Goal: Use online tool/utility: Utilize a website feature to perform a specific function

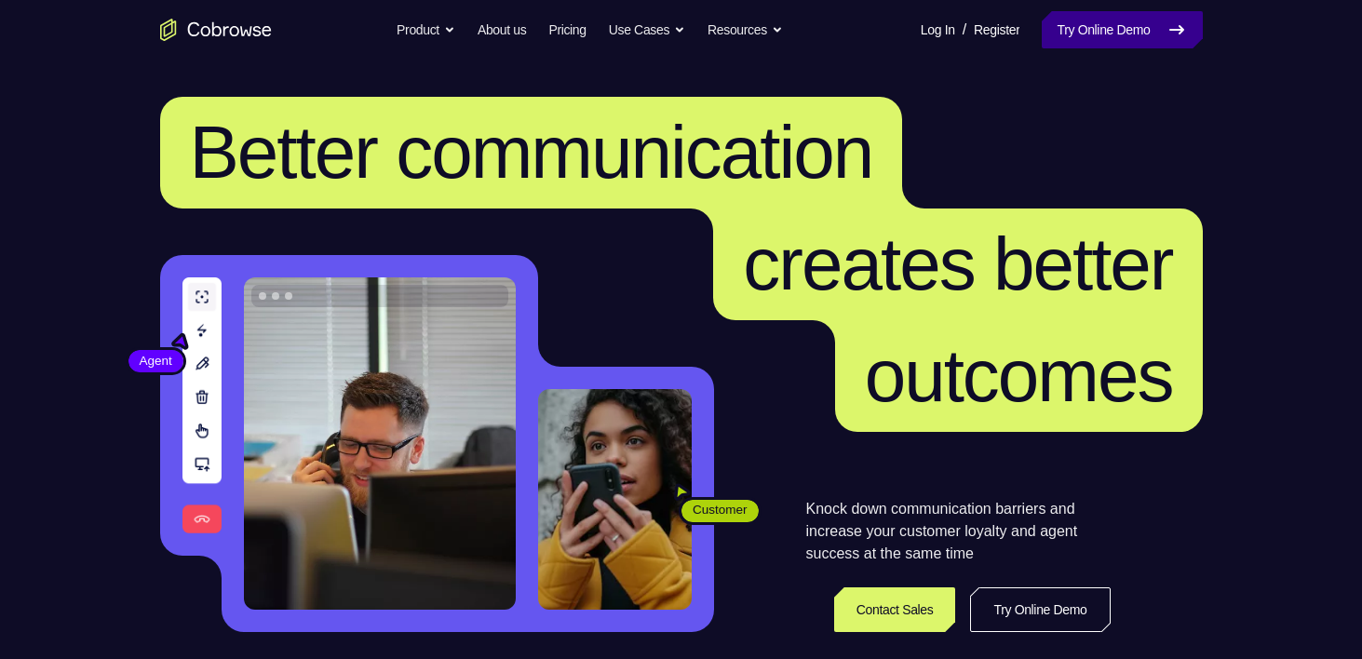
click at [1115, 37] on link "Try Online Demo" at bounding box center [1121, 29] width 160 height 37
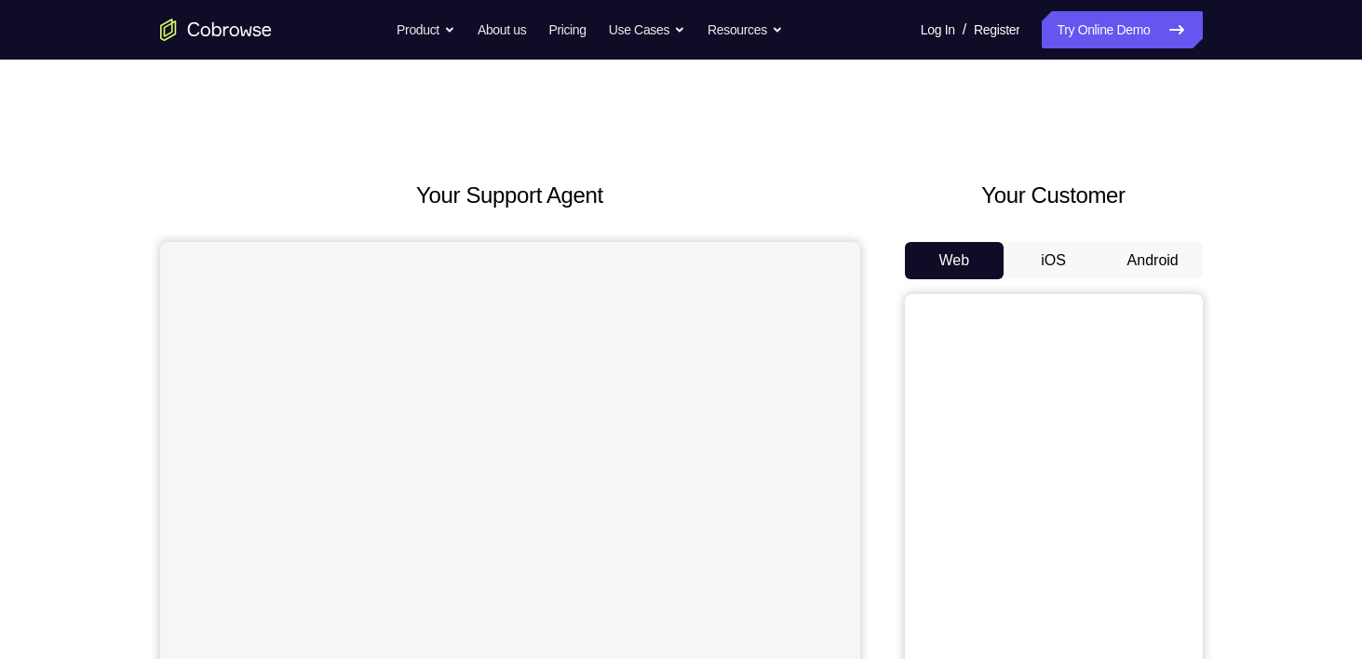
click at [1141, 258] on button "Android" at bounding box center [1153, 260] width 100 height 37
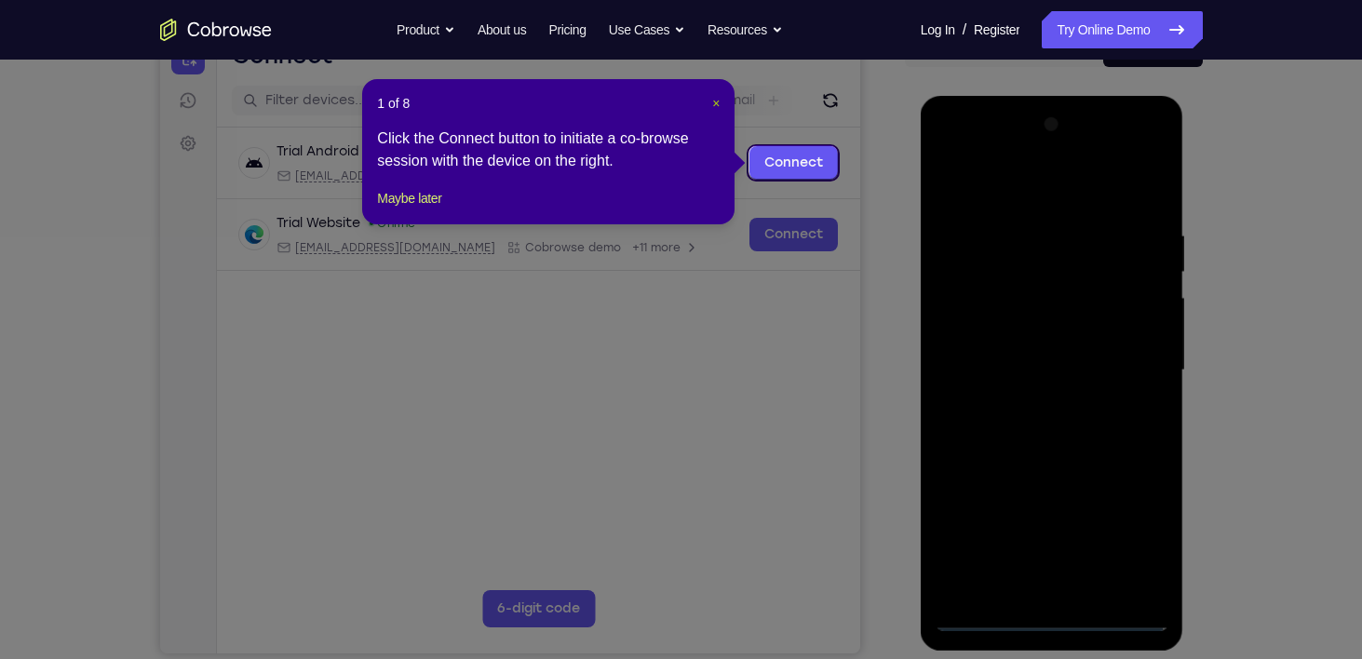
click at [717, 104] on span "×" at bounding box center [715, 103] width 7 height 15
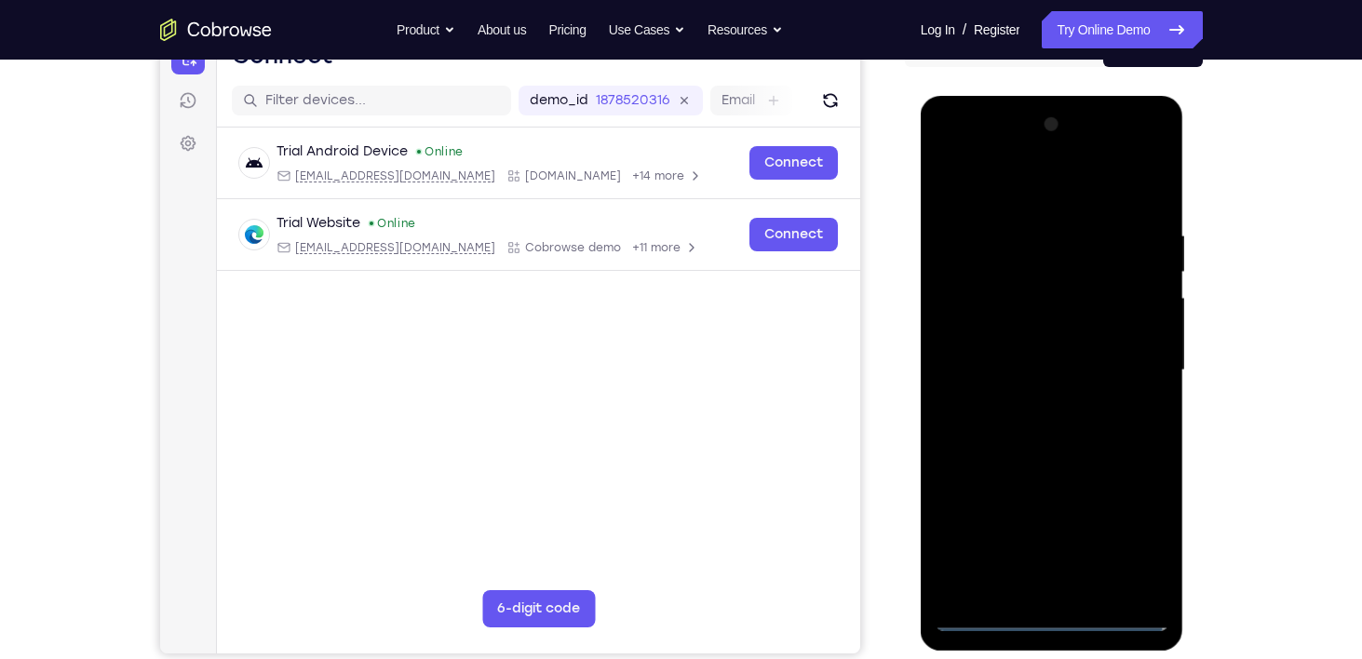
click at [1051, 618] on div at bounding box center [1051, 370] width 235 height 521
click at [1146, 530] on div at bounding box center [1051, 370] width 235 height 521
click at [1006, 179] on div at bounding box center [1051, 370] width 235 height 521
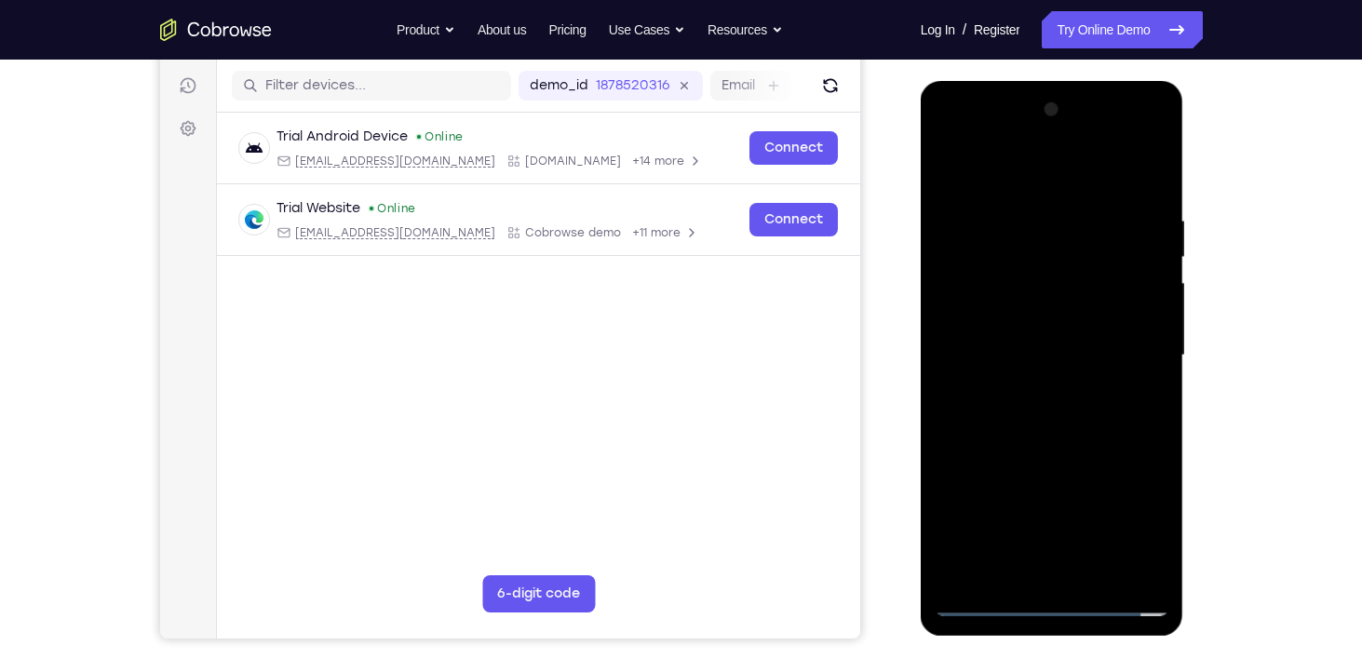
click at [1129, 352] on div at bounding box center [1051, 355] width 235 height 521
click at [1031, 391] on div at bounding box center [1051, 355] width 235 height 521
click at [1017, 331] on div at bounding box center [1051, 355] width 235 height 521
click at [995, 302] on div at bounding box center [1051, 355] width 235 height 521
click at [1056, 355] on div at bounding box center [1051, 355] width 235 height 521
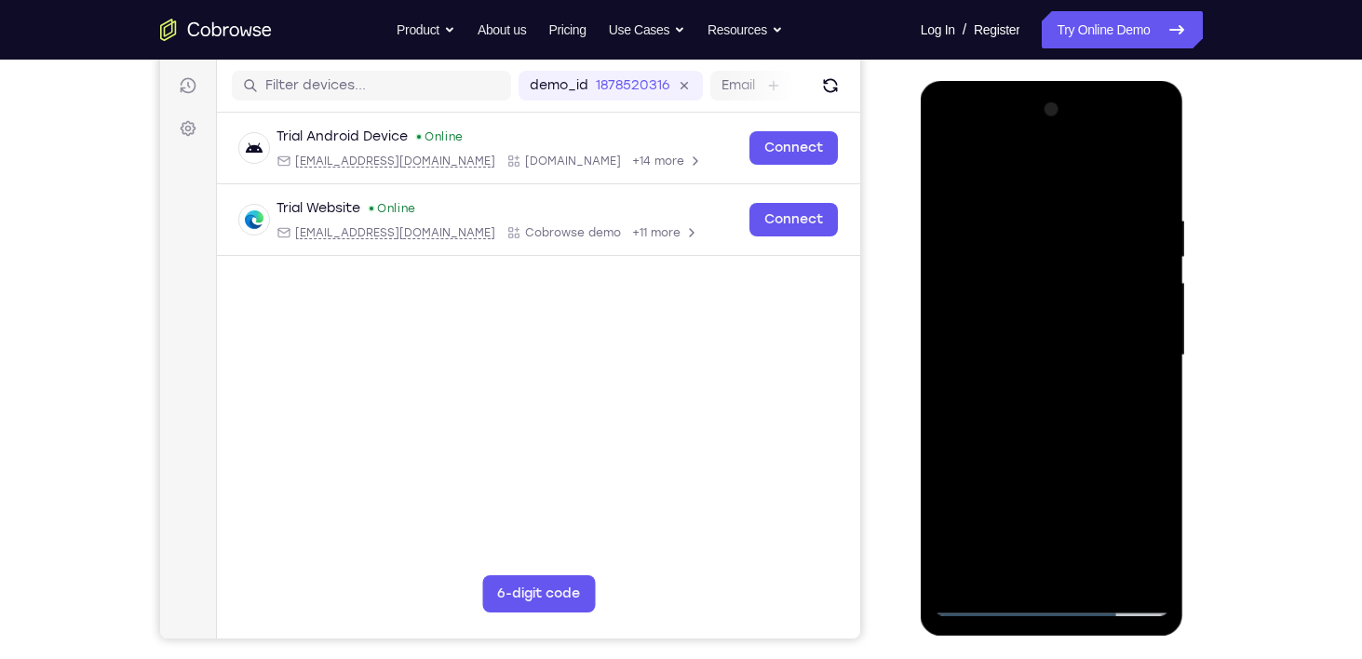
click at [1055, 423] on div at bounding box center [1051, 355] width 235 height 521
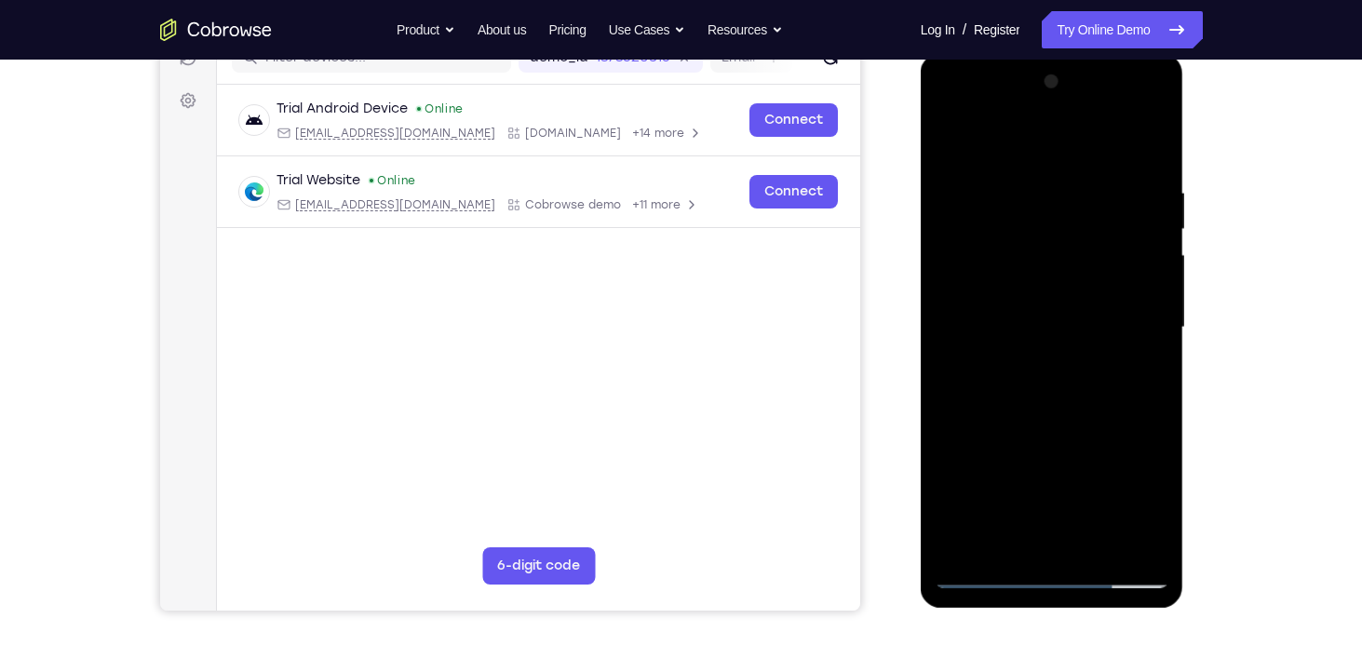
scroll to position [256, 0]
click at [1062, 401] on div at bounding box center [1051, 326] width 235 height 521
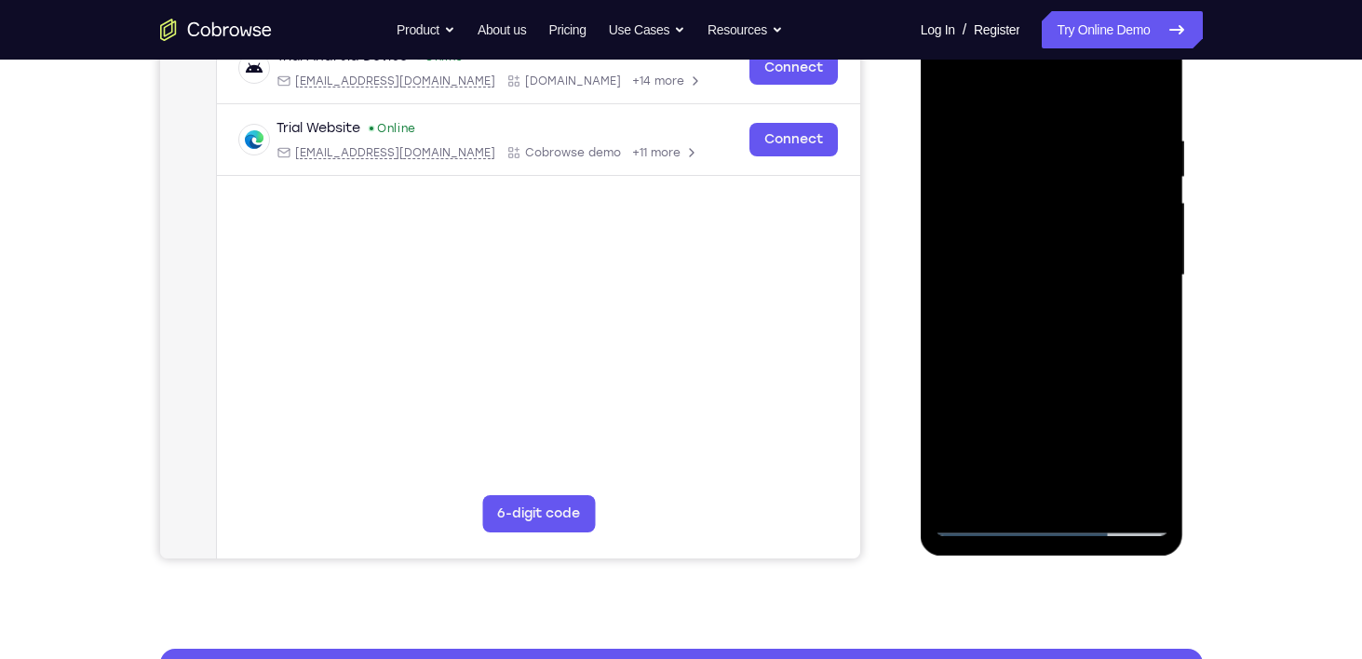
click at [1103, 490] on div at bounding box center [1051, 275] width 235 height 521
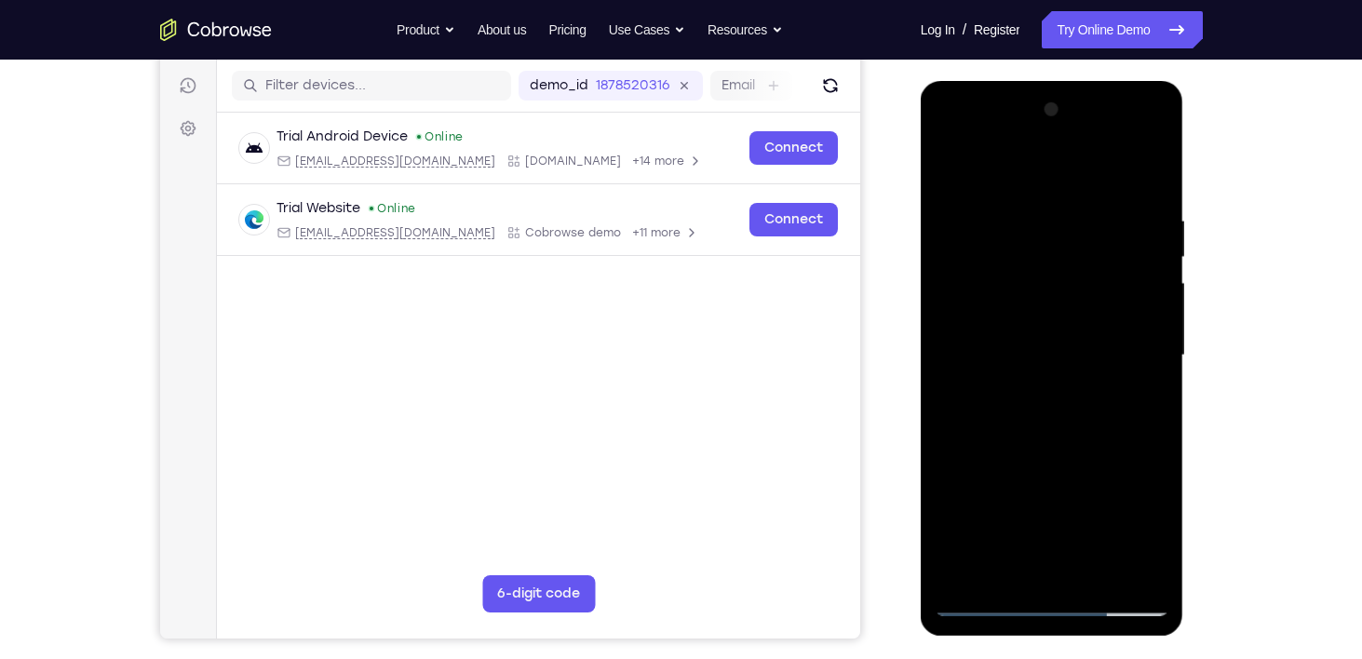
scroll to position [227, 0]
click at [1067, 453] on div at bounding box center [1051, 355] width 235 height 521
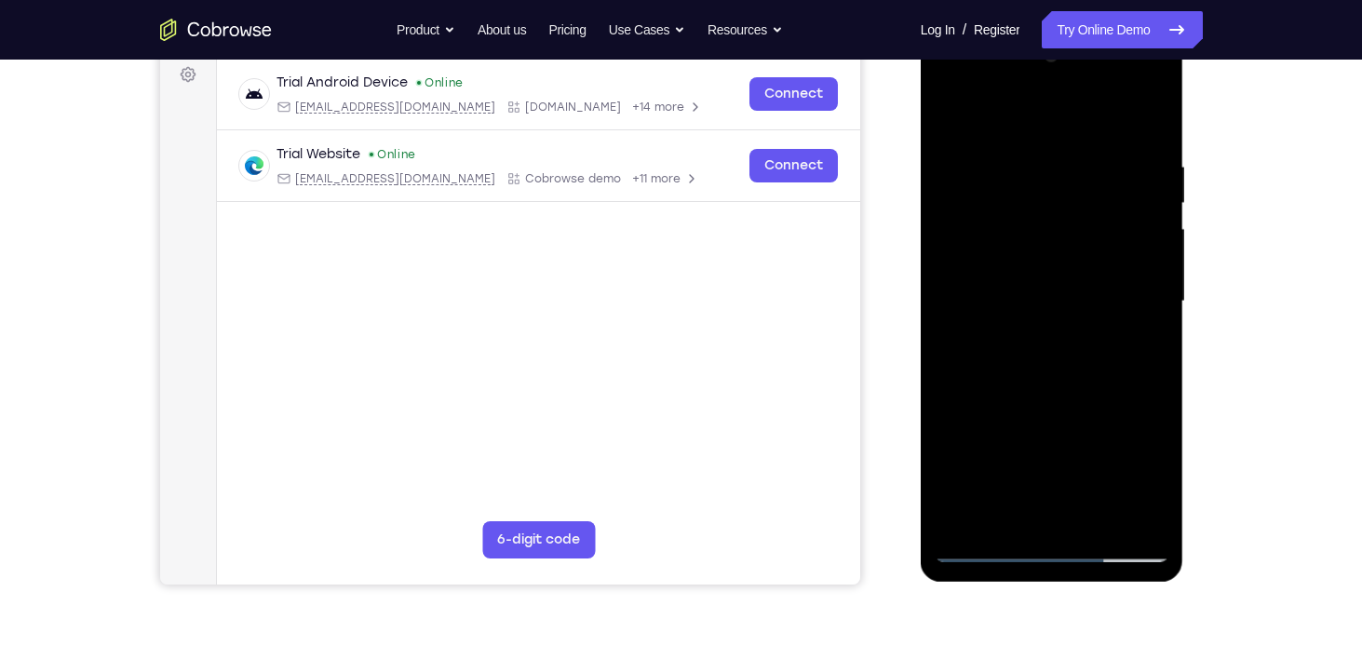
scroll to position [282, 0]
click at [1089, 278] on div at bounding box center [1051, 300] width 235 height 521
click at [1067, 477] on div at bounding box center [1051, 300] width 235 height 521
click at [1095, 477] on div at bounding box center [1051, 300] width 235 height 521
click at [1001, 517] on div at bounding box center [1051, 300] width 235 height 521
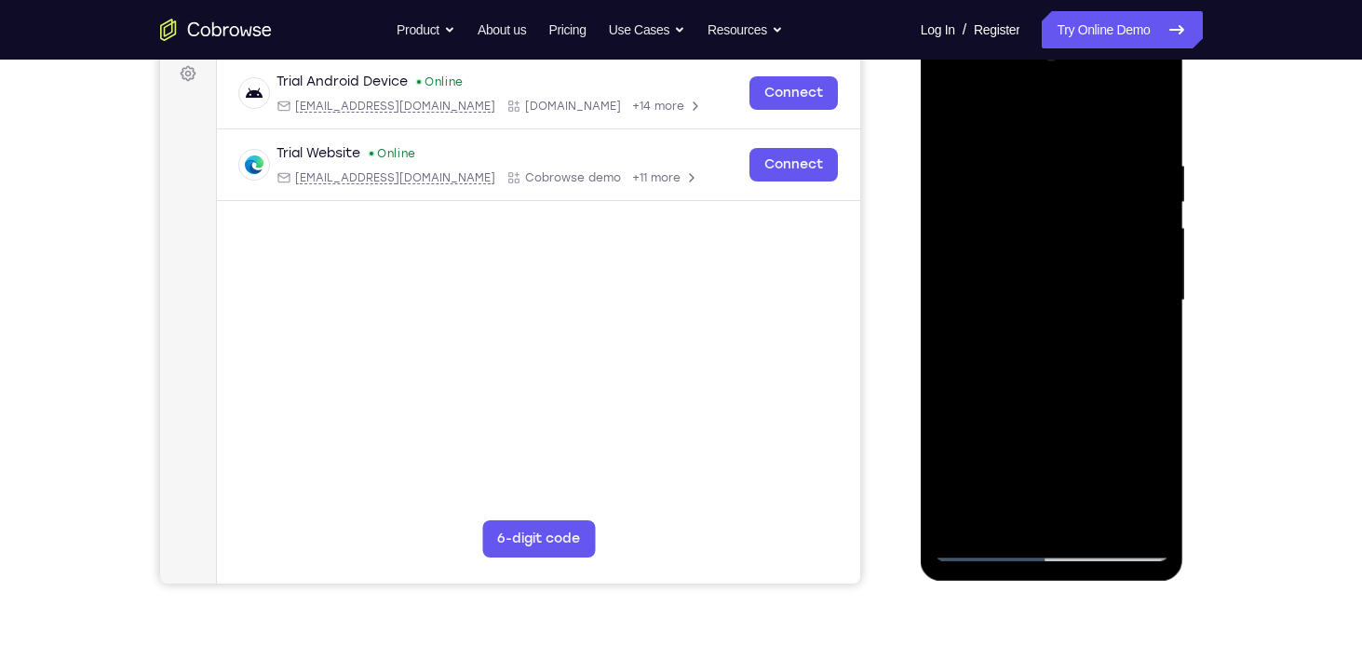
click at [1014, 331] on div at bounding box center [1051, 300] width 235 height 521
click at [1110, 460] on div at bounding box center [1051, 300] width 235 height 521
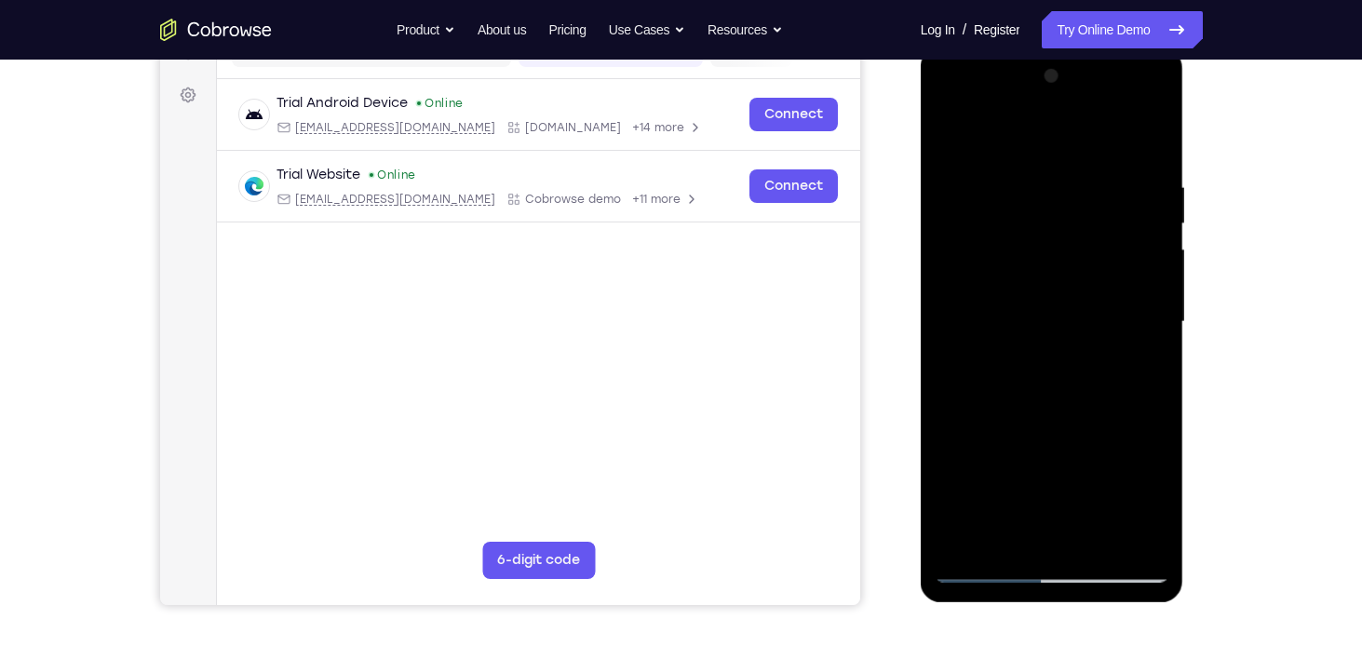
scroll to position [261, 0]
drag, startPoint x: 1058, startPoint y: 483, endPoint x: 1053, endPoint y: 383, distance: 99.7
click at [1053, 383] on div at bounding box center [1051, 321] width 235 height 521
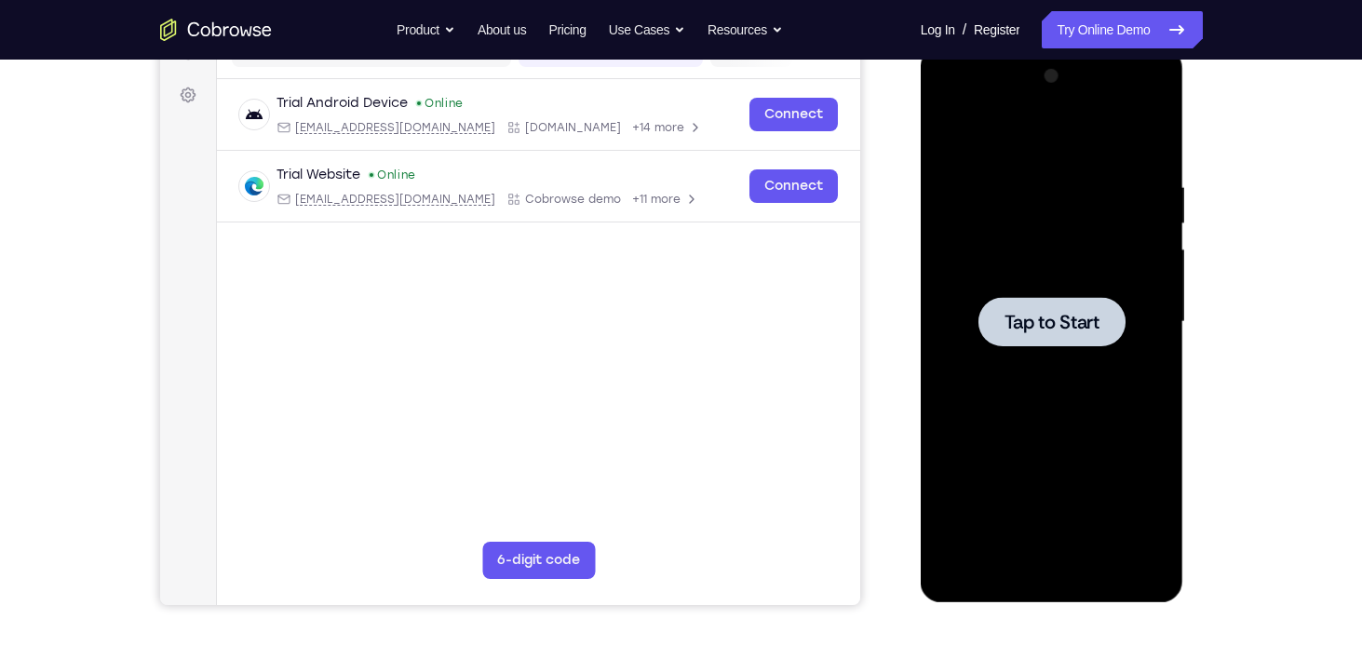
click at [1083, 313] on span "Tap to Start" at bounding box center [1051, 322] width 95 height 19
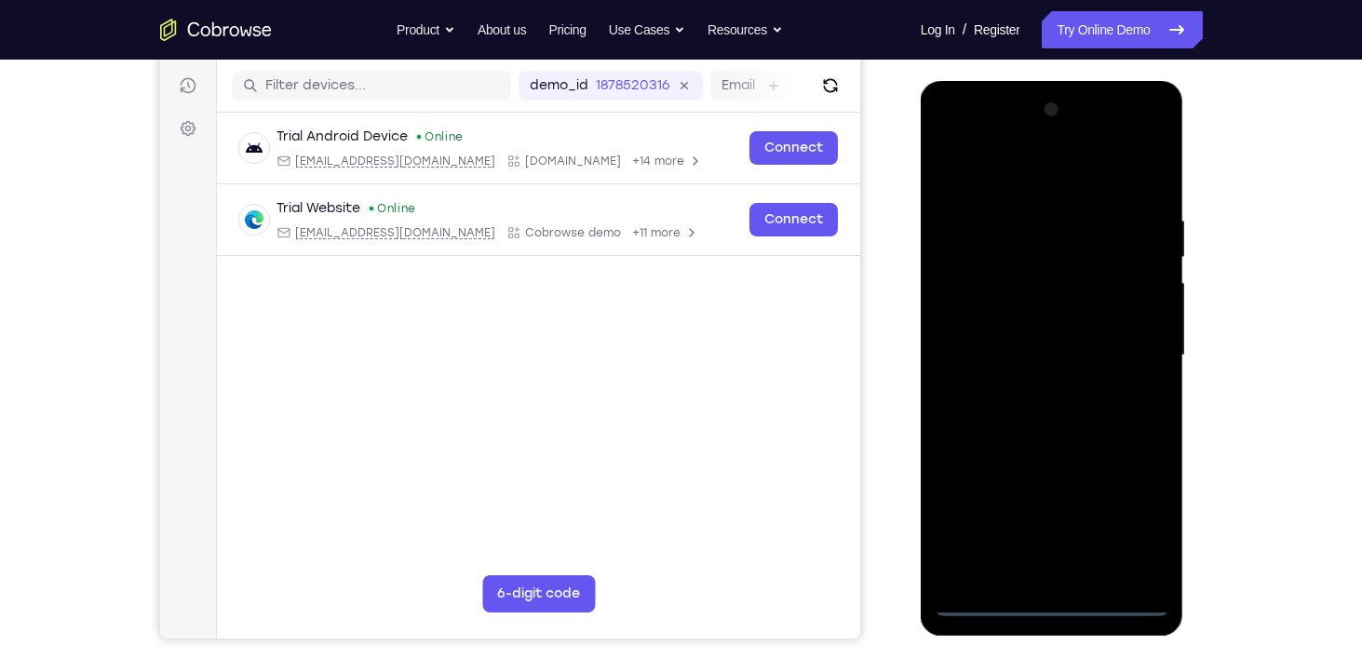
scroll to position [226, 0]
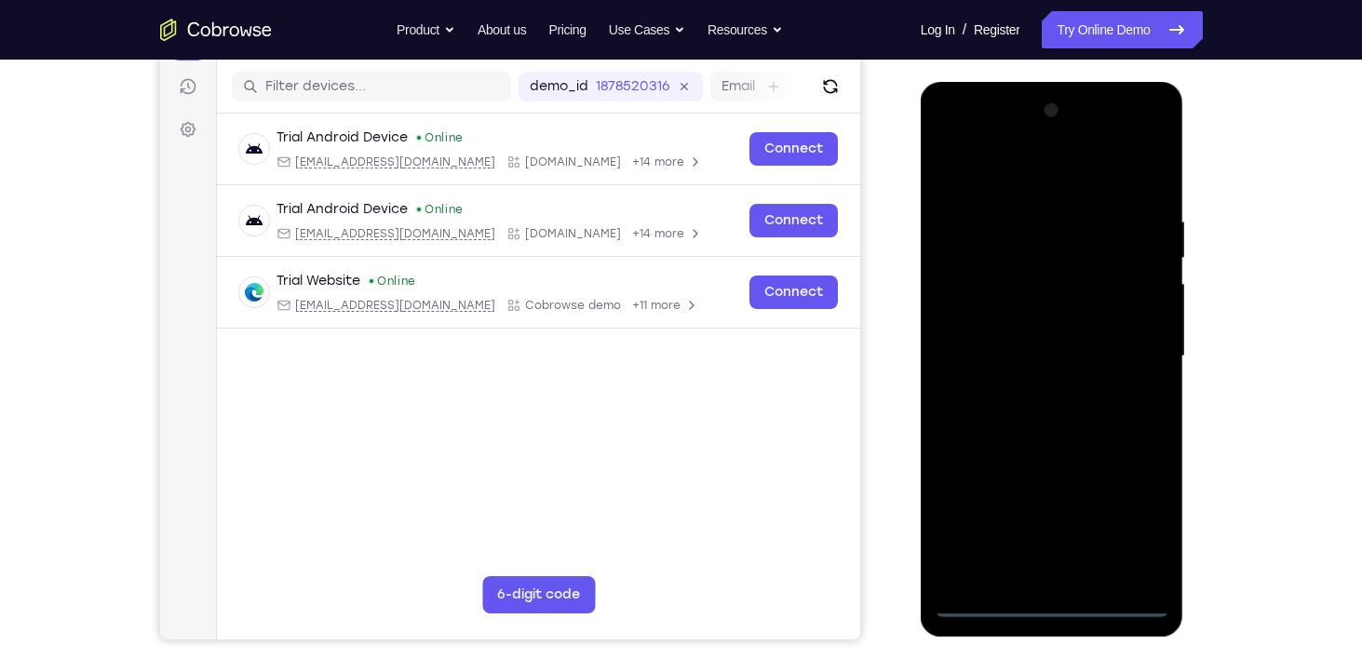
click at [1053, 614] on div at bounding box center [1051, 356] width 235 height 521
click at [1140, 518] on div at bounding box center [1051, 356] width 235 height 521
click at [1065, 167] on div at bounding box center [1051, 356] width 235 height 521
click at [1128, 349] on div at bounding box center [1051, 356] width 235 height 521
click at [1033, 393] on div at bounding box center [1051, 356] width 235 height 521
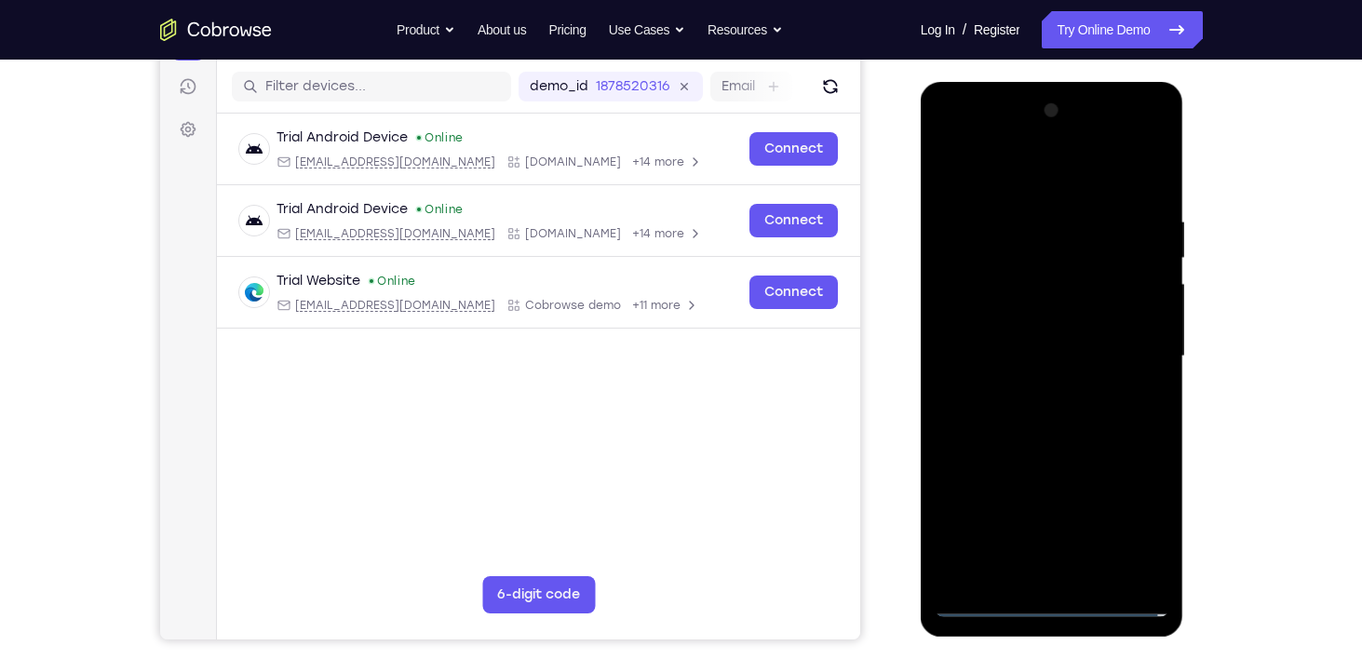
click at [994, 328] on div at bounding box center [1051, 356] width 235 height 521
click at [975, 317] on div at bounding box center [1051, 356] width 235 height 521
click at [1148, 535] on div at bounding box center [1051, 356] width 235 height 521
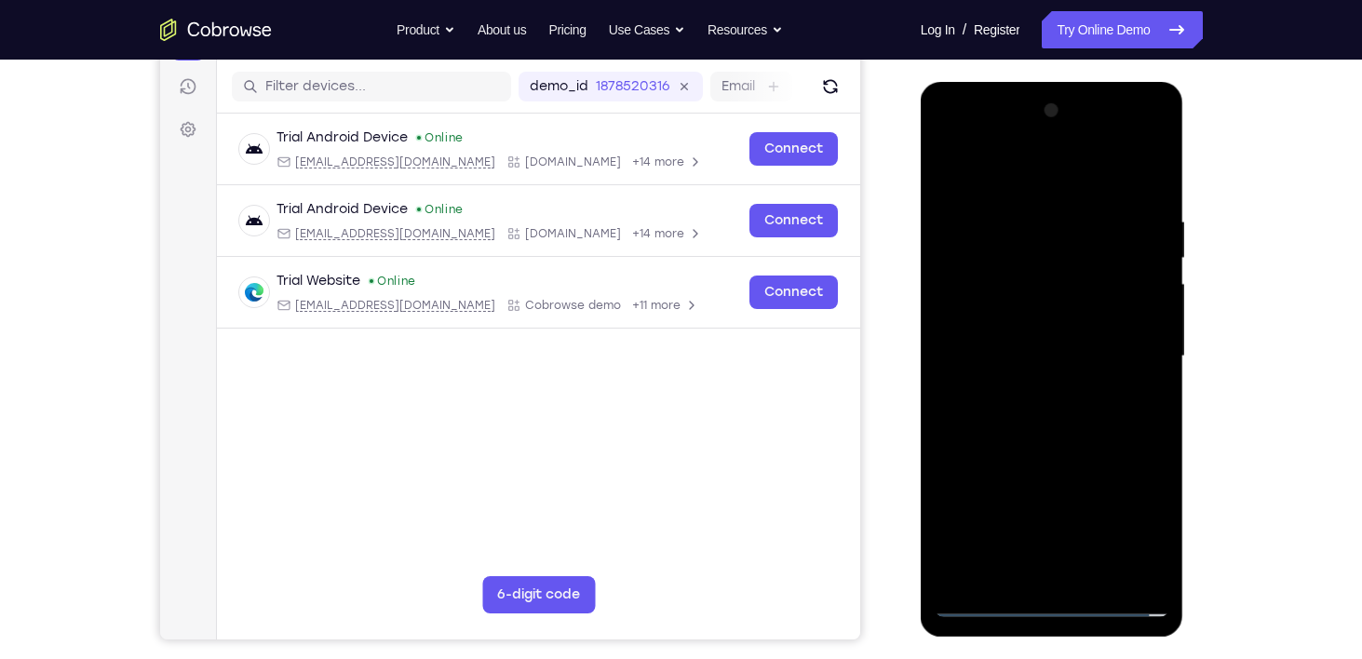
click at [1148, 535] on div at bounding box center [1051, 356] width 235 height 521
click at [1048, 357] on div at bounding box center [1051, 356] width 235 height 521
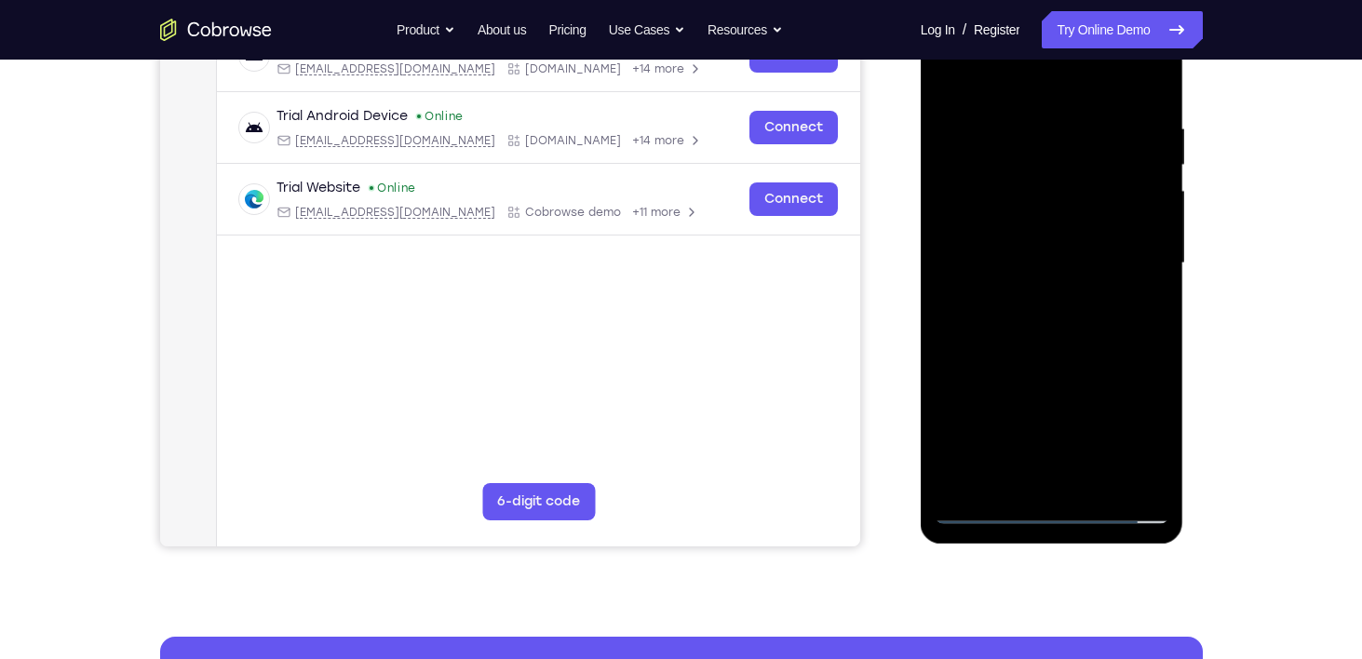
click at [1056, 339] on div at bounding box center [1051, 263] width 235 height 521
click at [1094, 486] on div at bounding box center [1051, 263] width 235 height 521
click at [1057, 363] on div at bounding box center [1051, 263] width 235 height 521
click at [1063, 237] on div at bounding box center [1051, 263] width 235 height 521
click at [1035, 441] on div at bounding box center [1051, 263] width 235 height 521
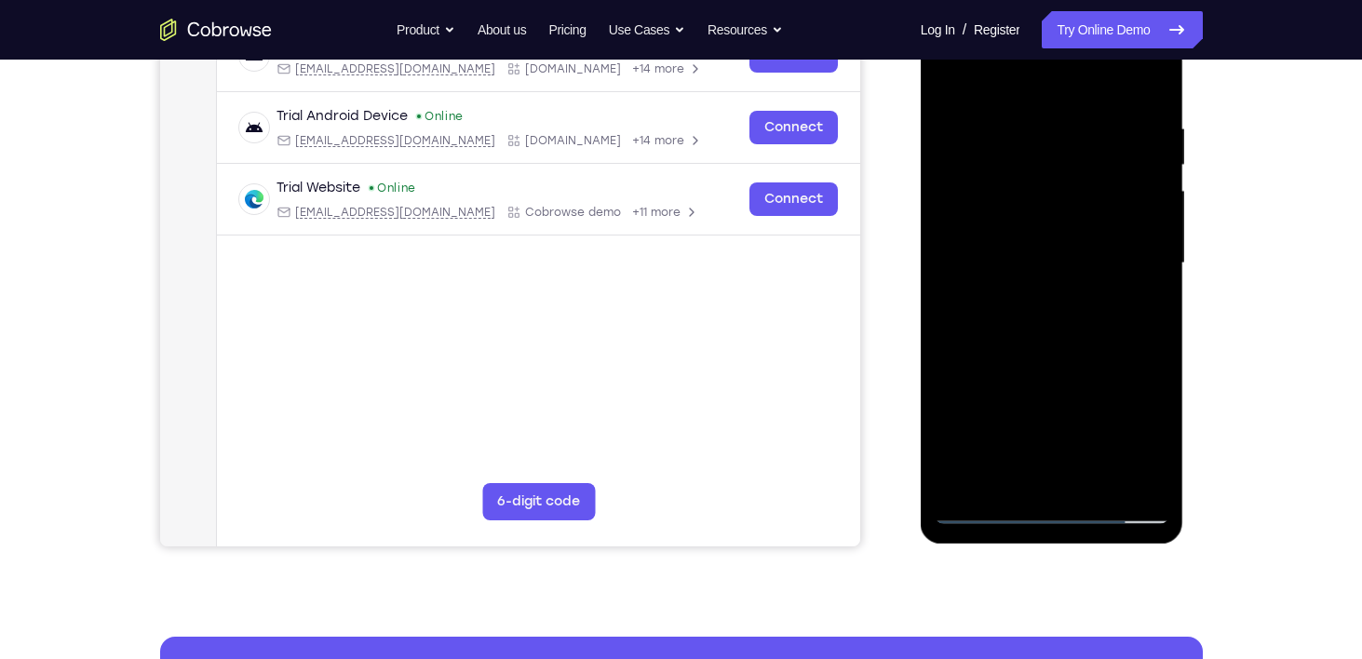
click at [1102, 436] on div at bounding box center [1051, 263] width 235 height 521
click at [1158, 438] on div at bounding box center [1051, 263] width 235 height 521
click at [1150, 447] on div at bounding box center [1051, 263] width 235 height 521
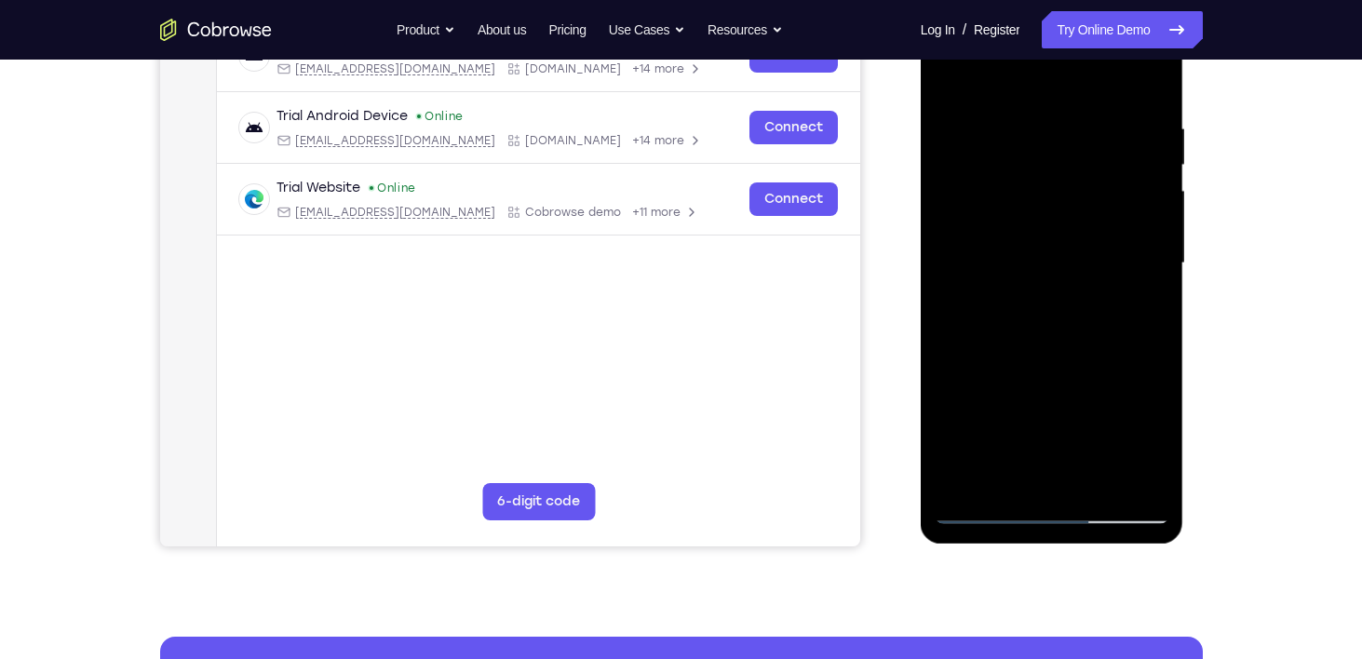
click at [1158, 444] on div at bounding box center [1051, 263] width 235 height 521
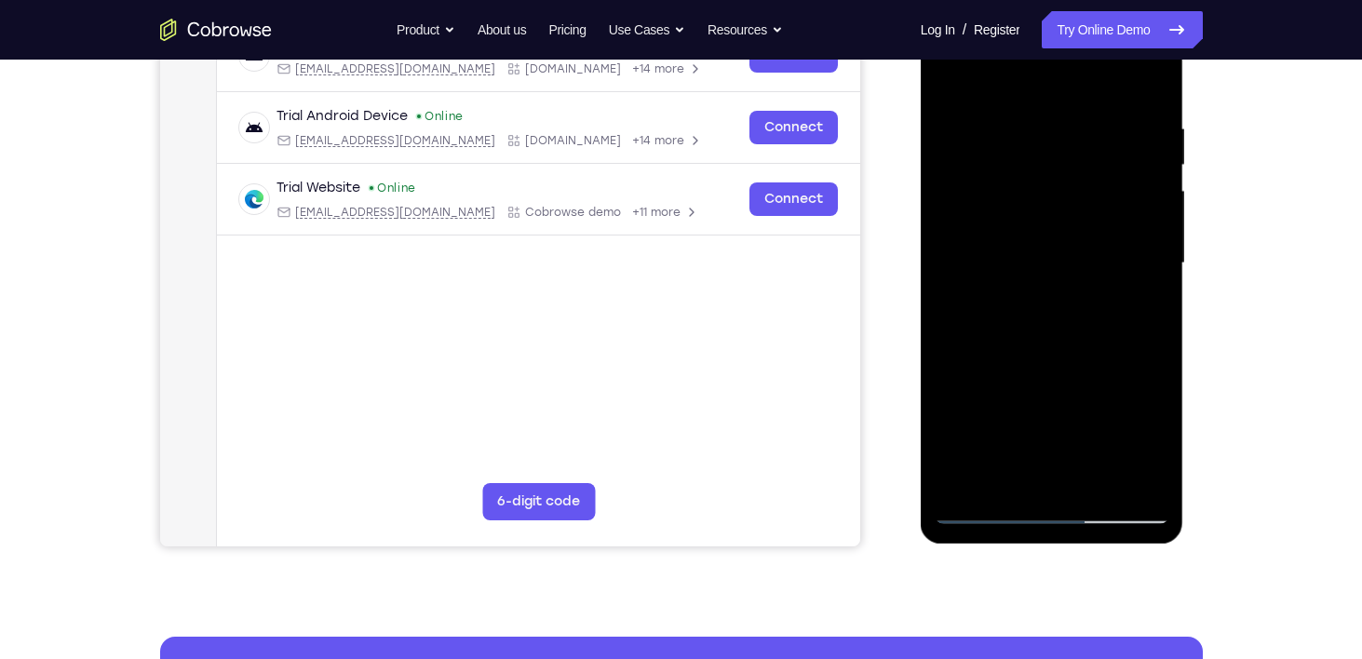
click at [1158, 444] on div at bounding box center [1051, 263] width 235 height 521
click at [1143, 306] on div at bounding box center [1051, 263] width 235 height 521
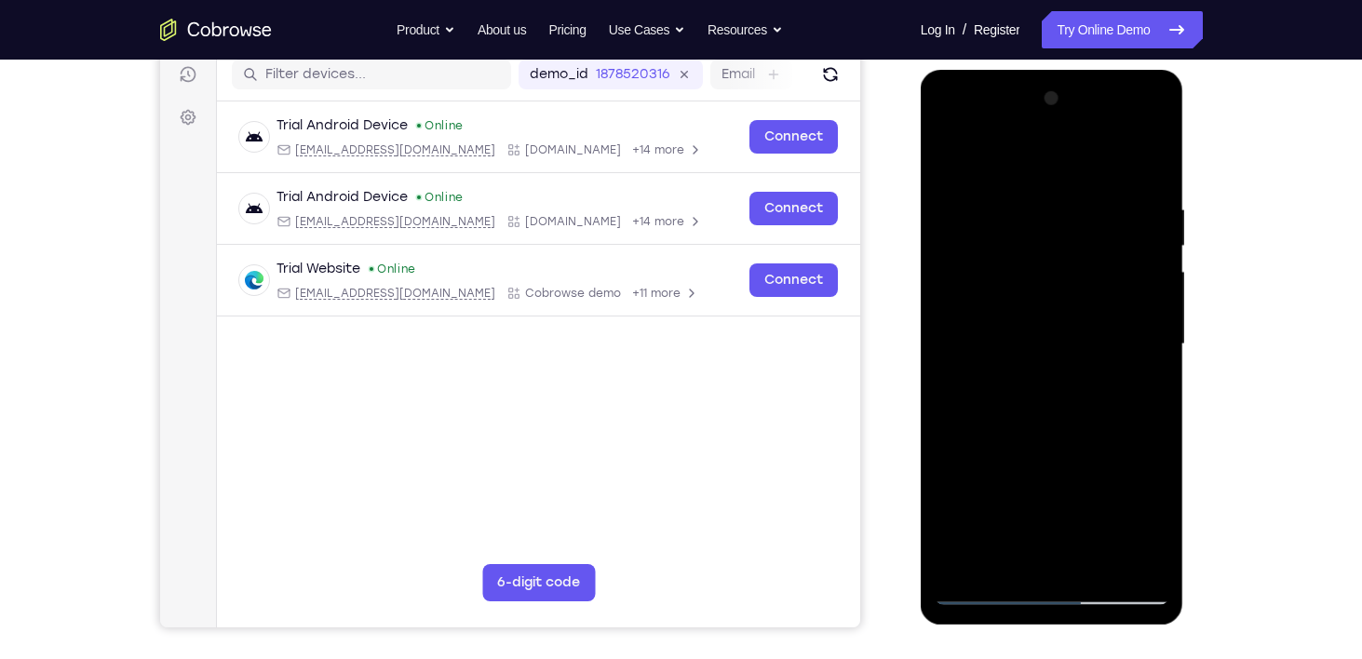
scroll to position [235, 0]
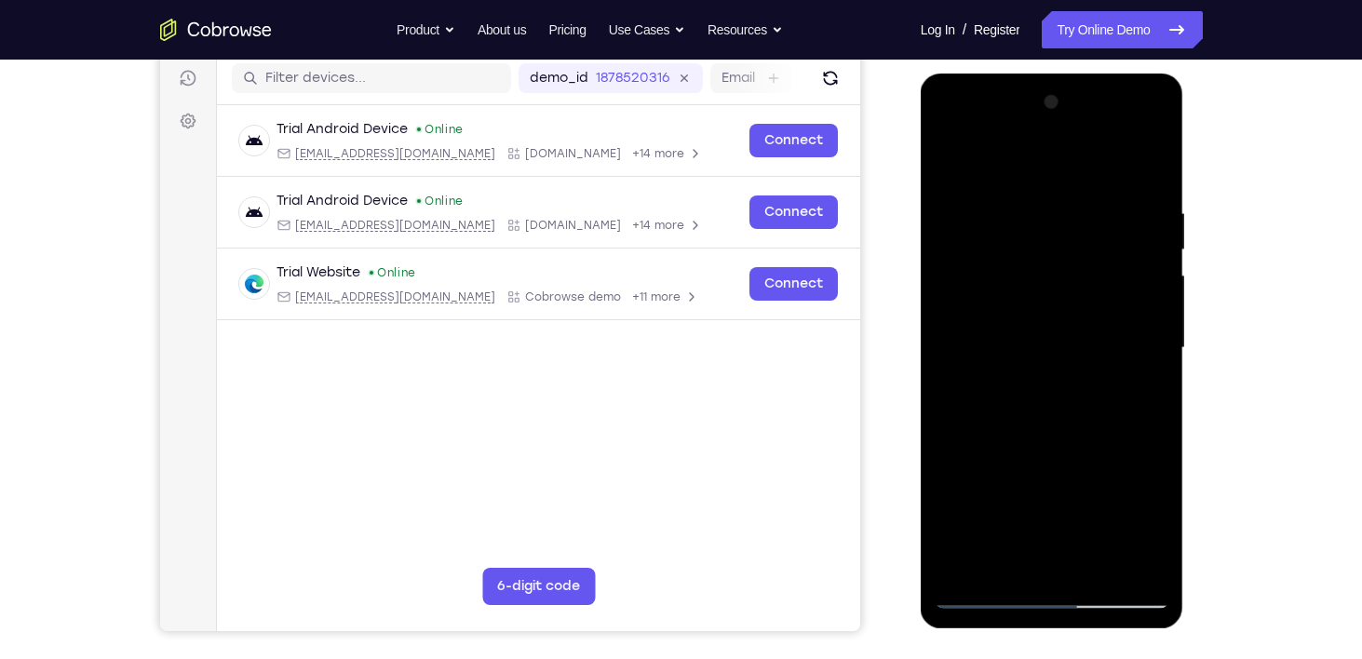
drag, startPoint x: 1118, startPoint y: 247, endPoint x: 1119, endPoint y: 329, distance: 81.9
click at [1119, 329] on div at bounding box center [1051, 347] width 235 height 521
click at [1038, 312] on div at bounding box center [1051, 347] width 235 height 521
click at [1083, 398] on div at bounding box center [1051, 347] width 235 height 521
click at [1152, 526] on div at bounding box center [1051, 347] width 235 height 521
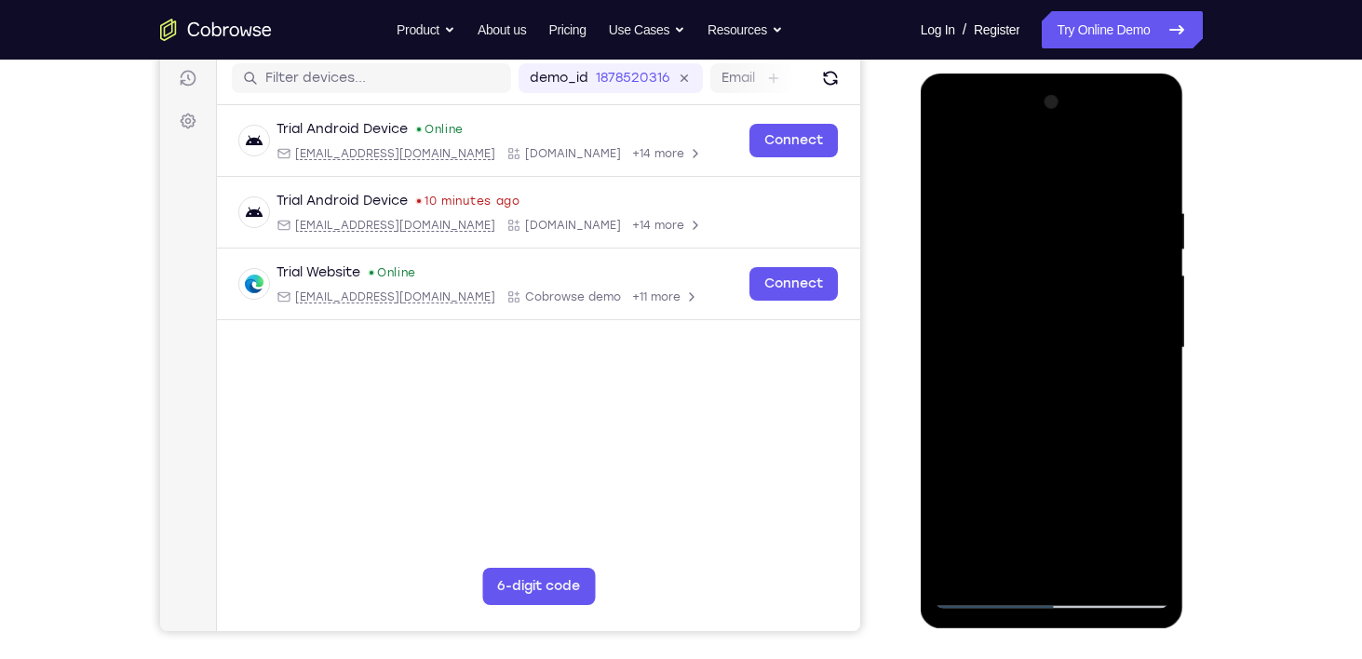
click at [1145, 398] on div at bounding box center [1051, 347] width 235 height 521
click at [1142, 391] on div at bounding box center [1051, 347] width 235 height 521
click at [1145, 343] on div at bounding box center [1051, 347] width 235 height 521
click at [1086, 515] on div at bounding box center [1051, 347] width 235 height 521
click at [1055, 484] on div at bounding box center [1051, 347] width 235 height 521
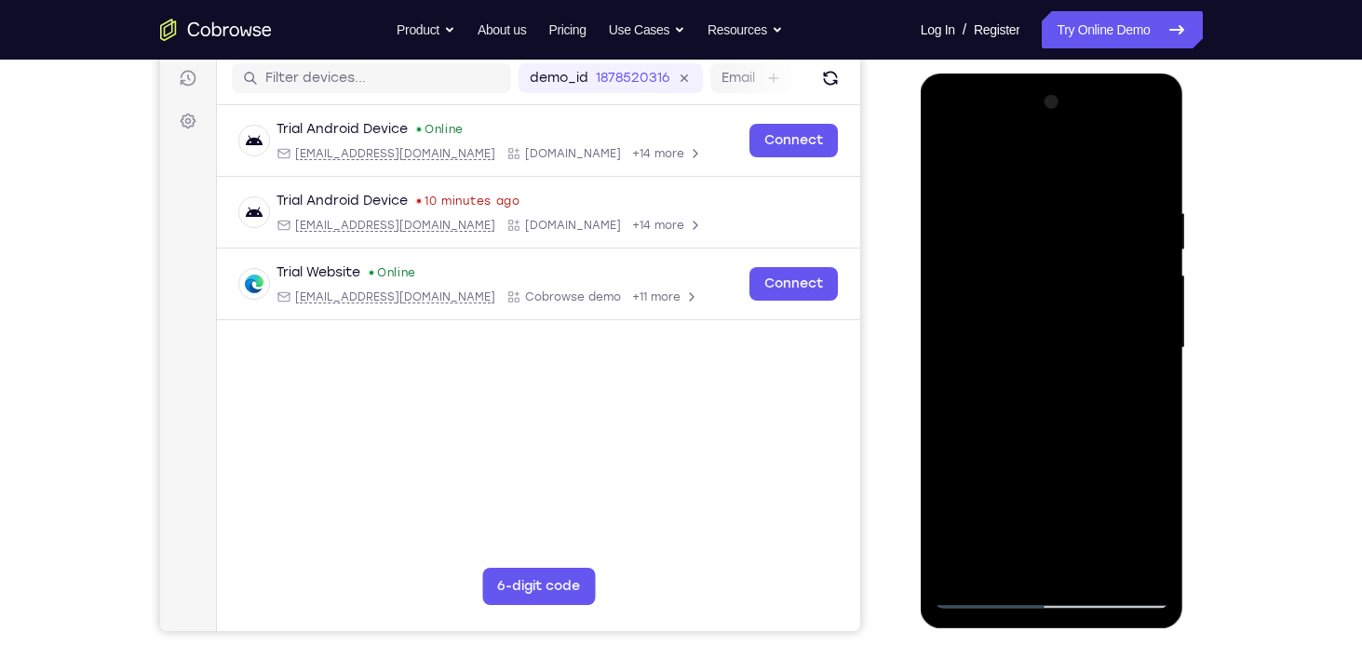
click at [1064, 354] on div at bounding box center [1051, 347] width 235 height 521
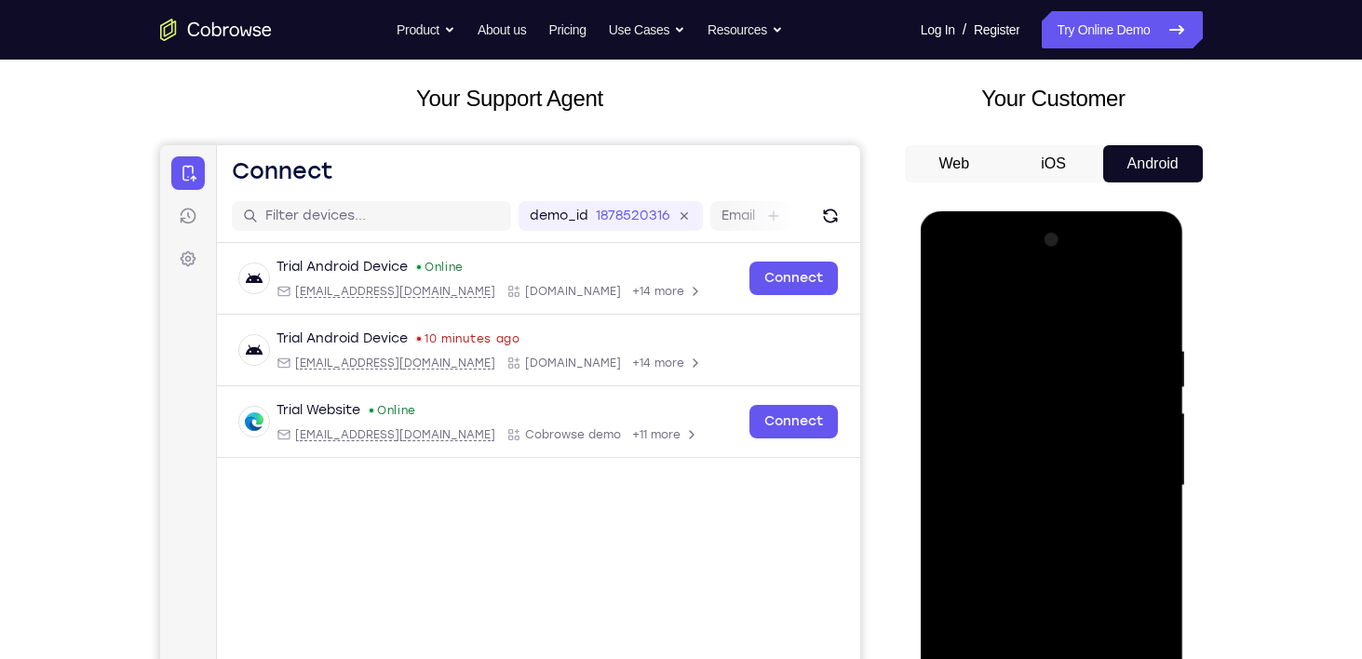
scroll to position [320, 0]
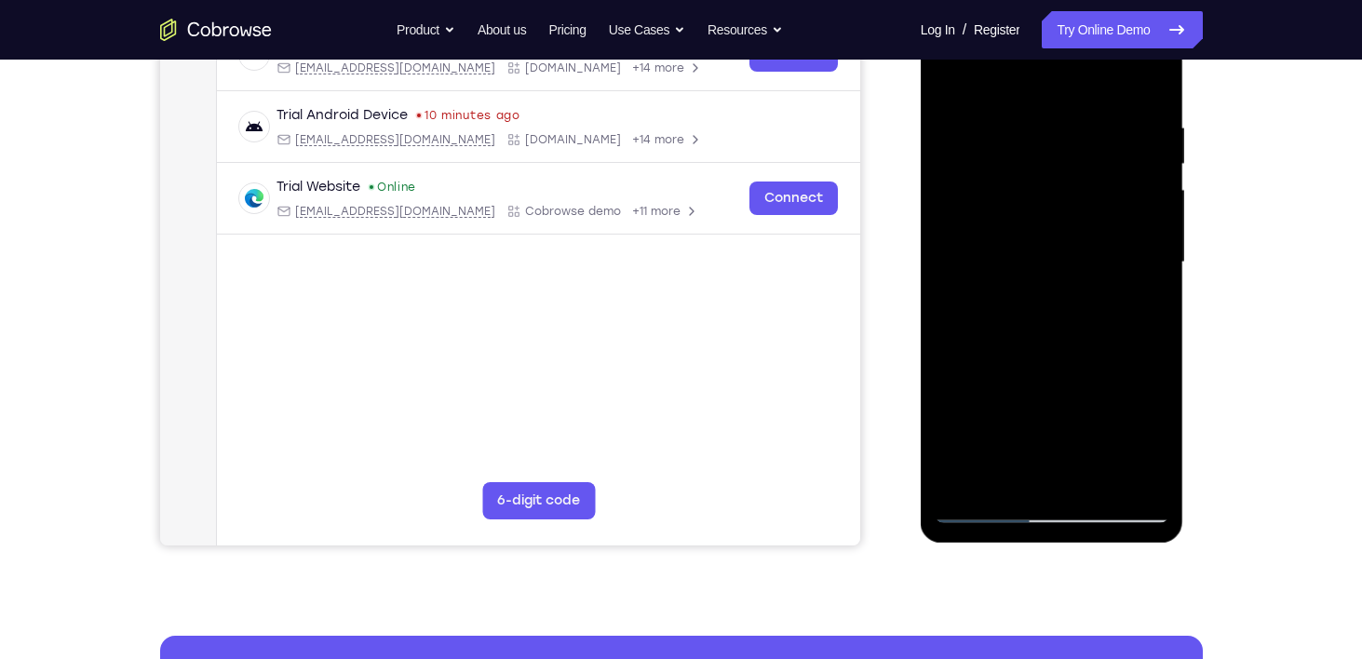
click at [1051, 504] on div at bounding box center [1051, 262] width 235 height 521
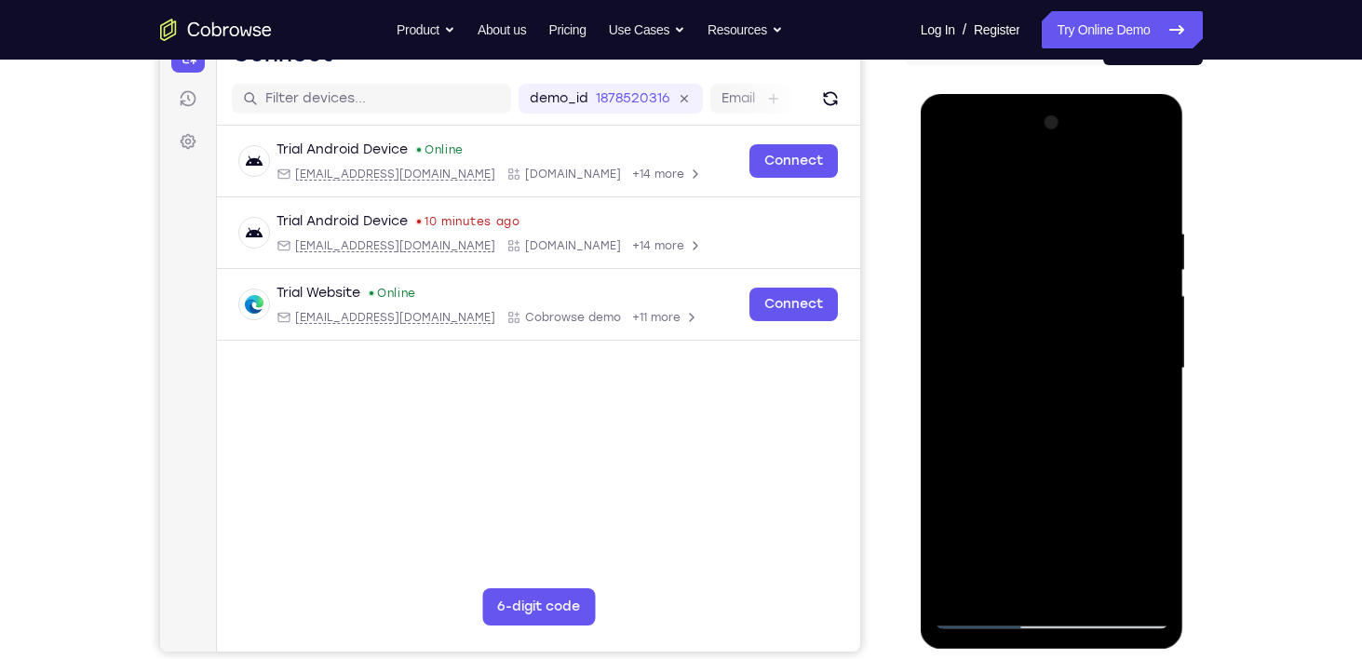
scroll to position [212, 0]
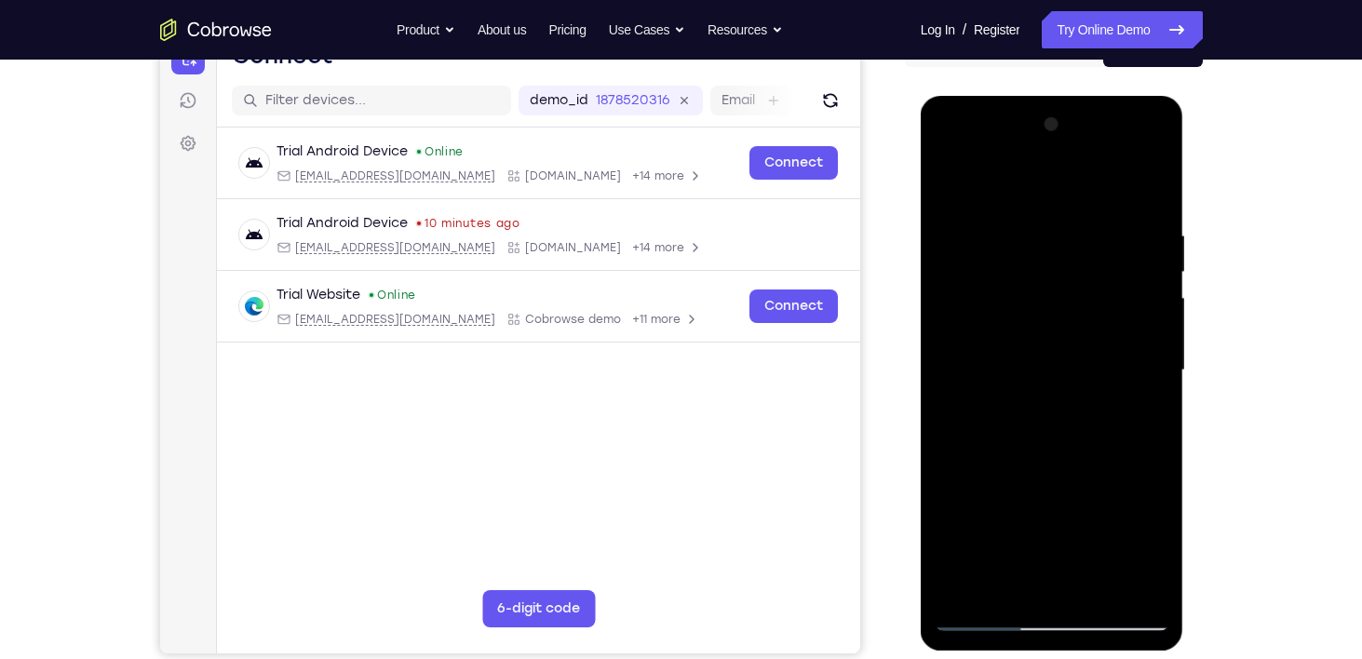
click at [1134, 524] on div at bounding box center [1051, 370] width 235 height 521
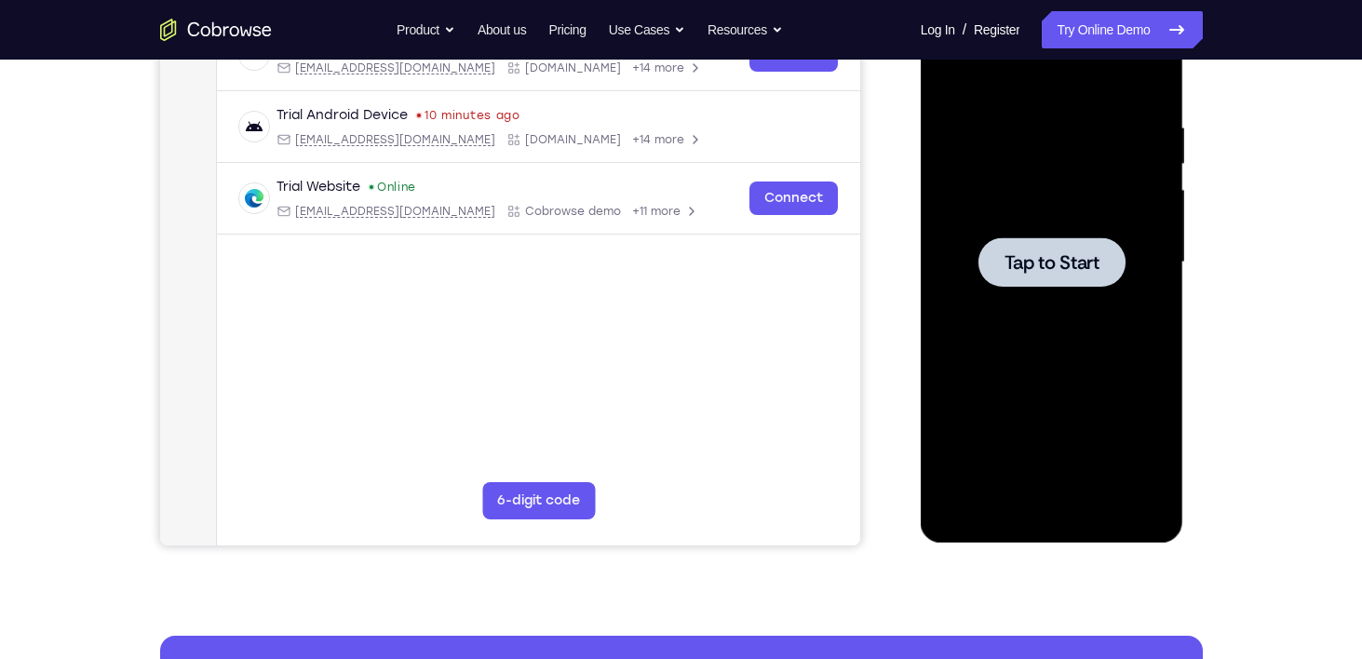
scroll to position [283, 0]
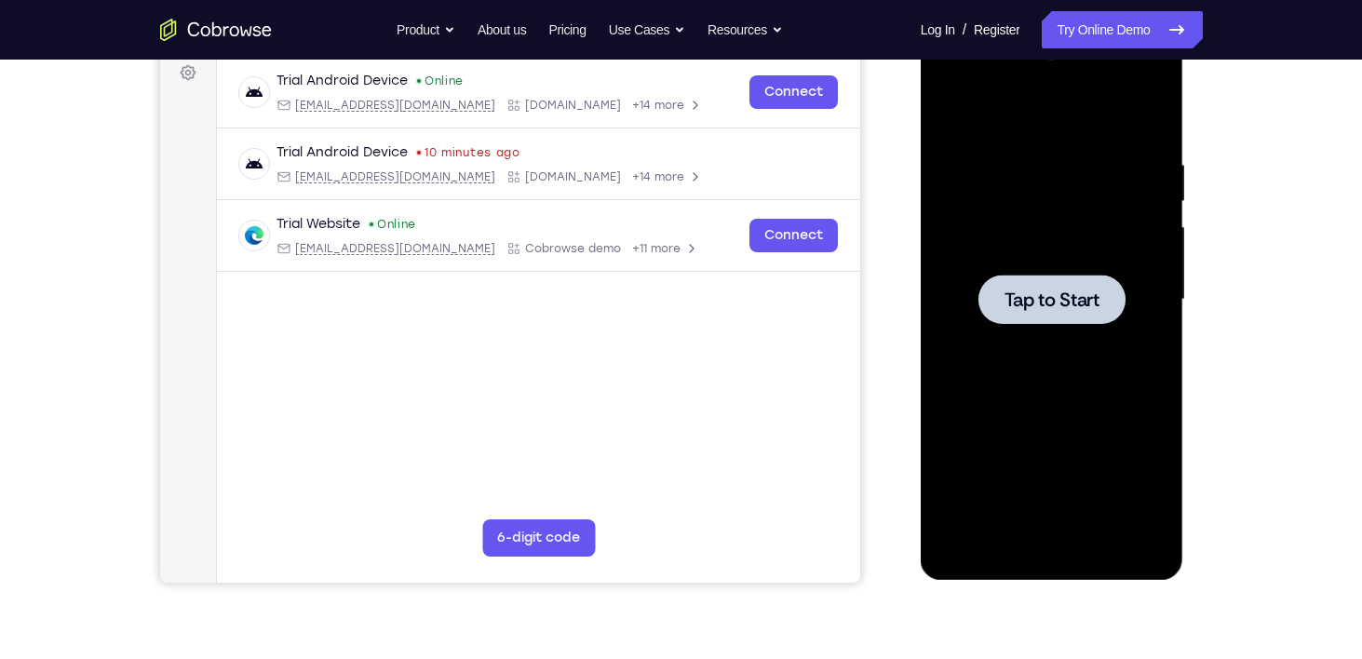
click at [1039, 278] on div at bounding box center [1051, 299] width 147 height 49
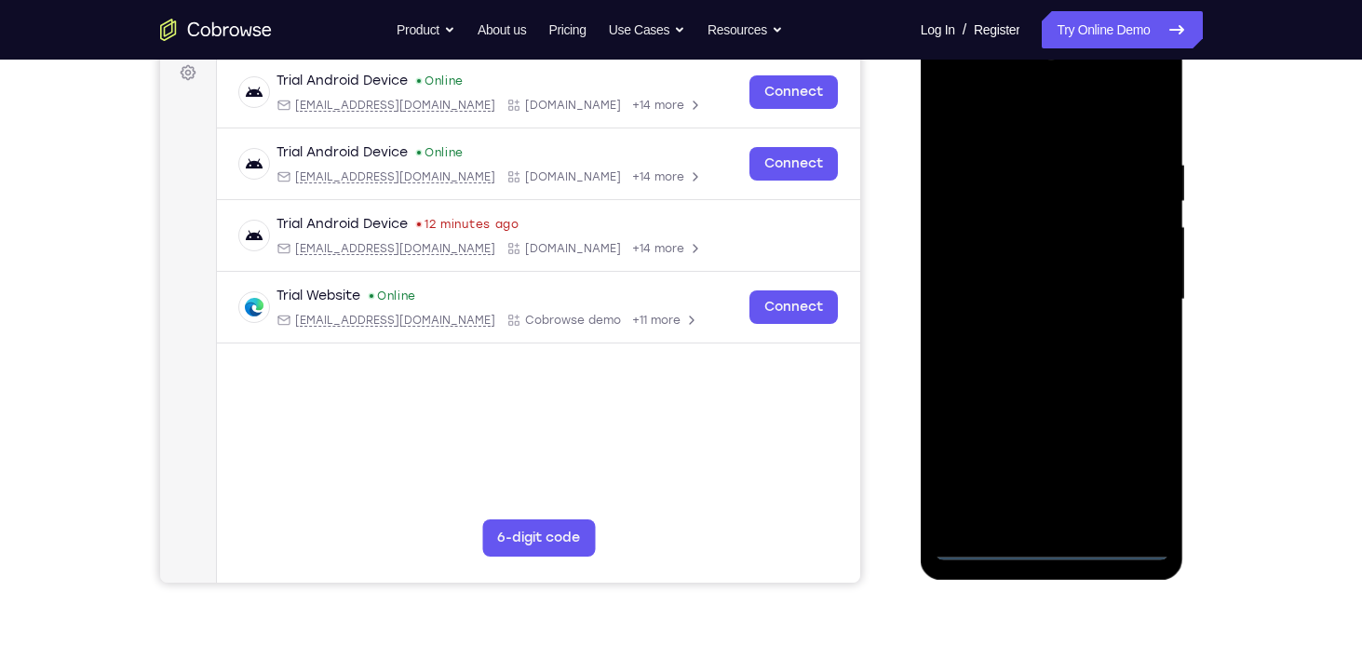
click at [1051, 547] on div at bounding box center [1051, 299] width 235 height 521
click at [1136, 460] on div at bounding box center [1051, 299] width 235 height 521
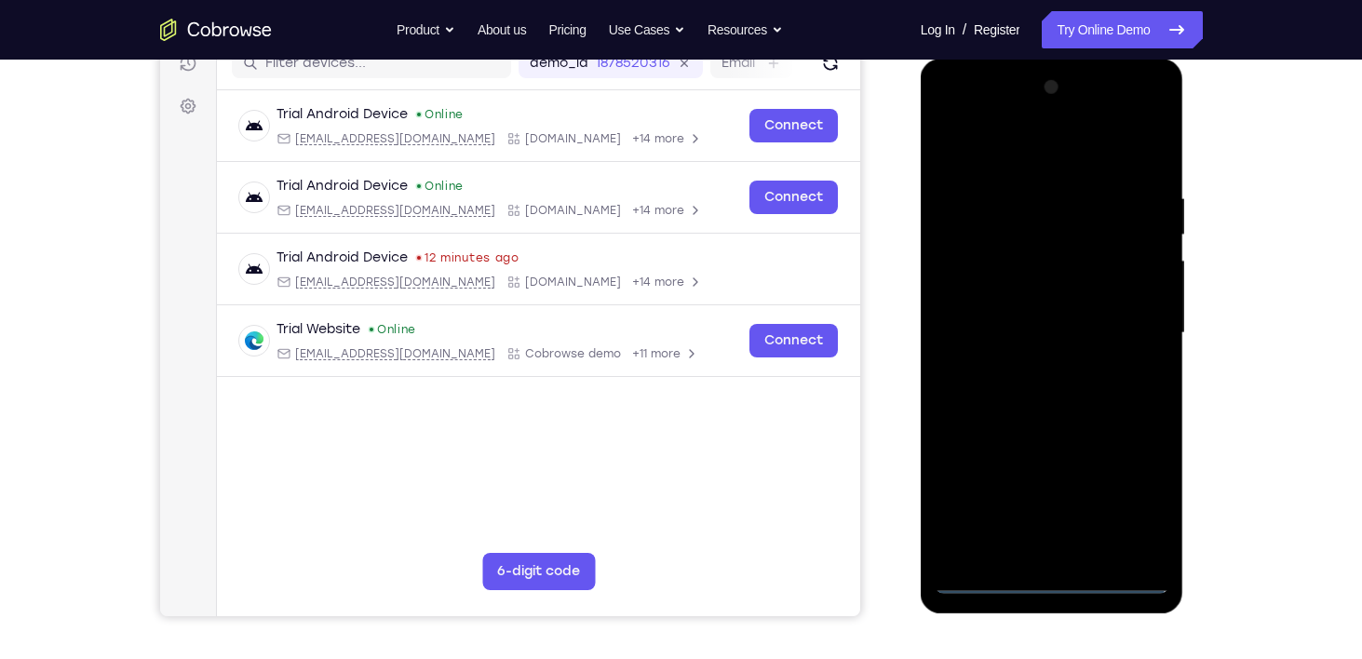
scroll to position [251, 0]
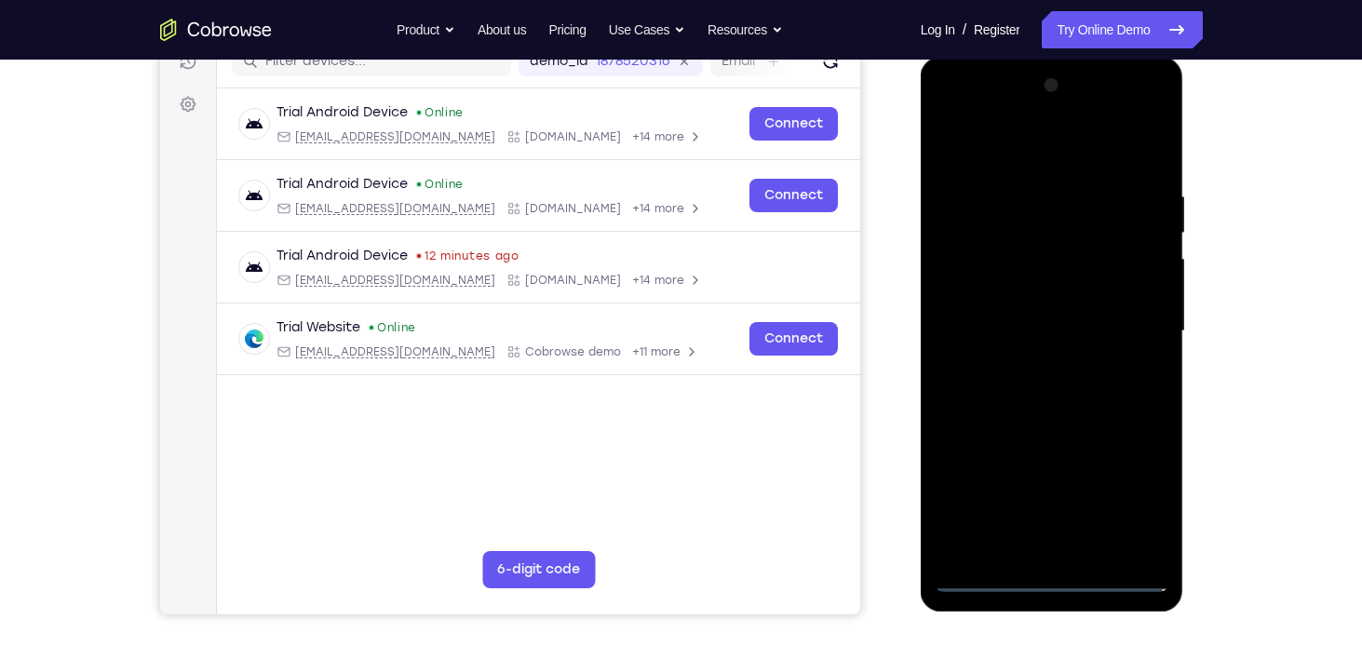
click at [1009, 147] on div at bounding box center [1051, 331] width 235 height 521
click at [1122, 331] on div at bounding box center [1051, 331] width 235 height 521
click at [1039, 360] on div at bounding box center [1051, 331] width 235 height 521
click at [1004, 310] on div at bounding box center [1051, 331] width 235 height 521
click at [961, 286] on div at bounding box center [1051, 331] width 235 height 521
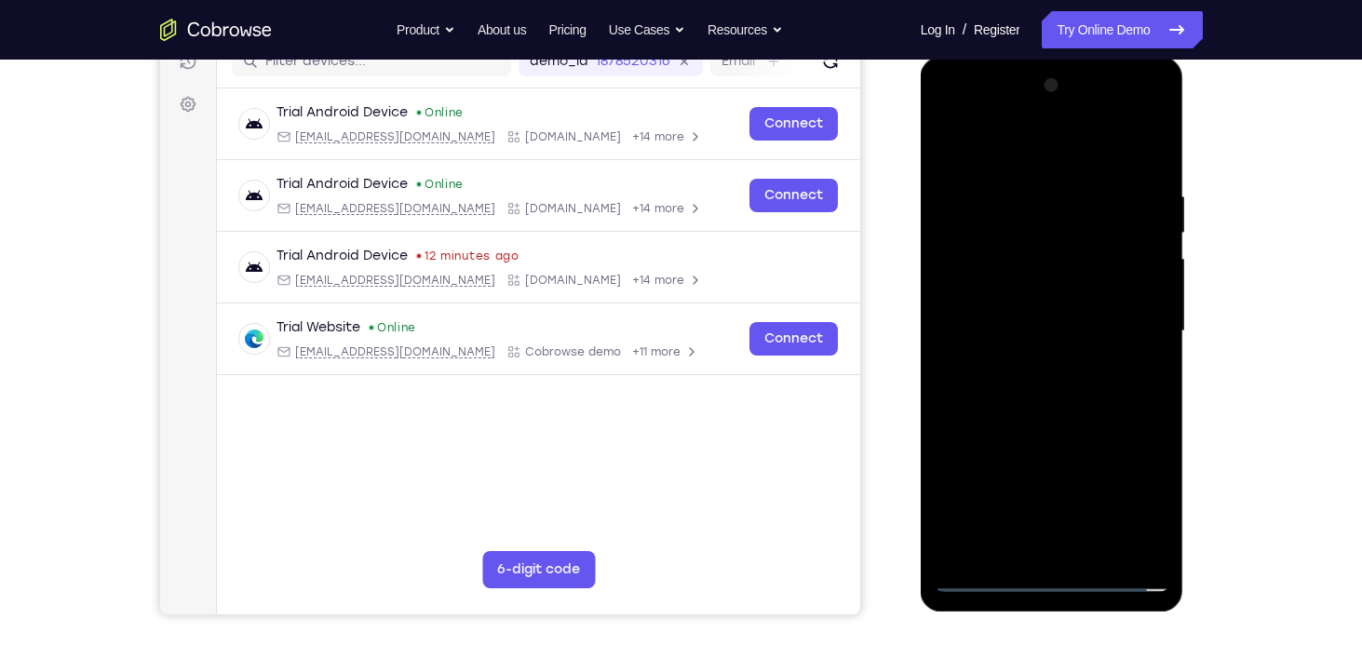
click at [1060, 334] on div at bounding box center [1051, 331] width 235 height 521
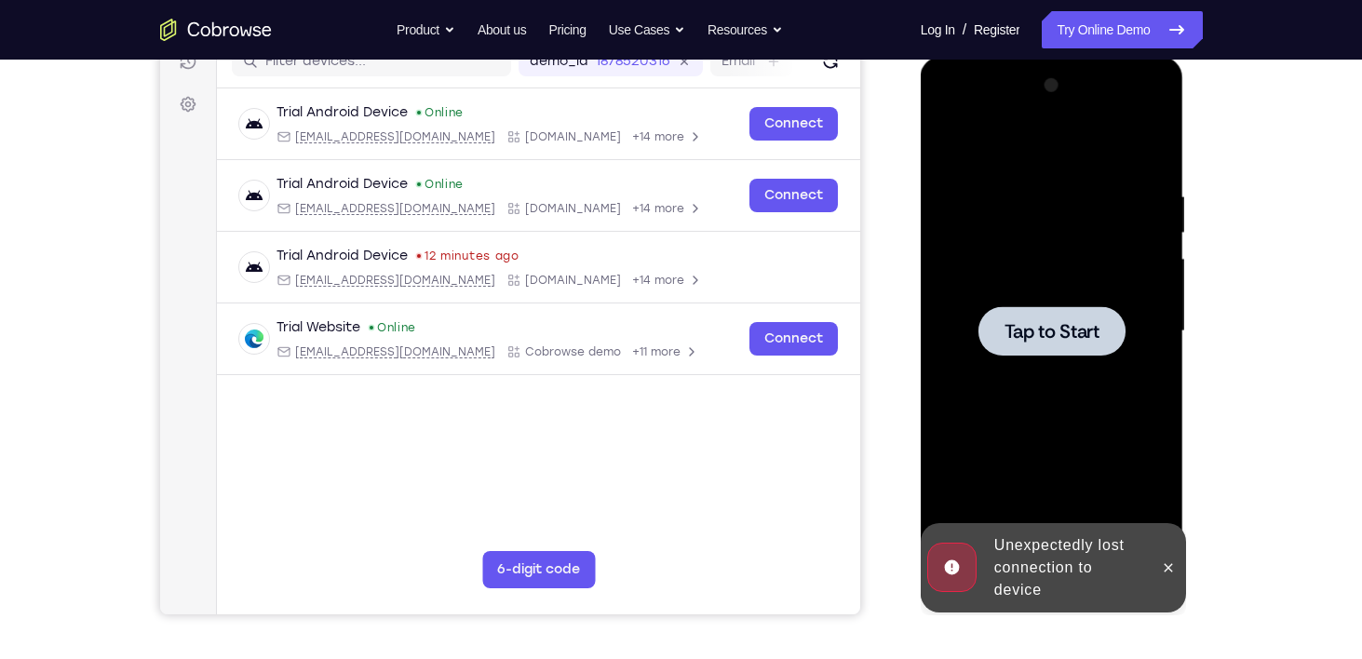
click at [1053, 312] on div at bounding box center [1051, 330] width 147 height 49
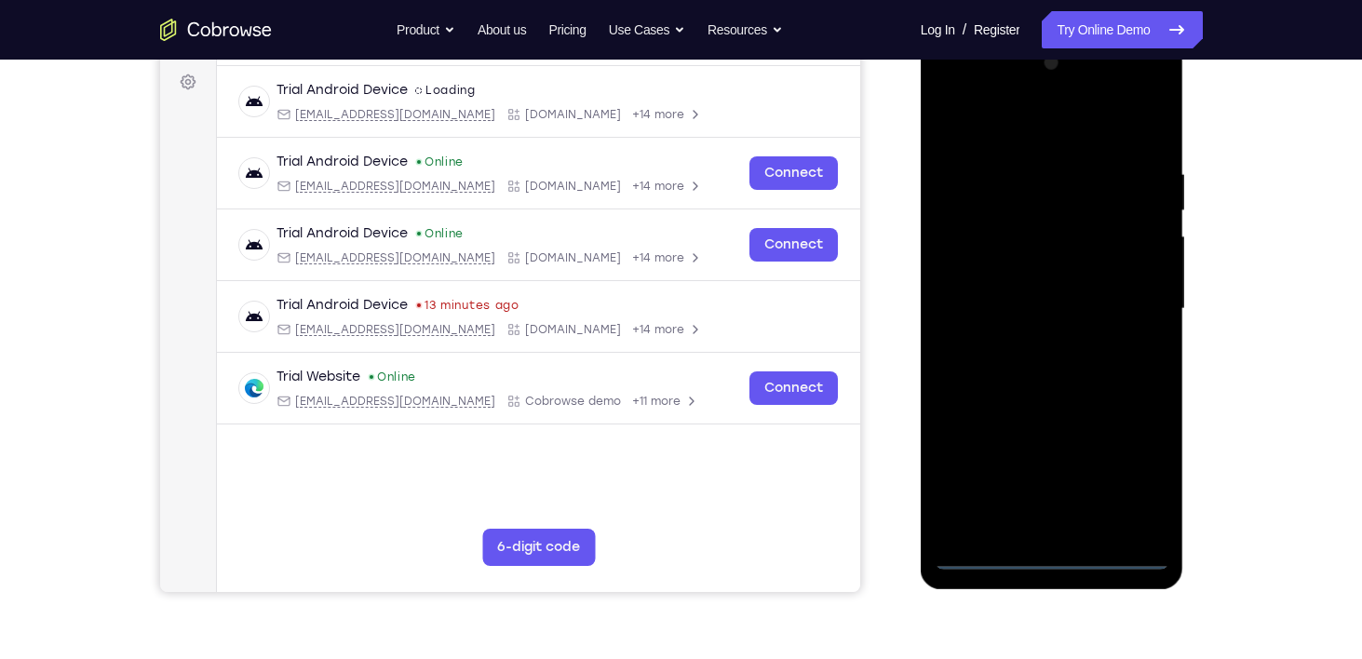
scroll to position [275, 0]
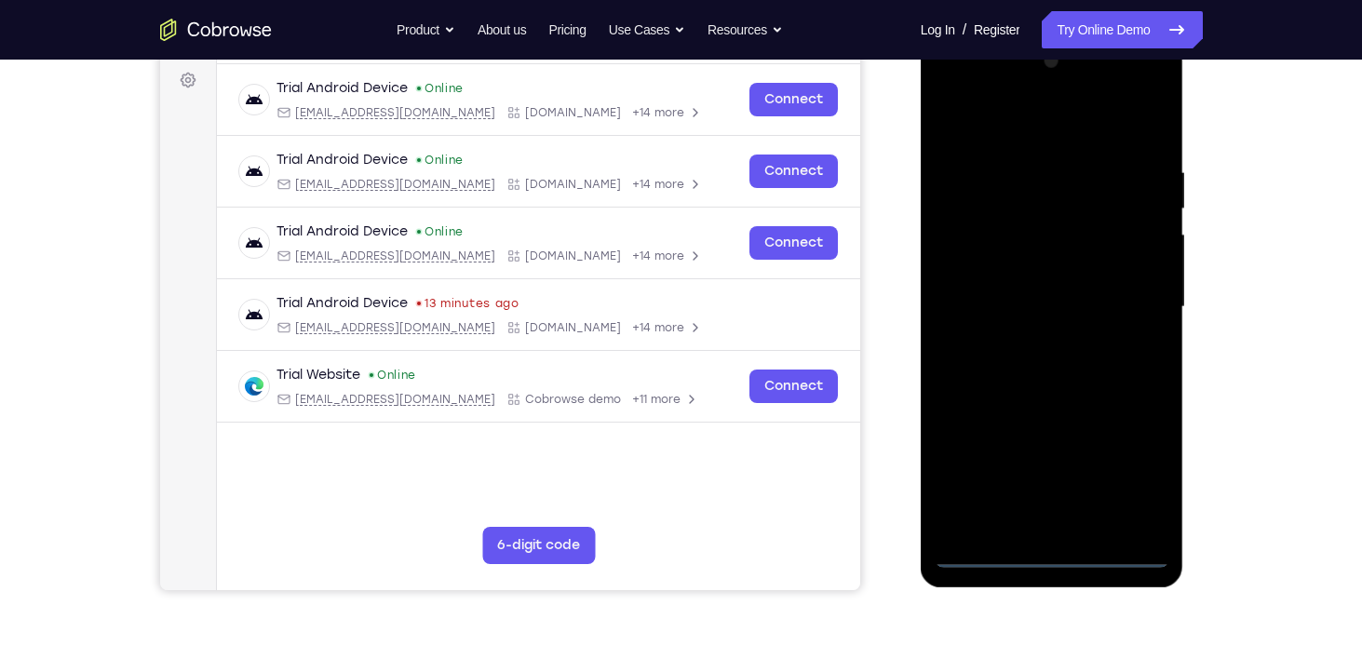
click at [1054, 546] on div at bounding box center [1051, 307] width 235 height 521
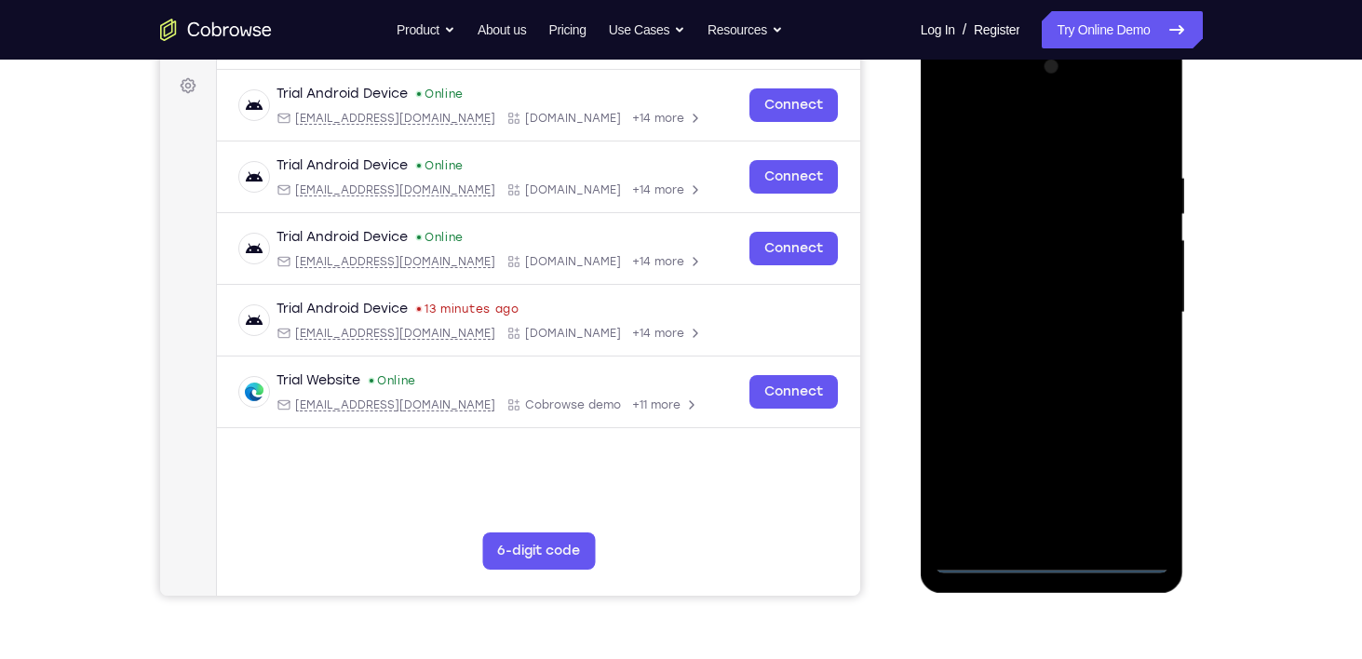
scroll to position [269, 0]
click at [1051, 558] on div at bounding box center [1051, 313] width 235 height 521
click at [1123, 472] on div at bounding box center [1051, 313] width 235 height 521
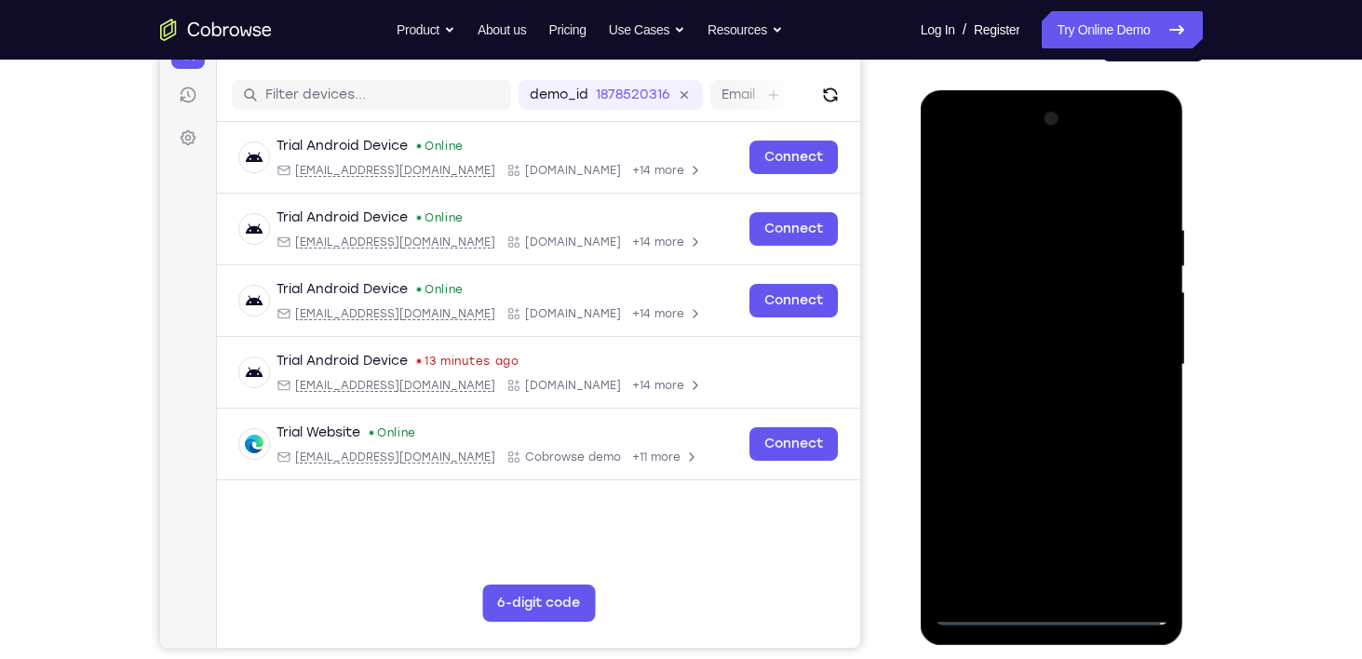
scroll to position [217, 0]
click at [1023, 178] on div at bounding box center [1051, 365] width 235 height 521
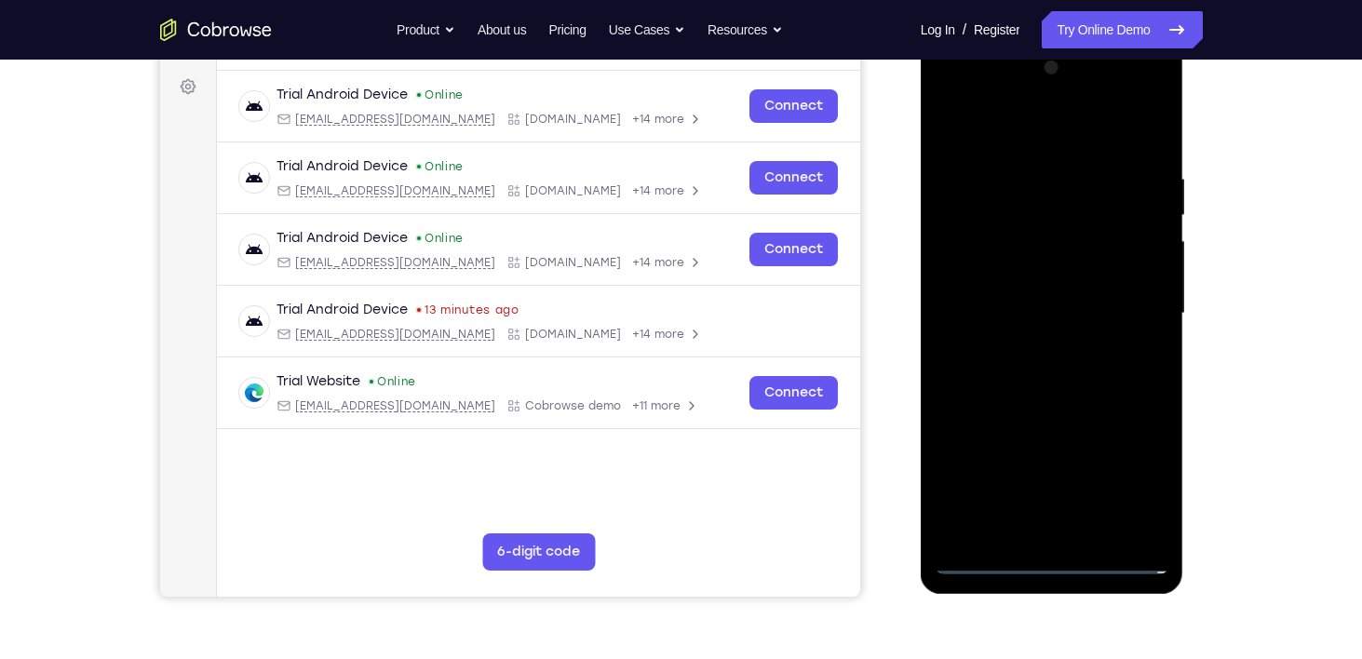
scroll to position [270, 0]
click at [1133, 309] on div at bounding box center [1051, 312] width 235 height 521
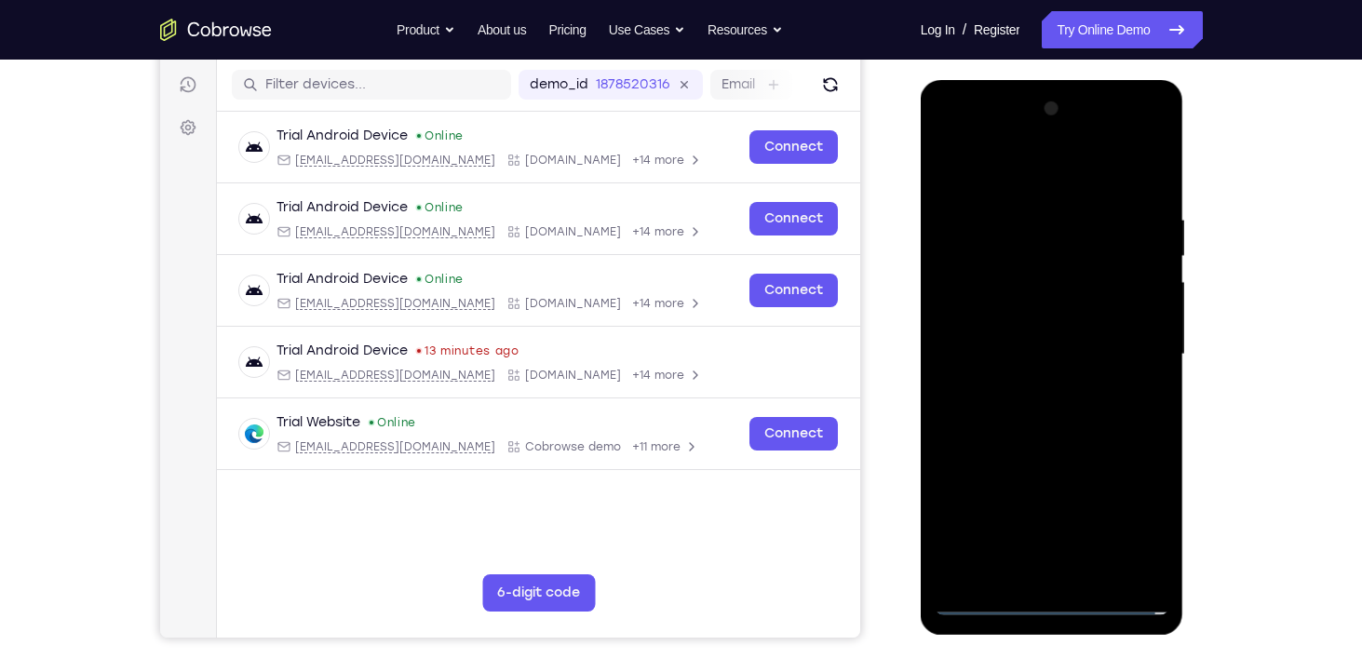
scroll to position [227, 0]
click at [1028, 392] on div at bounding box center [1051, 355] width 235 height 521
click at [1017, 326] on div at bounding box center [1051, 355] width 235 height 521
click at [1148, 528] on div at bounding box center [1051, 355] width 235 height 521
click at [1013, 337] on div at bounding box center [1051, 355] width 235 height 521
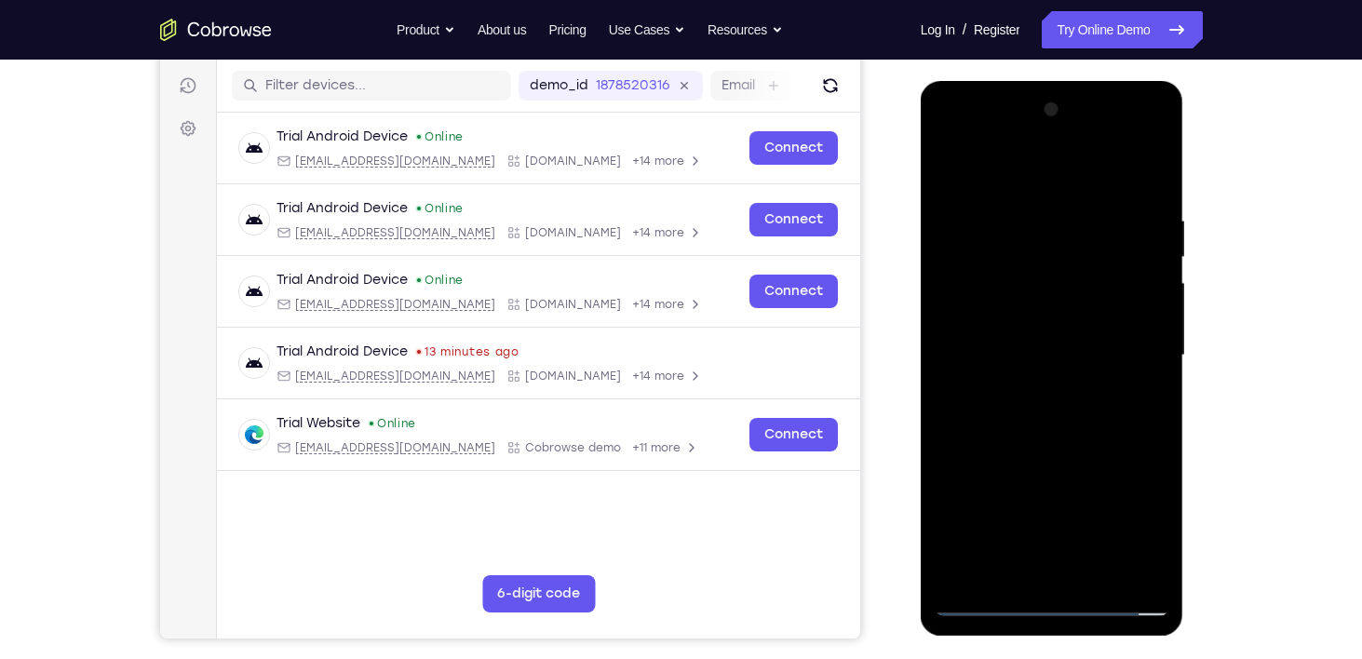
click at [980, 611] on div at bounding box center [1051, 355] width 235 height 521
click at [1051, 395] on div at bounding box center [1051, 355] width 235 height 521
click at [1054, 313] on div at bounding box center [1051, 355] width 235 height 521
click at [942, 395] on div at bounding box center [1051, 355] width 235 height 521
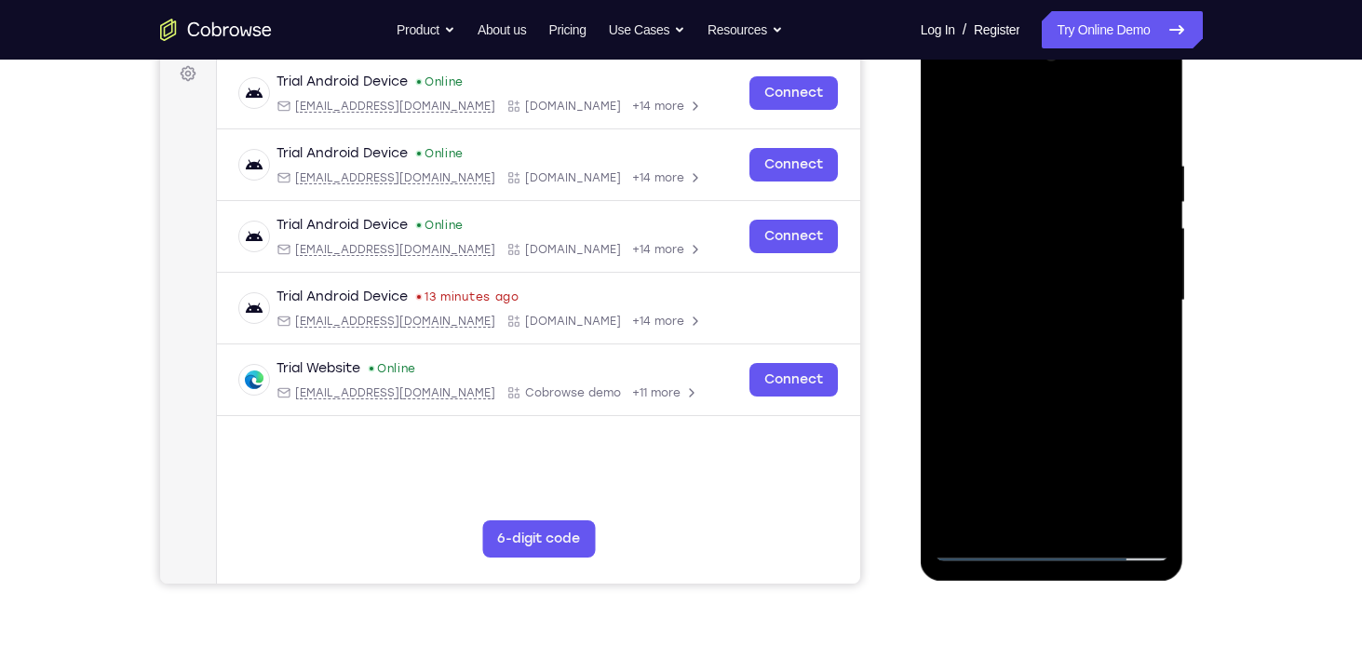
scroll to position [284, 0]
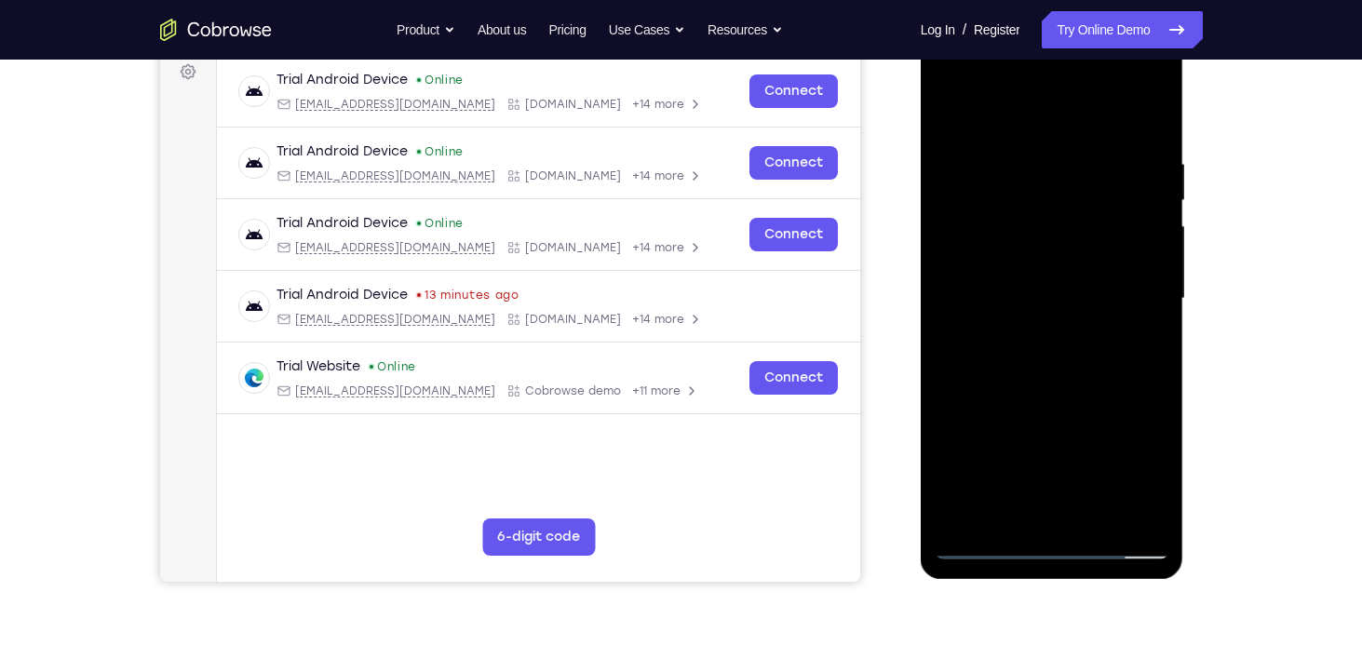
click at [1092, 523] on div at bounding box center [1051, 298] width 235 height 521
click at [1041, 398] on div at bounding box center [1051, 298] width 235 height 521
click at [982, 543] on div at bounding box center [1051, 298] width 235 height 521
click at [1096, 517] on div at bounding box center [1051, 298] width 235 height 521
click at [1038, 269] on div at bounding box center [1051, 298] width 235 height 521
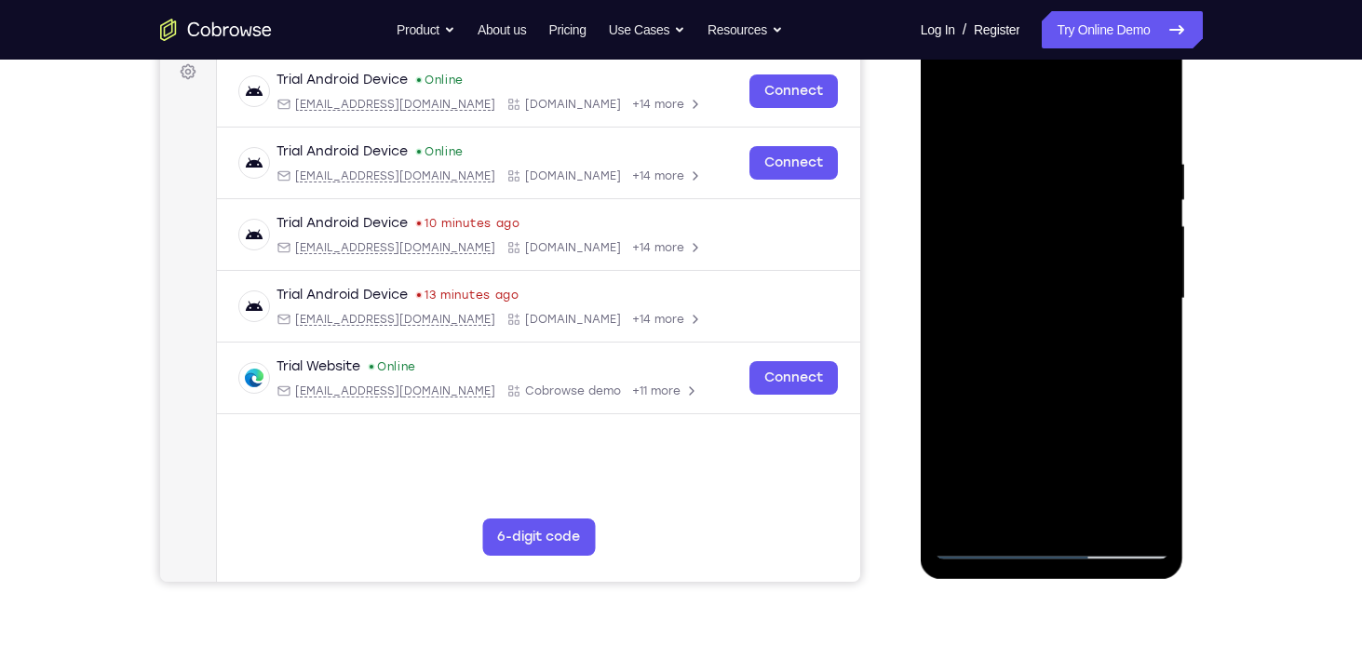
click at [1000, 392] on div at bounding box center [1051, 298] width 235 height 521
click at [1040, 398] on div at bounding box center [1051, 298] width 235 height 521
click at [1152, 476] on div at bounding box center [1051, 298] width 235 height 521
click at [1159, 473] on div at bounding box center [1051, 298] width 235 height 521
click at [1156, 475] on div at bounding box center [1051, 298] width 235 height 521
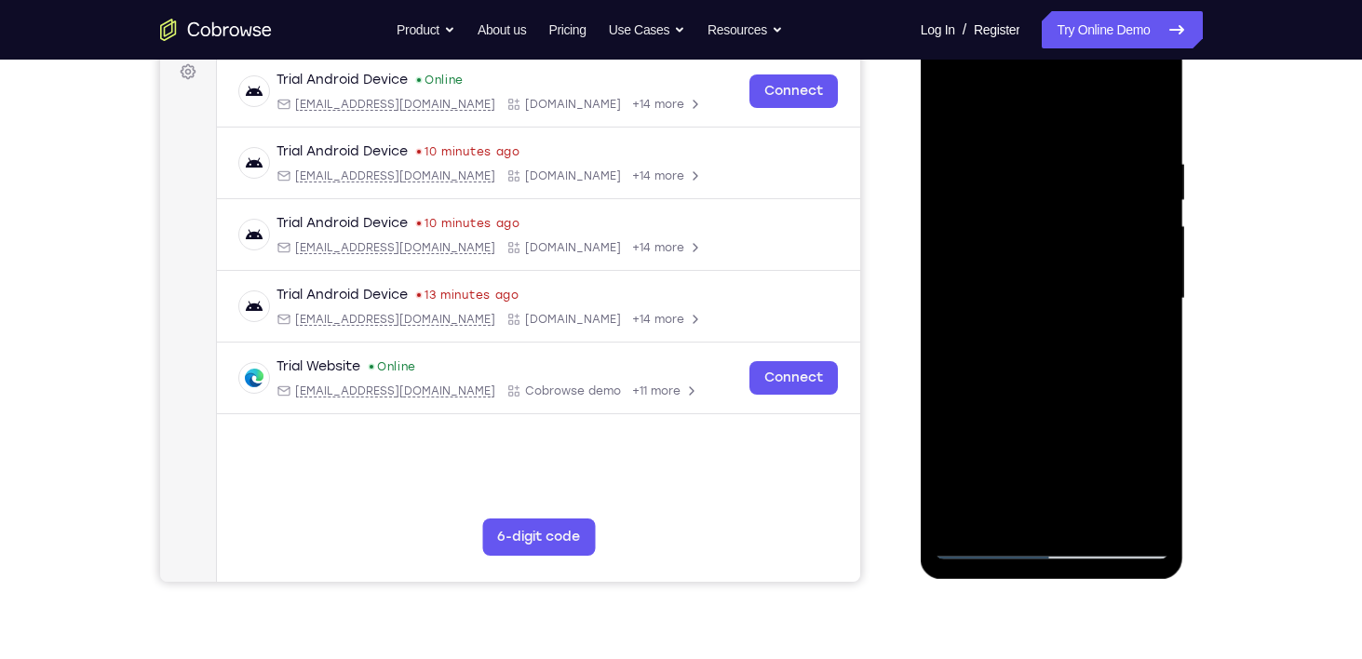
click at [1156, 475] on div at bounding box center [1051, 298] width 235 height 521
click at [1143, 343] on div at bounding box center [1051, 298] width 235 height 521
click at [1013, 509] on div at bounding box center [1051, 298] width 235 height 521
click at [1101, 404] on div at bounding box center [1051, 298] width 235 height 521
click at [1149, 332] on div at bounding box center [1051, 298] width 235 height 521
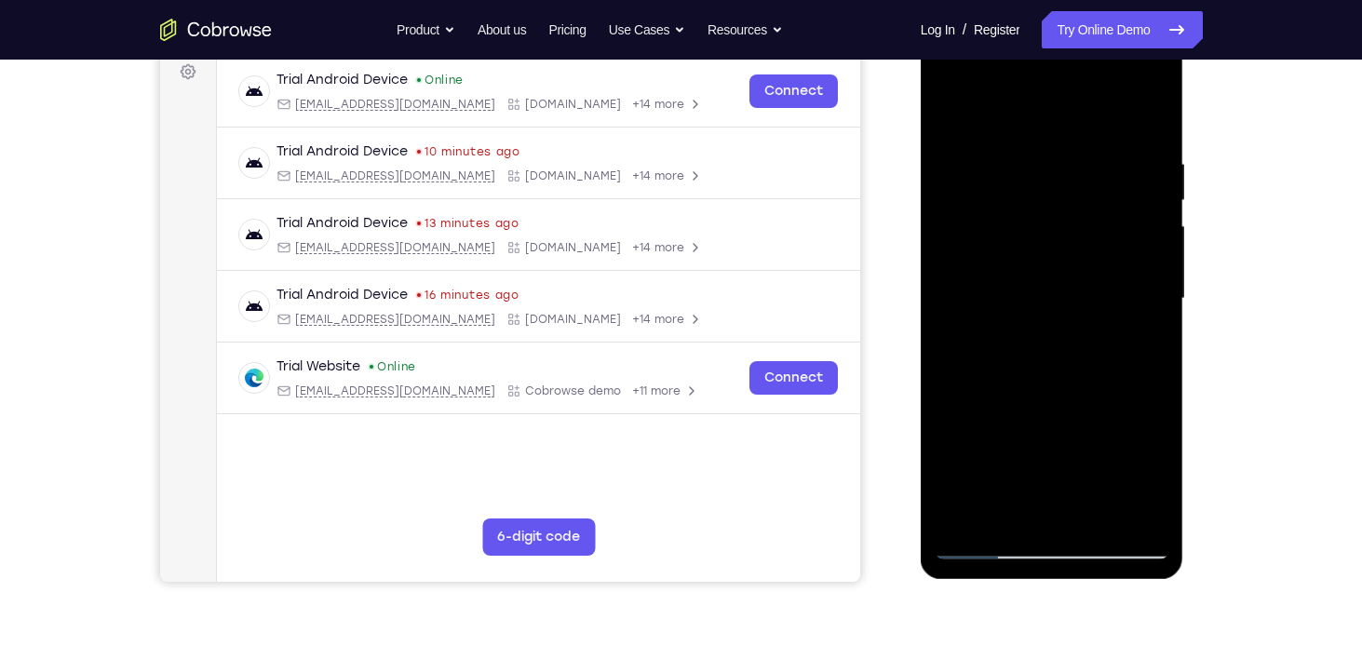
click at [1135, 345] on div at bounding box center [1051, 298] width 235 height 521
click at [1067, 287] on div at bounding box center [1051, 298] width 235 height 521
click at [1064, 416] on div at bounding box center [1051, 298] width 235 height 521
click at [1108, 414] on div at bounding box center [1051, 298] width 235 height 521
click at [1010, 508] on div at bounding box center [1051, 298] width 235 height 521
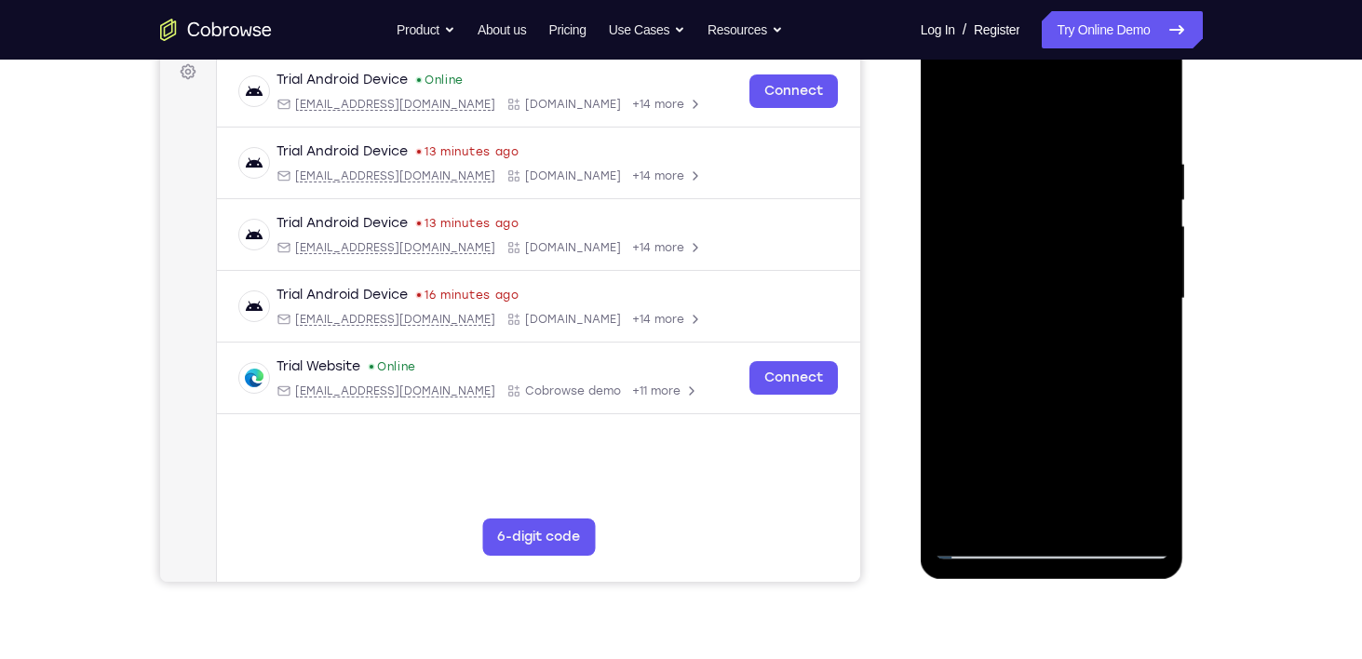
click at [1097, 449] on div at bounding box center [1051, 298] width 235 height 521
click at [1135, 330] on div at bounding box center [1051, 298] width 235 height 521
click at [1161, 476] on div at bounding box center [1051, 298] width 235 height 521
click at [1148, 344] on div at bounding box center [1051, 298] width 235 height 521
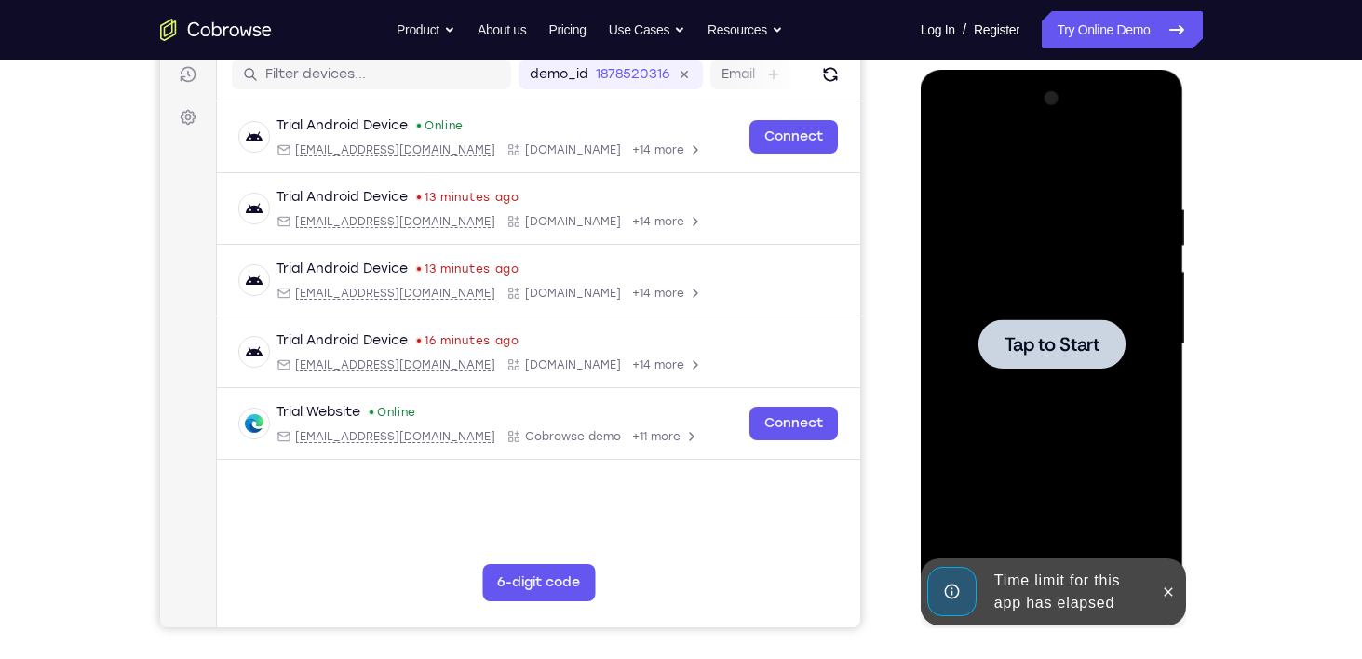
scroll to position [236, 0]
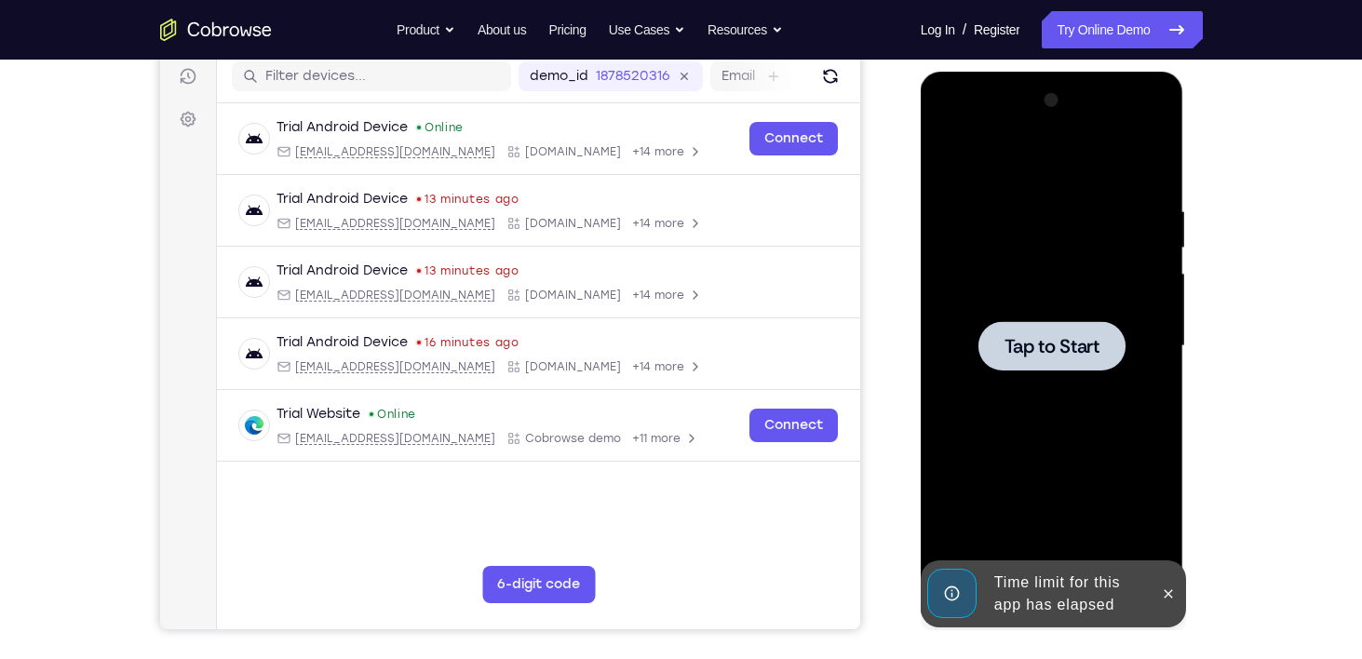
click at [1055, 371] on div at bounding box center [1051, 346] width 235 height 521
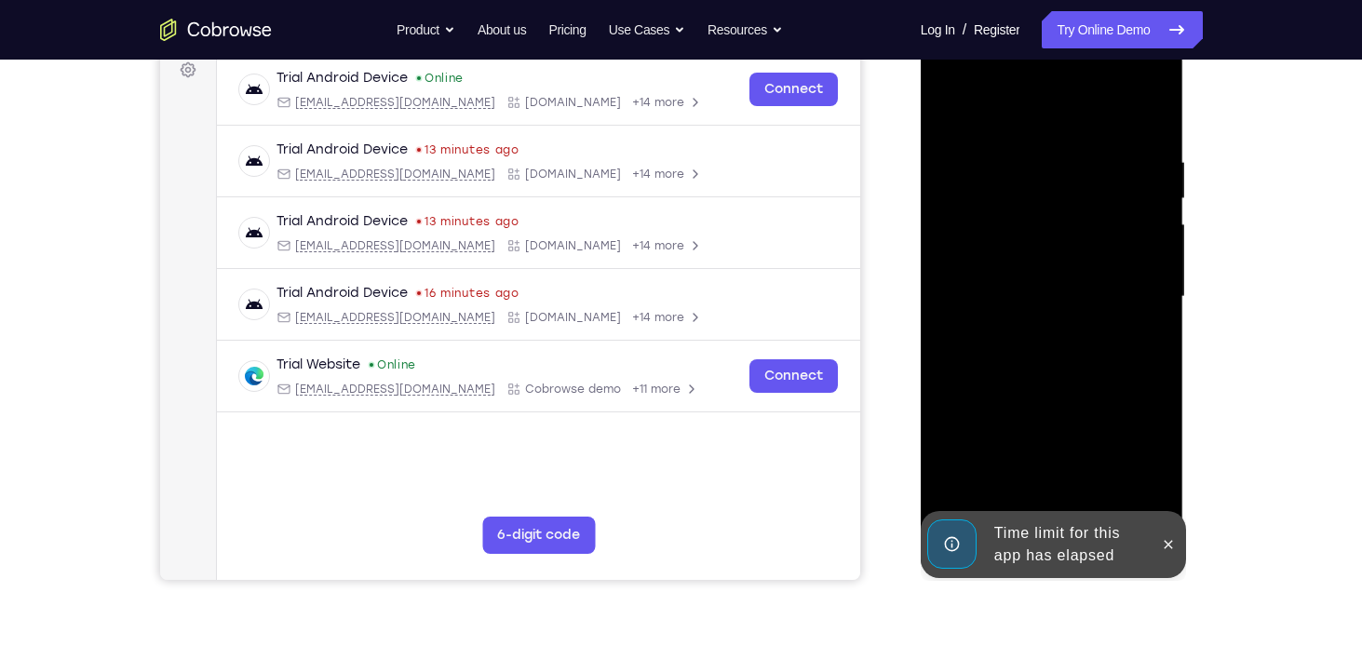
scroll to position [272, 0]
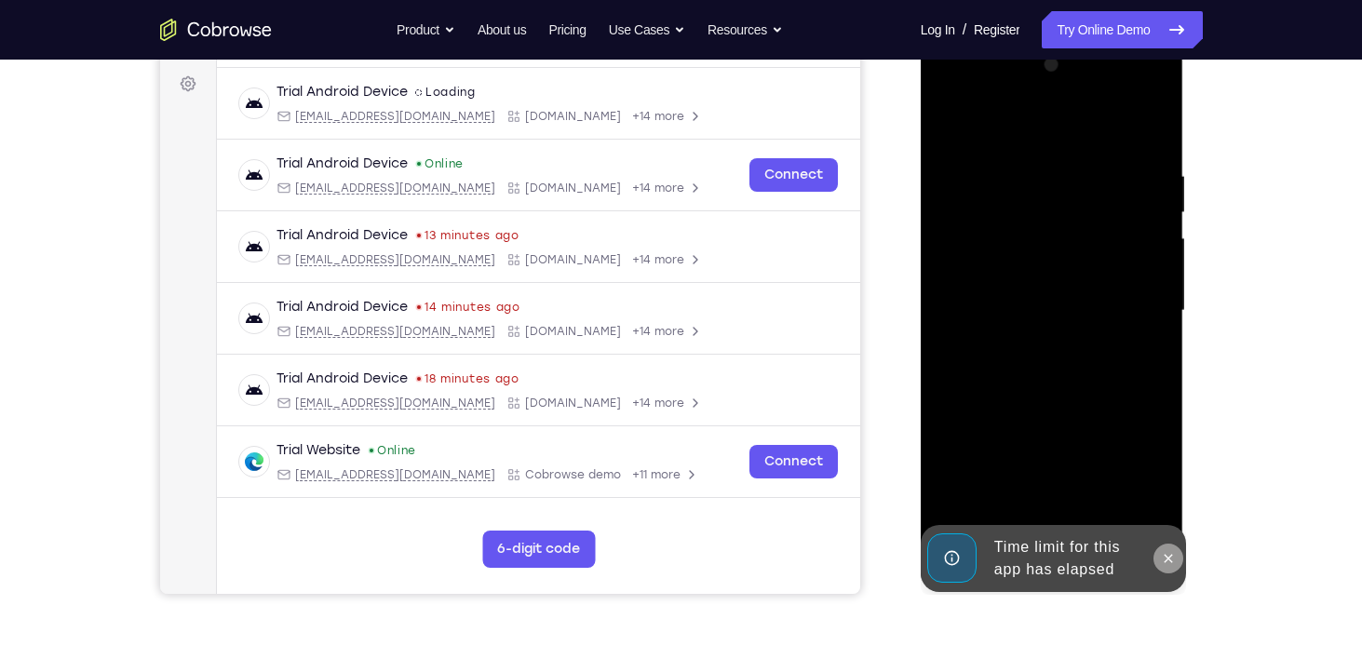
click at [1161, 558] on icon at bounding box center [1168, 558] width 15 height 15
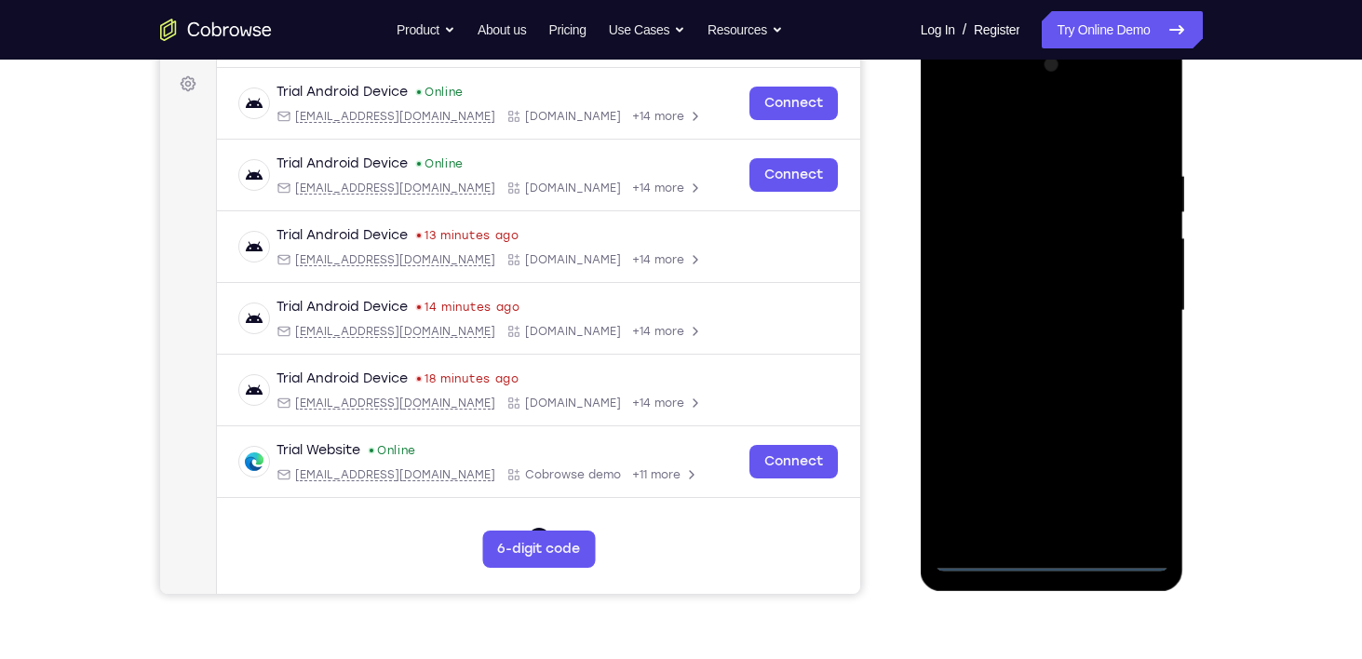
click at [1053, 555] on div at bounding box center [1051, 310] width 235 height 521
click at [1125, 469] on div at bounding box center [1051, 310] width 235 height 521
click at [1025, 106] on div at bounding box center [1051, 310] width 235 height 521
click at [1024, 138] on div at bounding box center [1051, 310] width 235 height 521
click at [1121, 301] on div at bounding box center [1051, 310] width 235 height 521
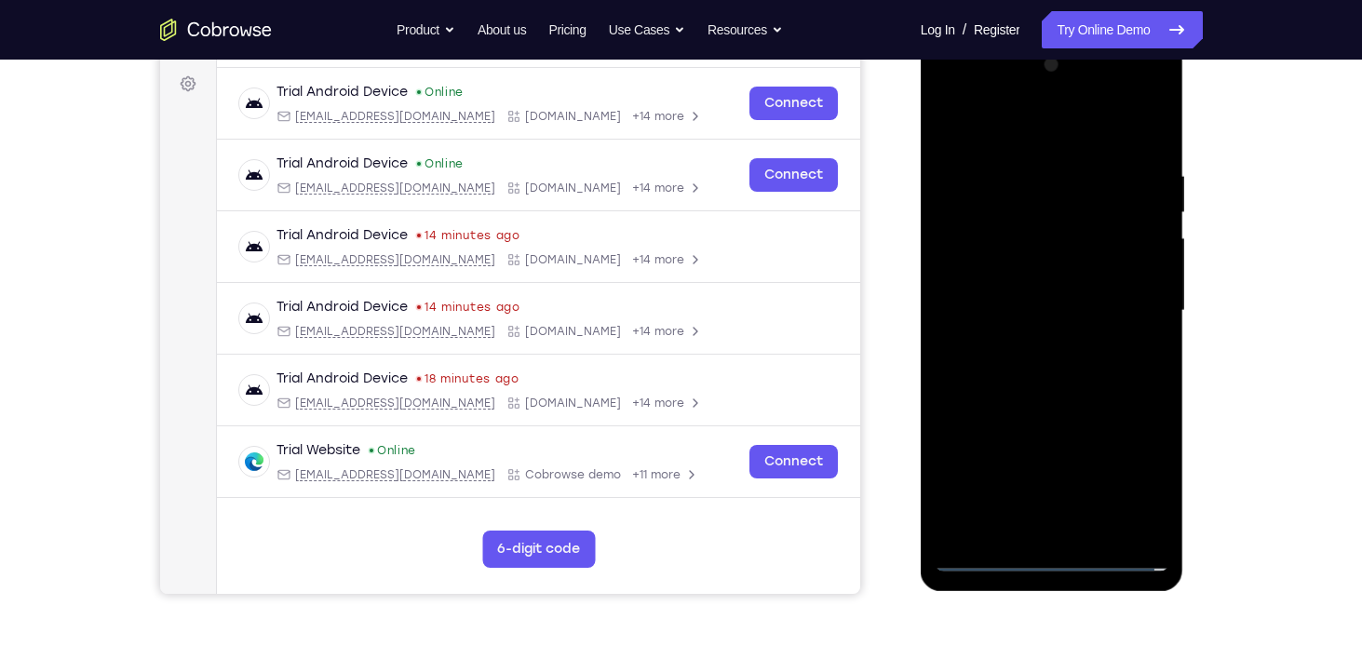
click at [1030, 348] on div at bounding box center [1051, 310] width 235 height 521
click at [1006, 288] on div at bounding box center [1051, 310] width 235 height 521
click at [986, 272] on div at bounding box center [1051, 310] width 235 height 521
click at [1048, 313] on div at bounding box center [1051, 310] width 235 height 521
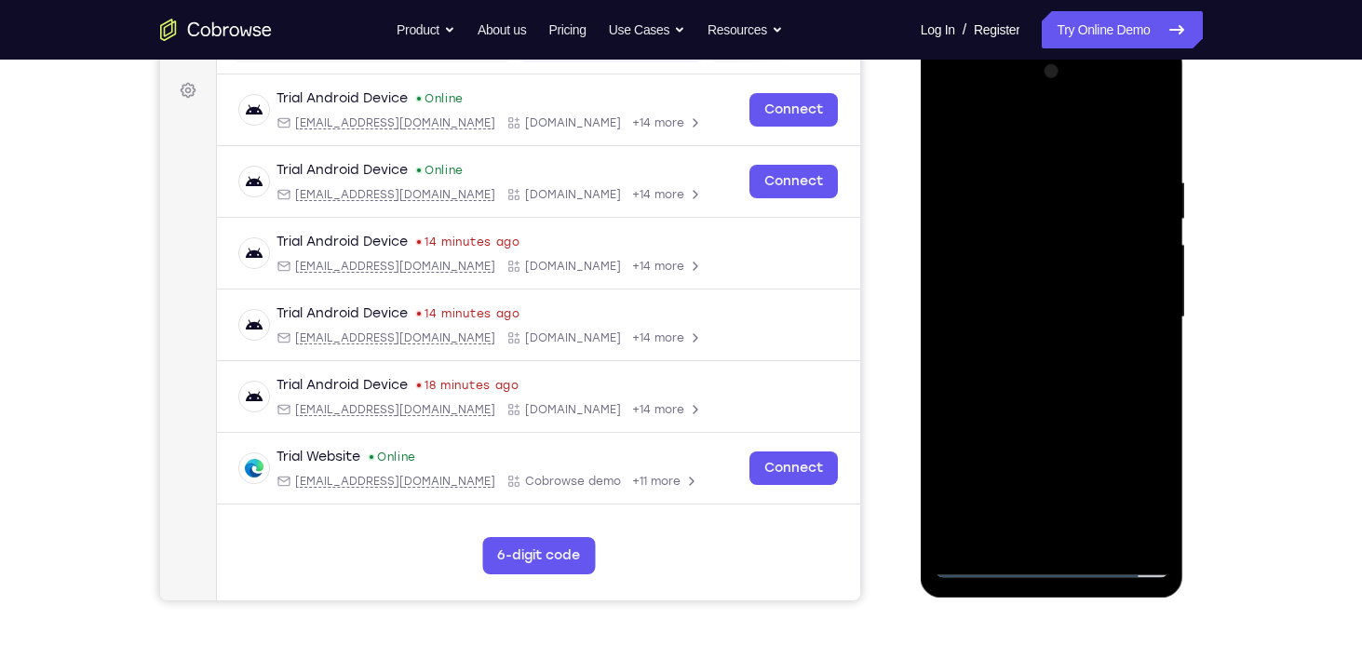
scroll to position [262, 0]
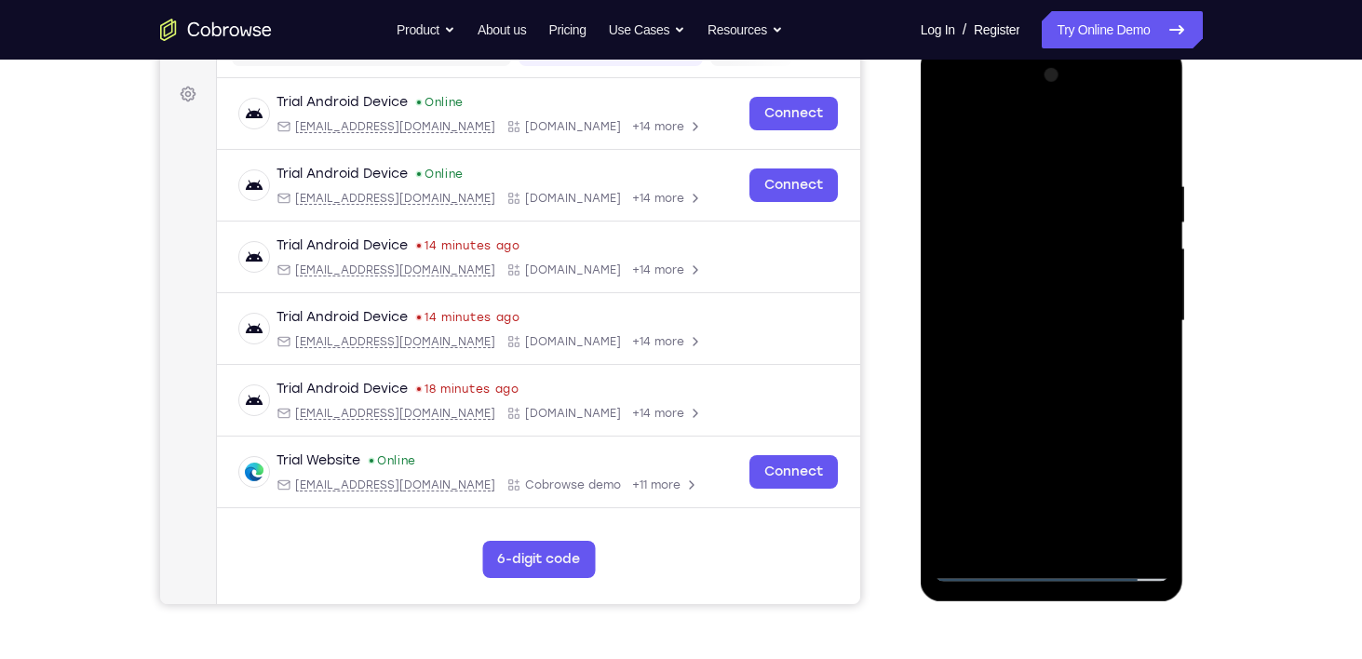
click at [1056, 395] on div at bounding box center [1051, 320] width 235 height 521
click at [1094, 539] on div at bounding box center [1051, 320] width 235 height 521
click at [1055, 423] on div at bounding box center [1051, 320] width 235 height 521
click at [1025, 297] on div at bounding box center [1051, 320] width 235 height 521
click at [1016, 362] on div at bounding box center [1051, 320] width 235 height 521
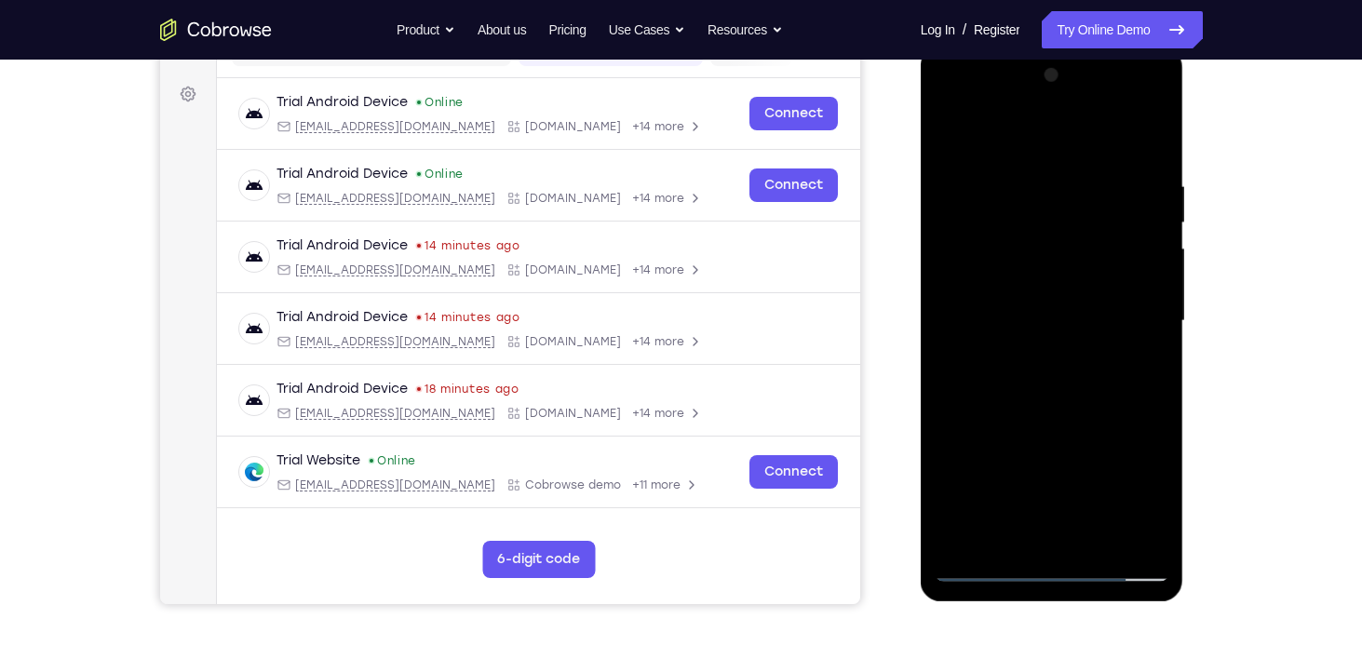
click at [1065, 367] on div at bounding box center [1051, 320] width 235 height 521
click at [1158, 504] on div at bounding box center [1051, 320] width 235 height 521
click at [1004, 366] on div at bounding box center [1051, 320] width 235 height 521
click at [1006, 368] on div at bounding box center [1051, 320] width 235 height 521
click at [1145, 367] on div at bounding box center [1051, 320] width 235 height 521
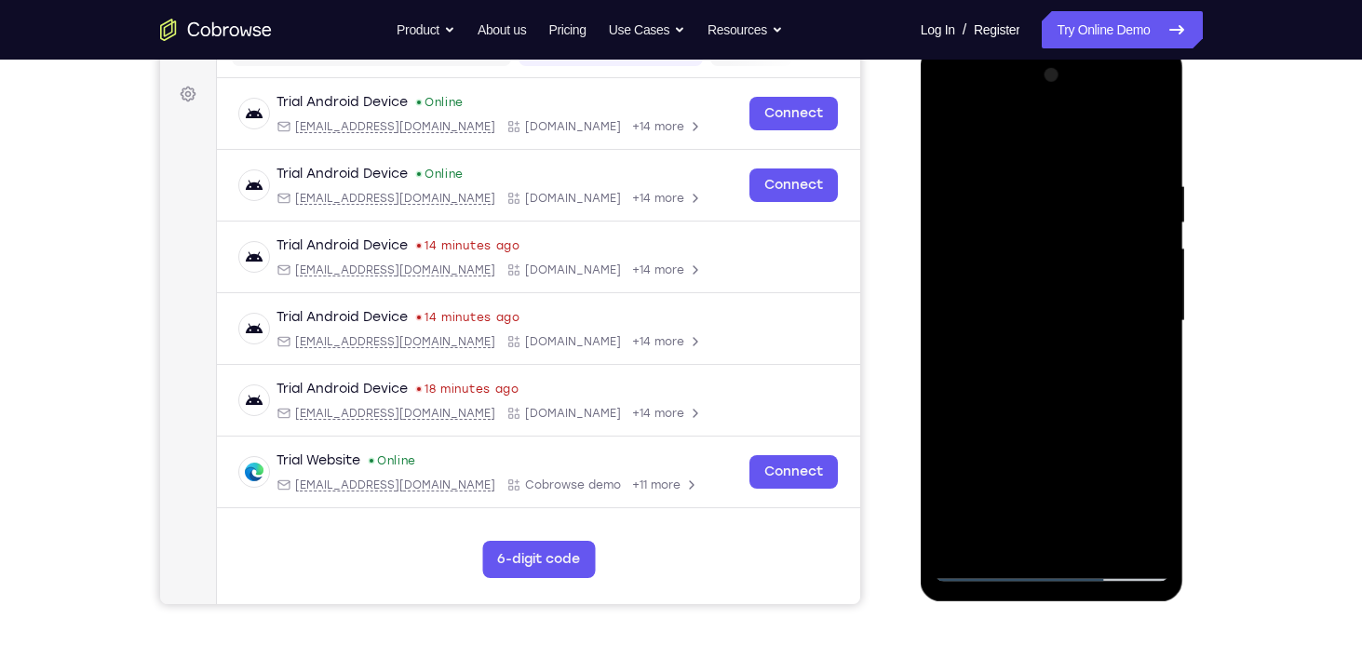
click at [995, 271] on div at bounding box center [1051, 320] width 235 height 521
click at [1027, 430] on div at bounding box center [1051, 320] width 235 height 521
click at [1152, 501] on div at bounding box center [1051, 320] width 235 height 521
click at [1009, 496] on div at bounding box center [1051, 320] width 235 height 521
click at [1159, 499] on div at bounding box center [1051, 320] width 235 height 521
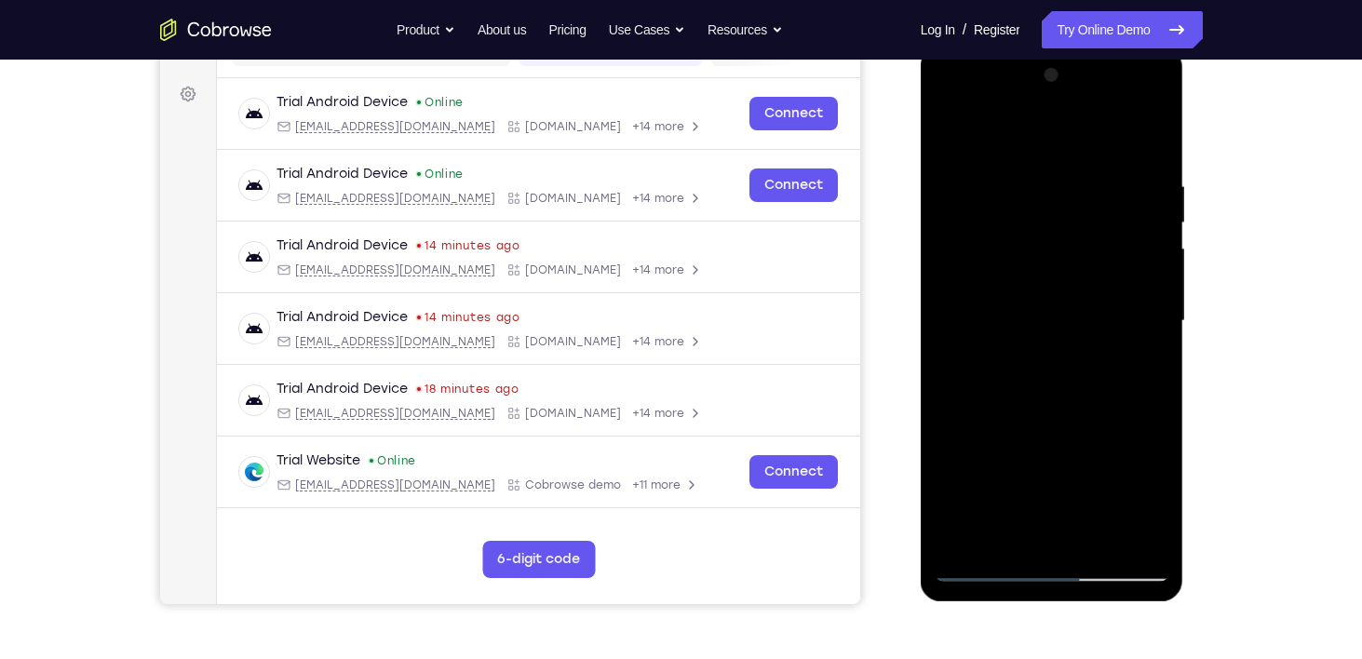
click at [1154, 496] on div at bounding box center [1051, 320] width 235 height 521
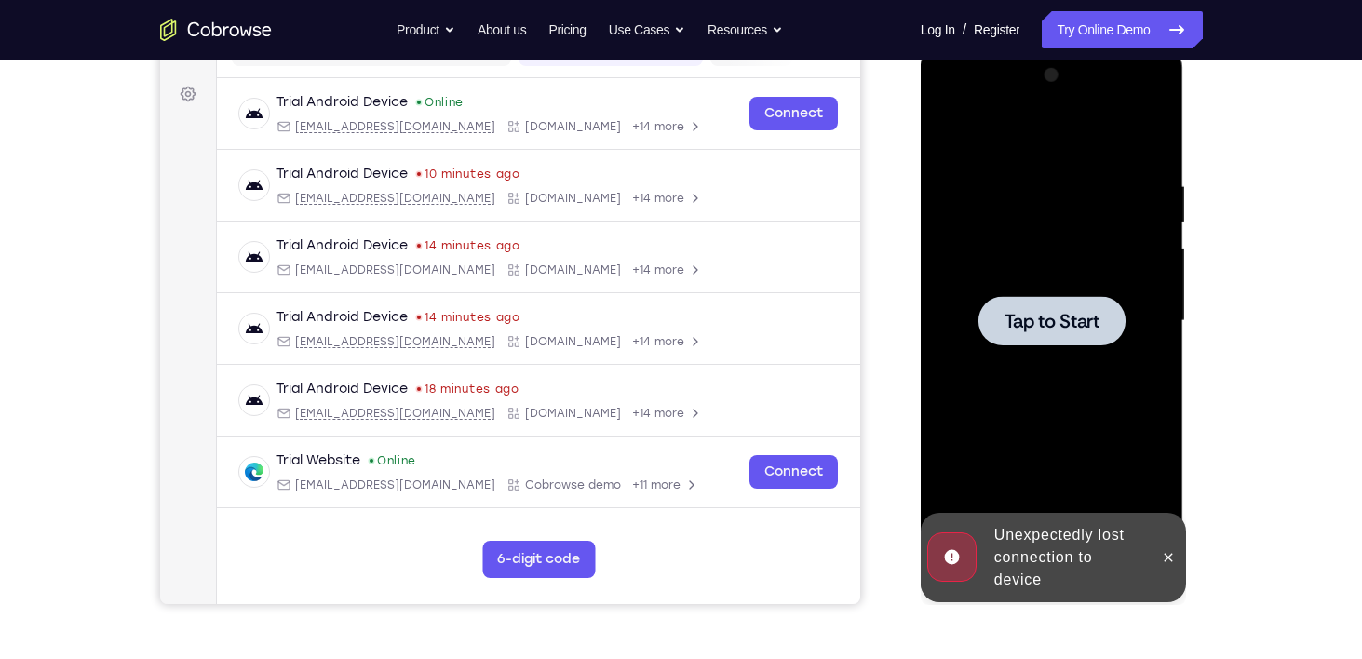
click at [1038, 316] on span "Tap to Start" at bounding box center [1051, 321] width 95 height 19
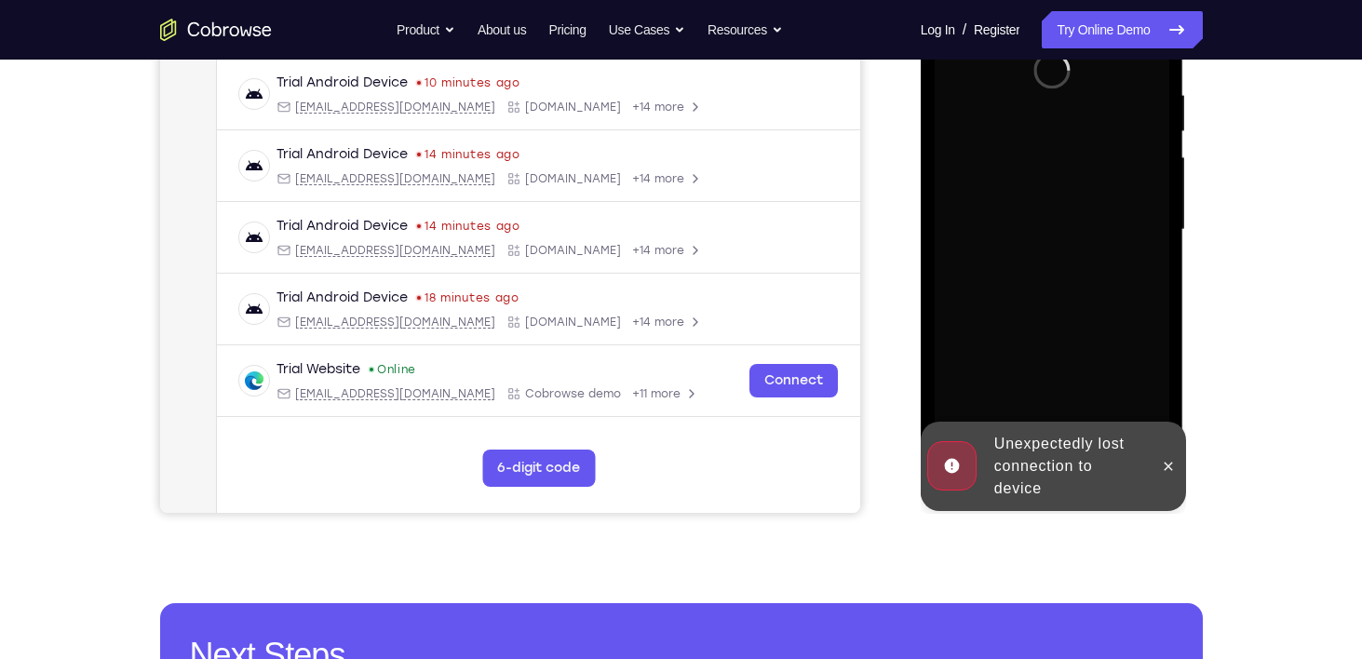
scroll to position [352, 0]
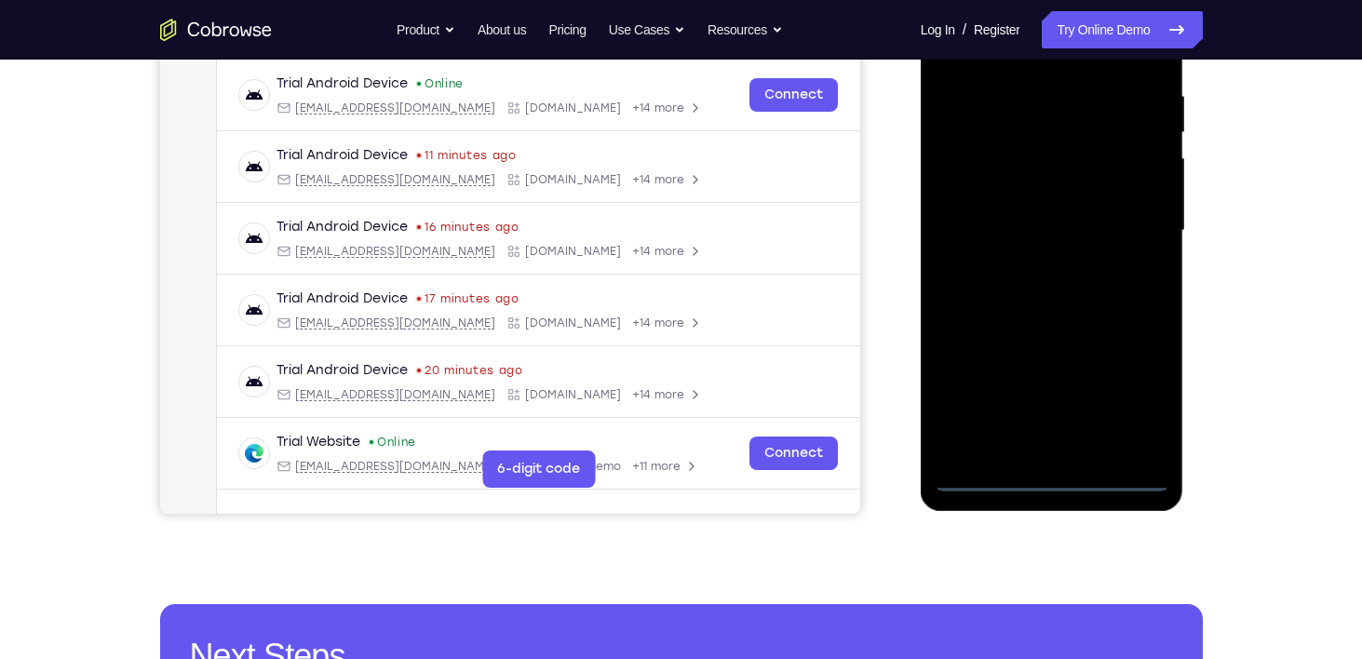
click at [1059, 486] on div at bounding box center [1051, 230] width 235 height 521
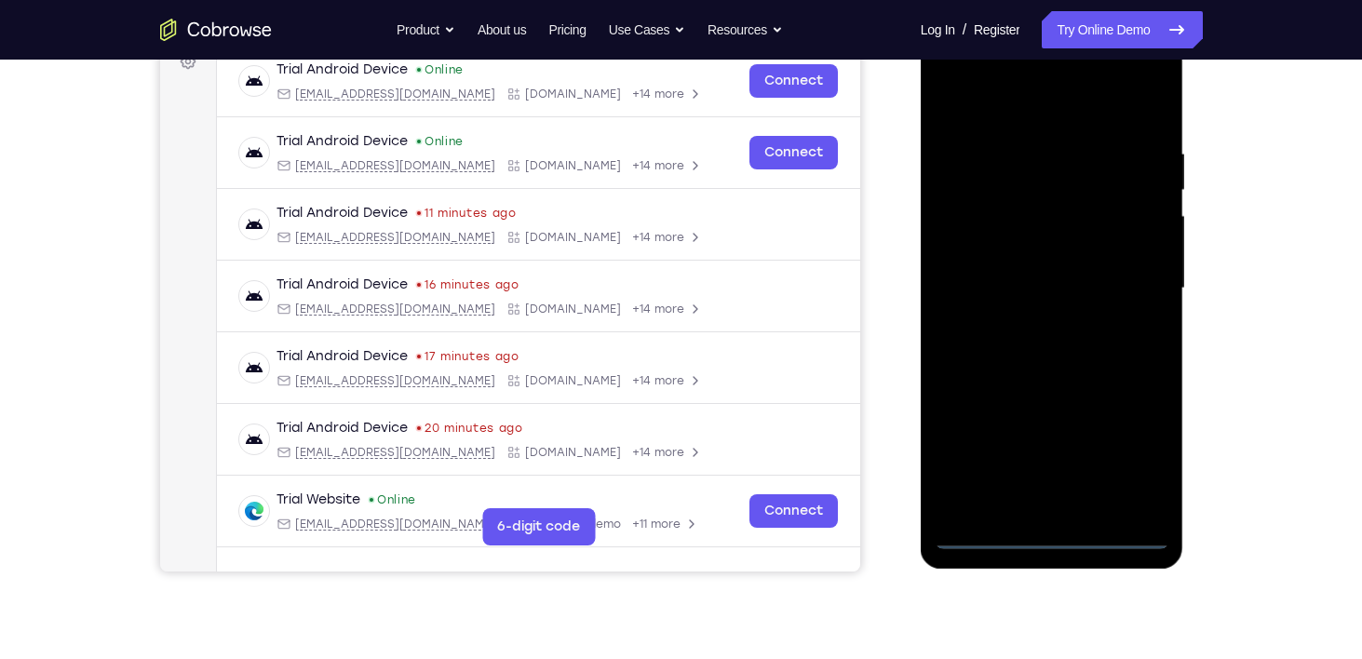
scroll to position [278, 0]
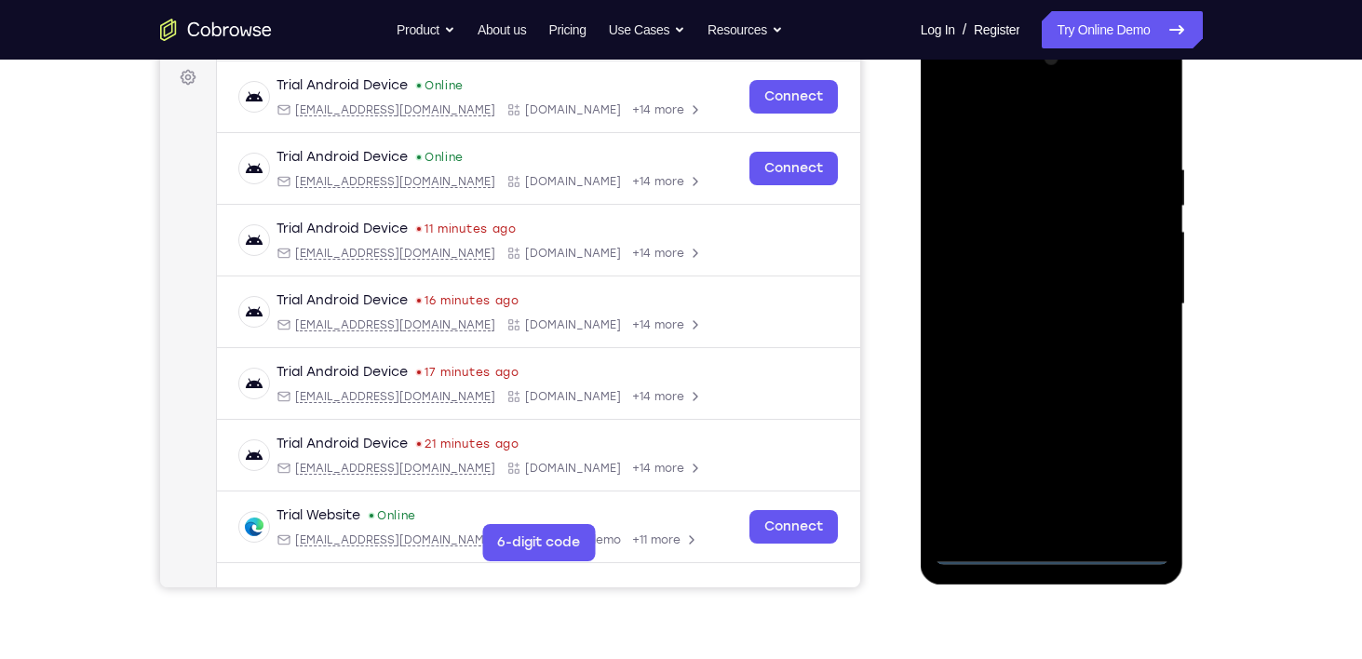
click at [1123, 478] on div at bounding box center [1051, 304] width 235 height 521
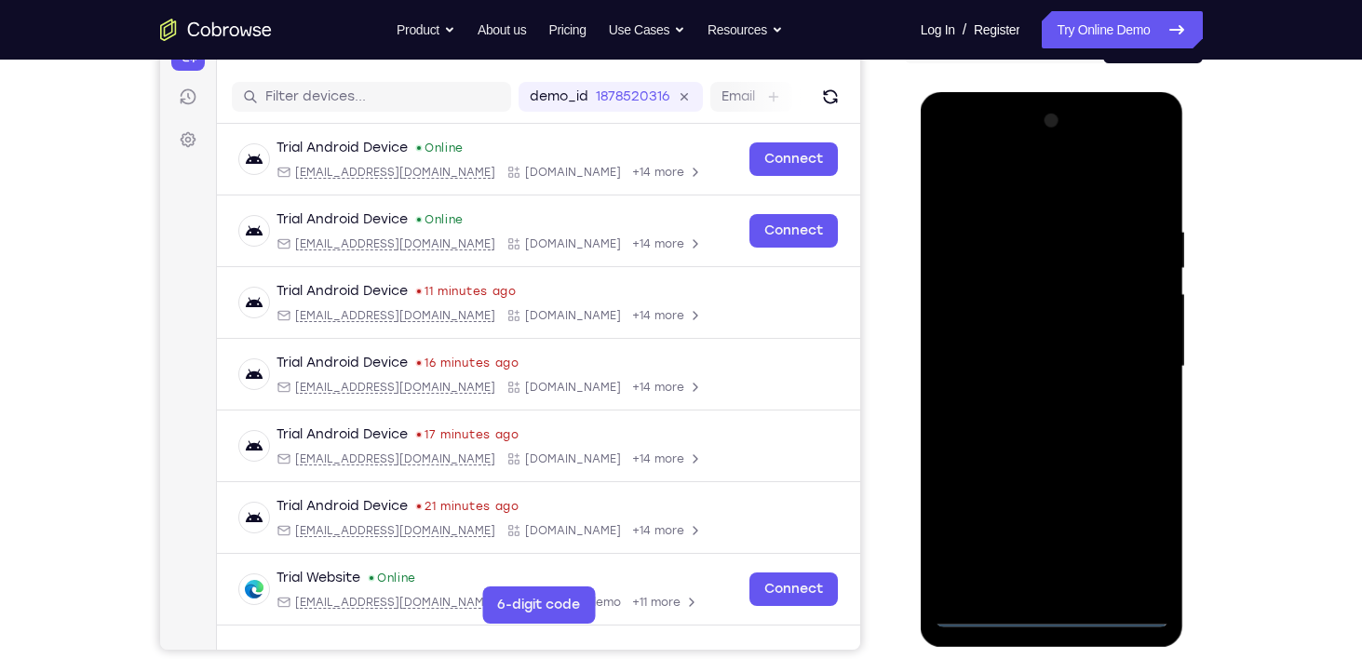
scroll to position [253, 0]
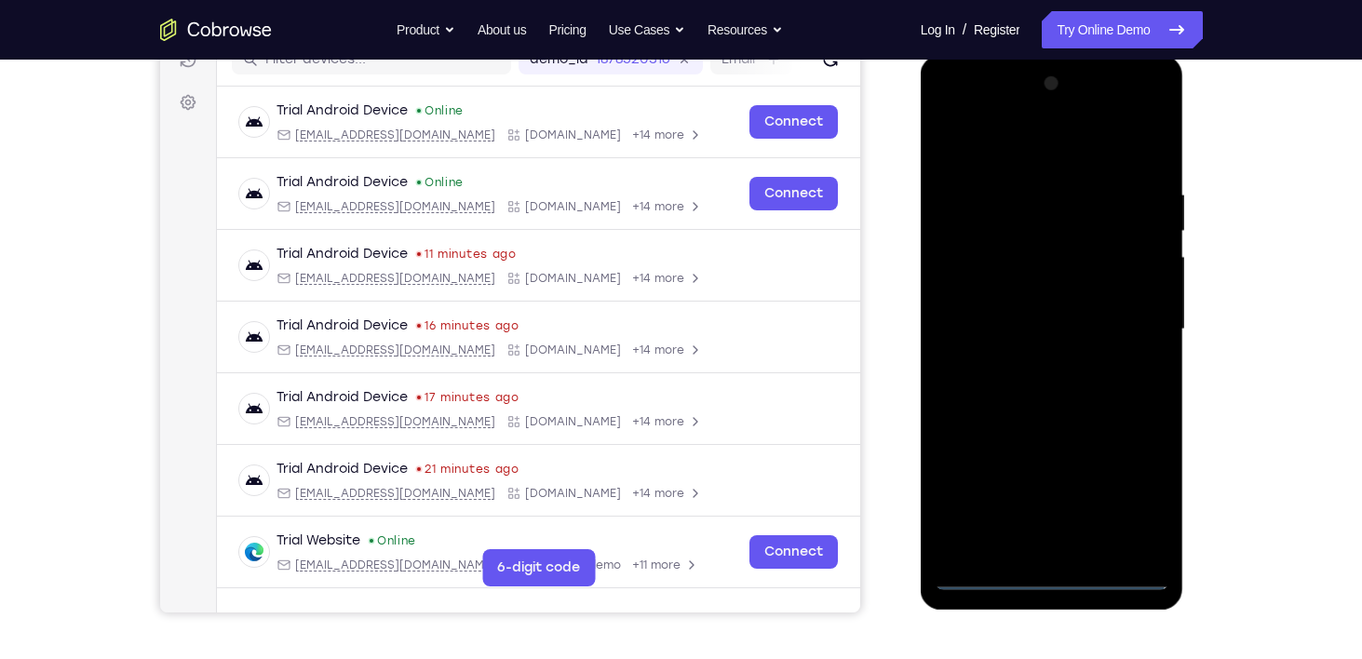
click at [993, 148] on div at bounding box center [1051, 329] width 235 height 521
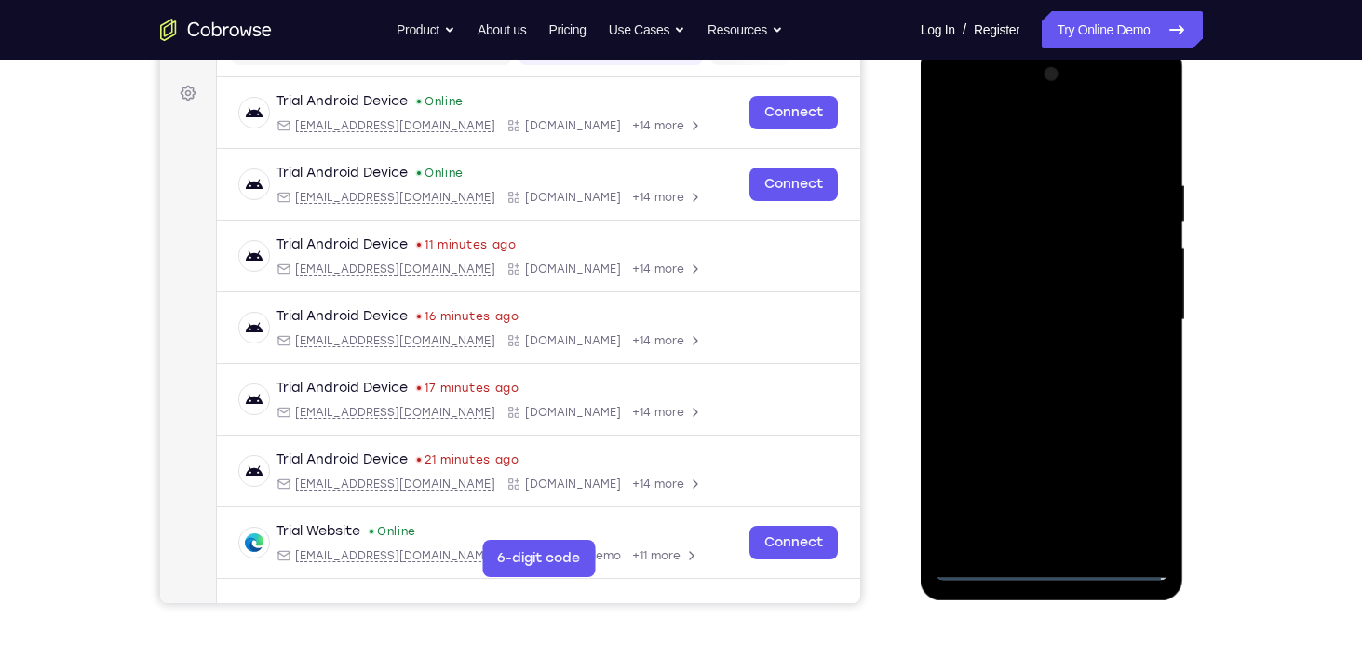
scroll to position [263, 0]
click at [1134, 311] on div at bounding box center [1051, 319] width 235 height 521
drag, startPoint x: 1134, startPoint y: 311, endPoint x: 818, endPoint y: 53, distance: 407.4
click at [920, 53] on html "Online web based iOS Simulators and Android Emulators. Run iPhone, iPad, Mobile…" at bounding box center [1052, 324] width 265 height 558
click at [1040, 357] on div at bounding box center [1051, 319] width 235 height 521
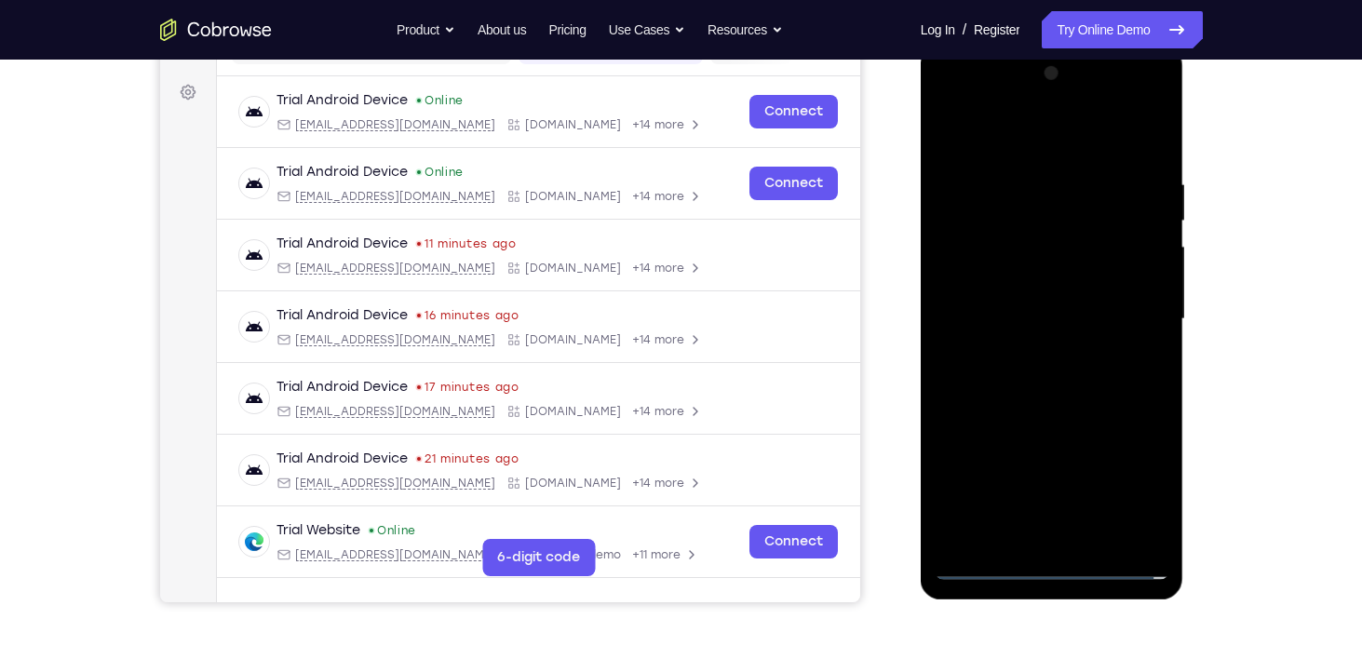
click at [998, 285] on div at bounding box center [1051, 319] width 235 height 521
click at [963, 285] on div at bounding box center [1051, 319] width 235 height 521
click at [999, 296] on div at bounding box center [1051, 319] width 235 height 521
click at [1033, 316] on div at bounding box center [1051, 319] width 235 height 521
click at [1039, 396] on div at bounding box center [1051, 319] width 235 height 521
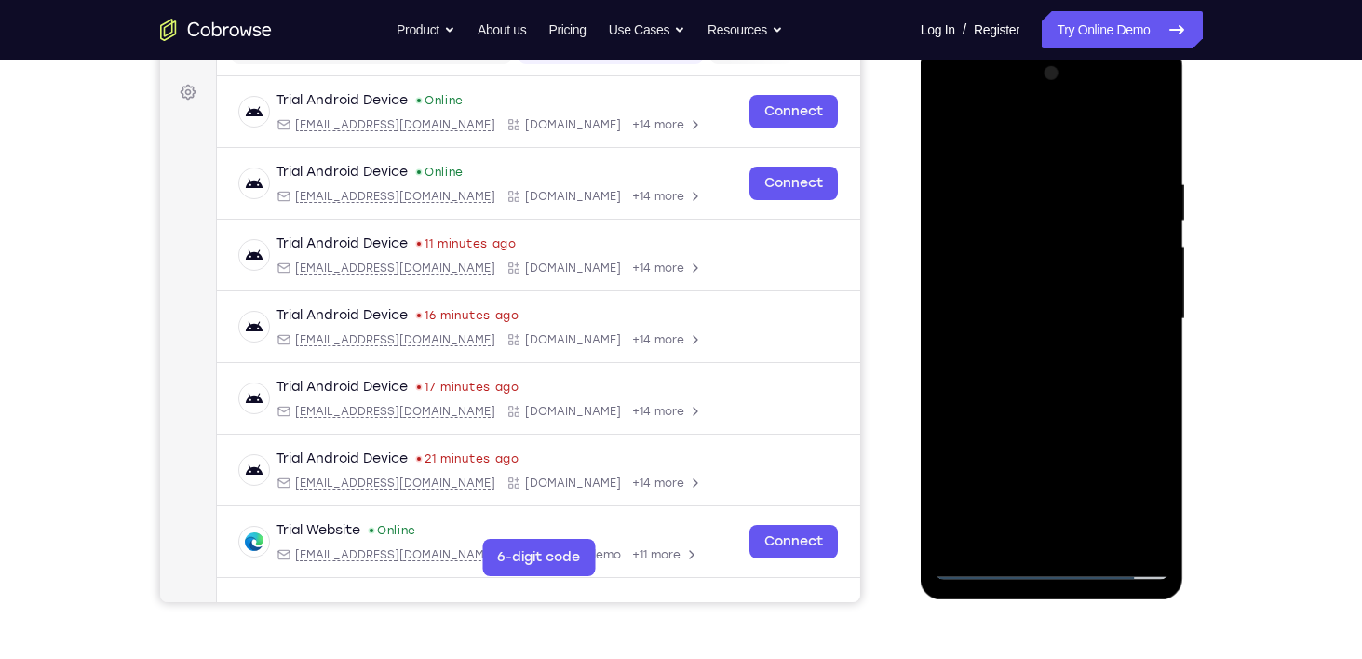
click at [1093, 537] on div at bounding box center [1051, 319] width 235 height 521
click at [1059, 421] on div at bounding box center [1051, 319] width 235 height 521
click at [1003, 286] on div at bounding box center [1051, 319] width 235 height 521
click at [987, 436] on div at bounding box center [1051, 319] width 235 height 521
click at [1028, 432] on div at bounding box center [1051, 319] width 235 height 521
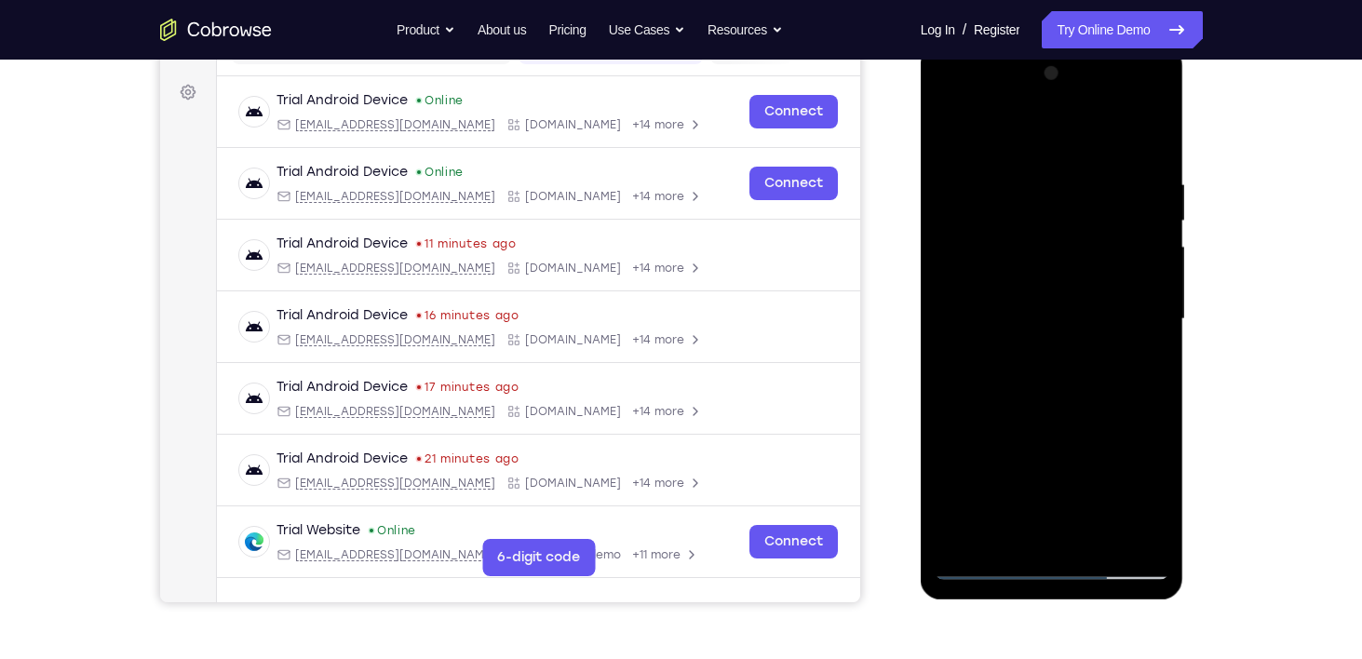
click at [1143, 362] on div at bounding box center [1051, 319] width 235 height 521
click at [1003, 535] on div at bounding box center [1051, 319] width 235 height 521
drag, startPoint x: 1067, startPoint y: 483, endPoint x: 1050, endPoint y: 409, distance: 76.5
click at [1050, 409] on div at bounding box center [1051, 319] width 235 height 521
drag, startPoint x: 1086, startPoint y: 495, endPoint x: 1036, endPoint y: 385, distance: 120.8
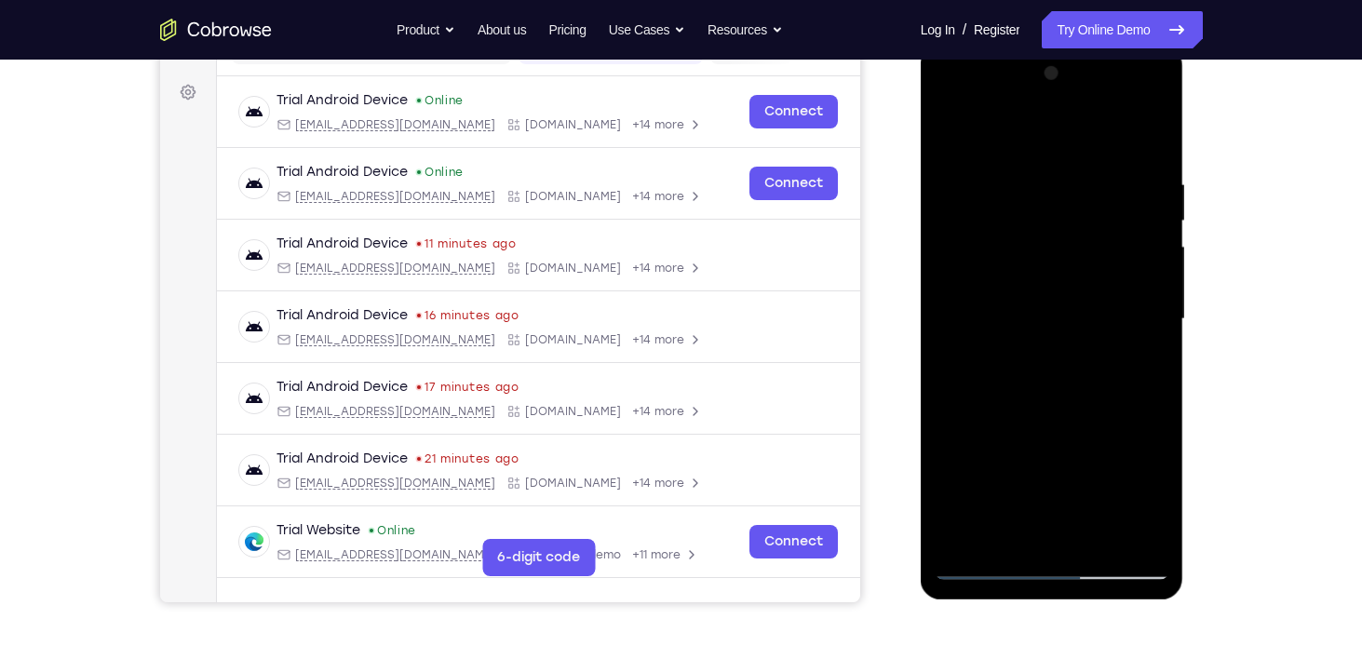
click at [1036, 385] on div at bounding box center [1051, 319] width 235 height 521
drag, startPoint x: 1085, startPoint y: 499, endPoint x: 1051, endPoint y: 407, distance: 98.4
click at [1051, 407] on div at bounding box center [1051, 319] width 235 height 521
click at [977, 448] on div at bounding box center [1051, 319] width 235 height 521
click at [1139, 351] on div at bounding box center [1051, 319] width 235 height 521
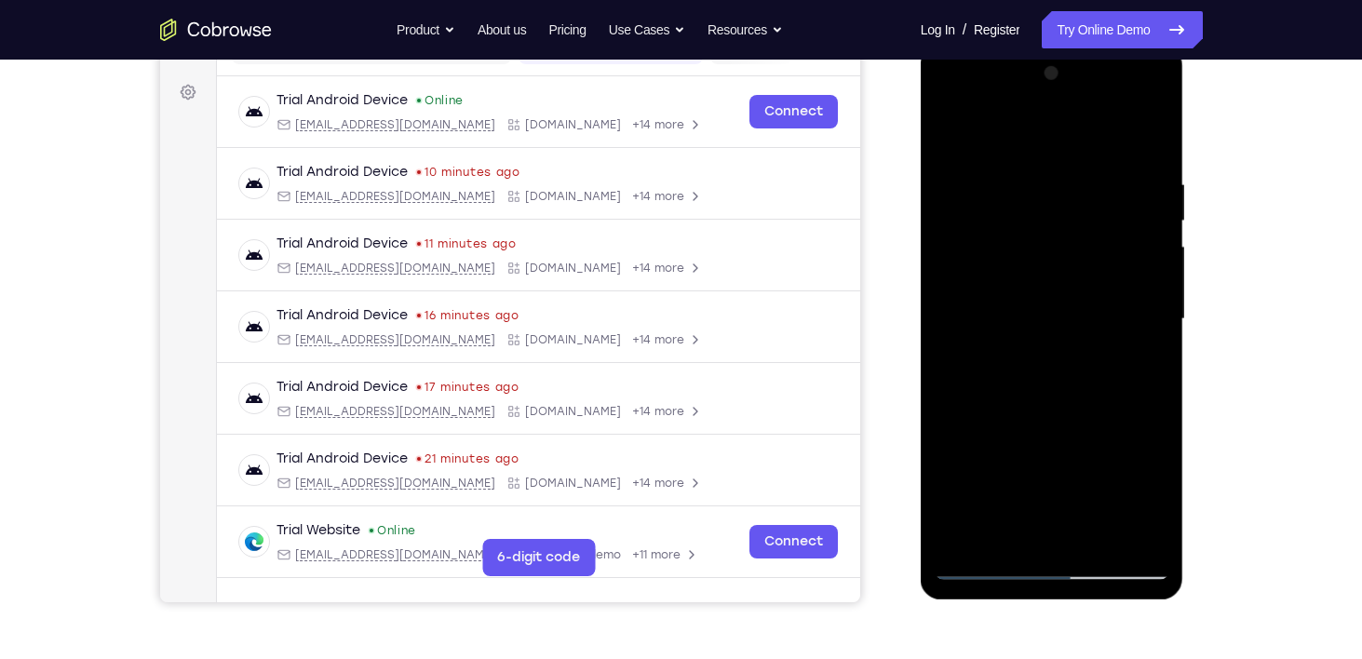
click at [996, 304] on div at bounding box center [1051, 319] width 235 height 521
click at [1082, 243] on div at bounding box center [1051, 319] width 235 height 521
click at [1087, 396] on div at bounding box center [1051, 319] width 235 height 521
click at [1134, 398] on div at bounding box center [1051, 319] width 235 height 521
click at [1157, 497] on div at bounding box center [1051, 319] width 235 height 521
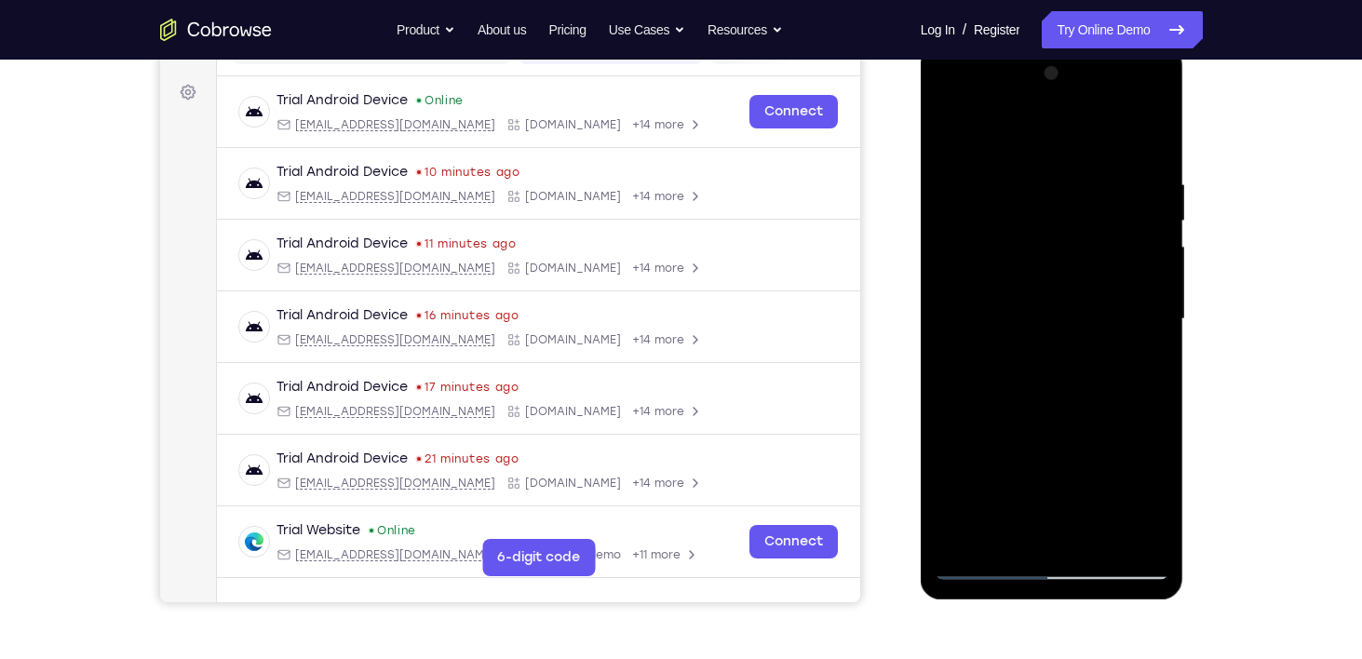
click at [1157, 497] on div at bounding box center [1051, 319] width 235 height 521
click at [1052, 396] on div at bounding box center [1051, 319] width 235 height 521
click at [1135, 371] on div at bounding box center [1051, 319] width 235 height 521
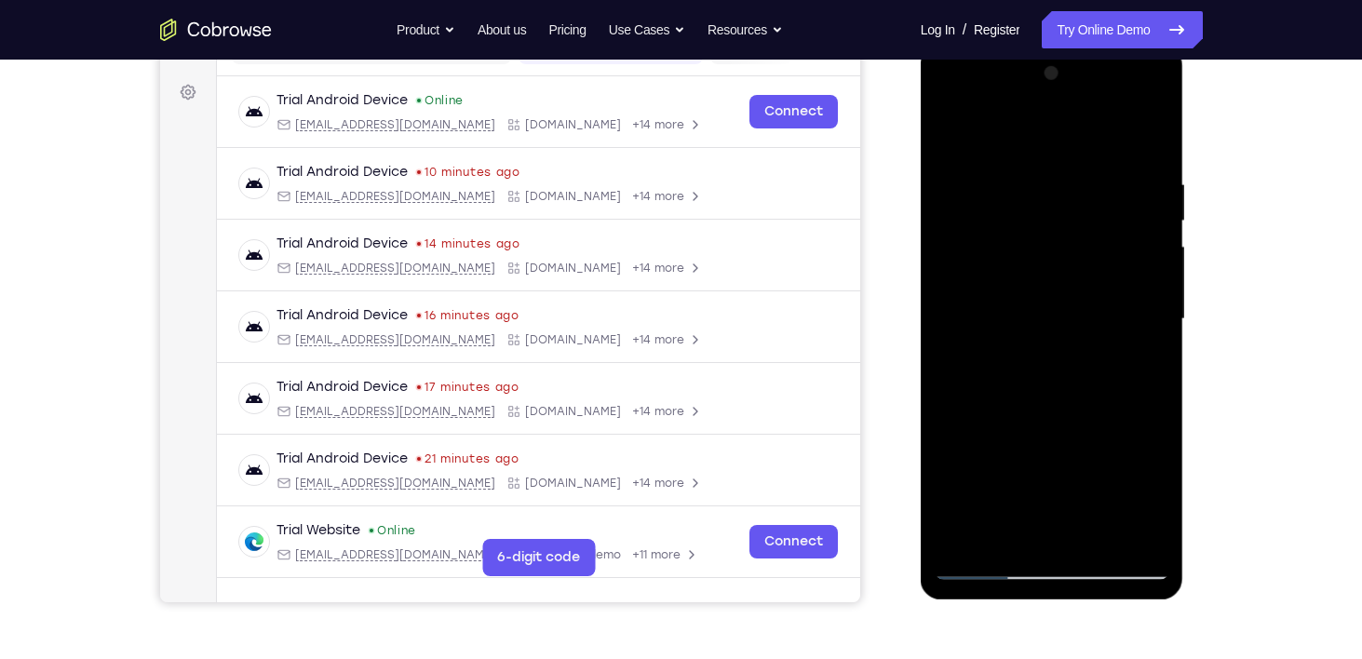
click at [1007, 259] on div at bounding box center [1051, 319] width 235 height 521
click at [1081, 421] on div at bounding box center [1051, 319] width 235 height 521
click at [983, 369] on div at bounding box center [1051, 319] width 235 height 521
click at [1140, 367] on div at bounding box center [1051, 319] width 235 height 521
drag, startPoint x: 951, startPoint y: 242, endPoint x: 956, endPoint y: 191, distance: 51.4
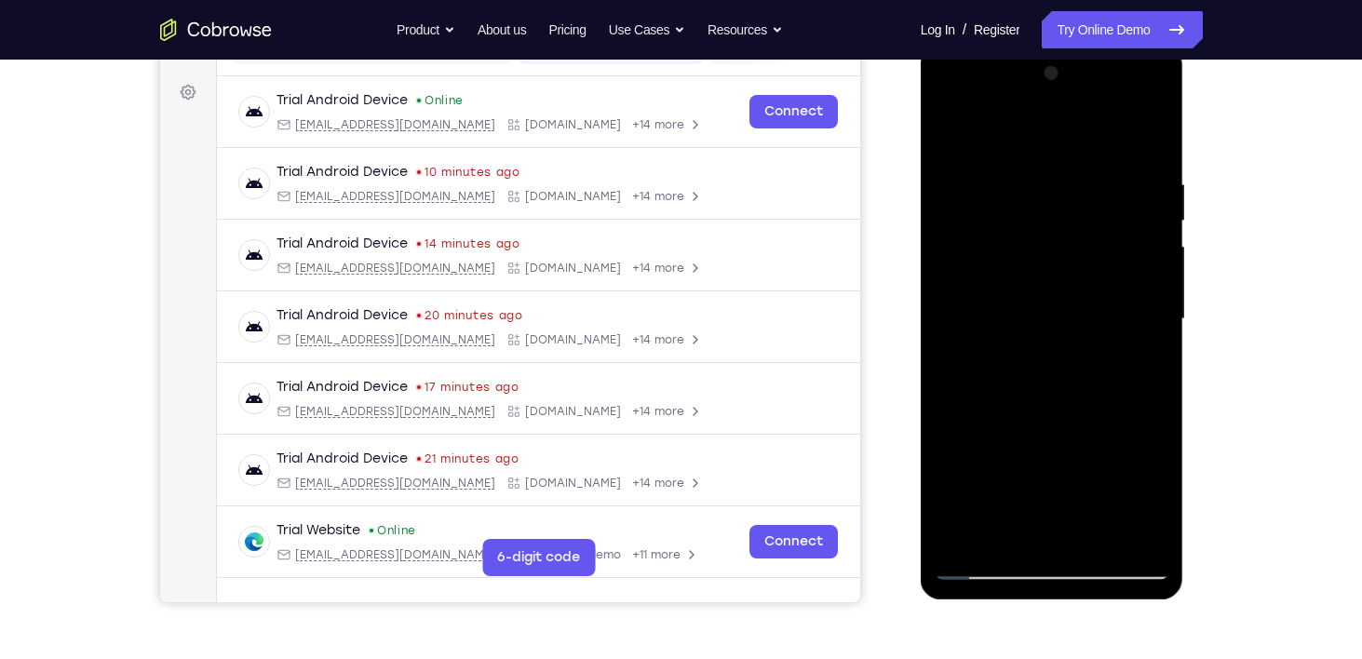
click at [956, 191] on div at bounding box center [1051, 319] width 235 height 521
click at [1051, 334] on div at bounding box center [1051, 319] width 235 height 521
click at [1131, 498] on div at bounding box center [1051, 319] width 235 height 521
click at [1009, 532] on div at bounding box center [1051, 319] width 235 height 521
drag, startPoint x: 1058, startPoint y: 494, endPoint x: 997, endPoint y: 376, distance: 133.2
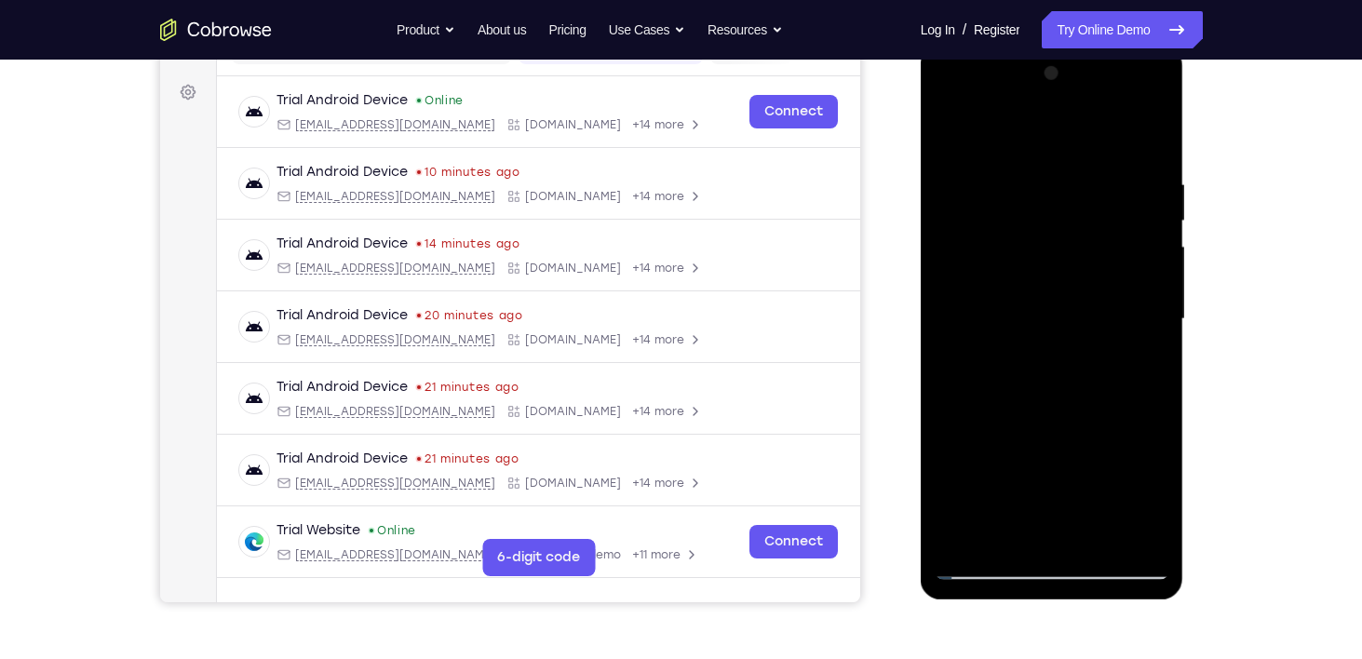
click at [997, 376] on div at bounding box center [1051, 319] width 235 height 521
click at [1028, 400] on div at bounding box center [1051, 319] width 235 height 521
click at [1145, 352] on div at bounding box center [1051, 319] width 235 height 521
click at [1024, 273] on div at bounding box center [1051, 319] width 235 height 521
click at [1060, 268] on div at bounding box center [1051, 319] width 235 height 521
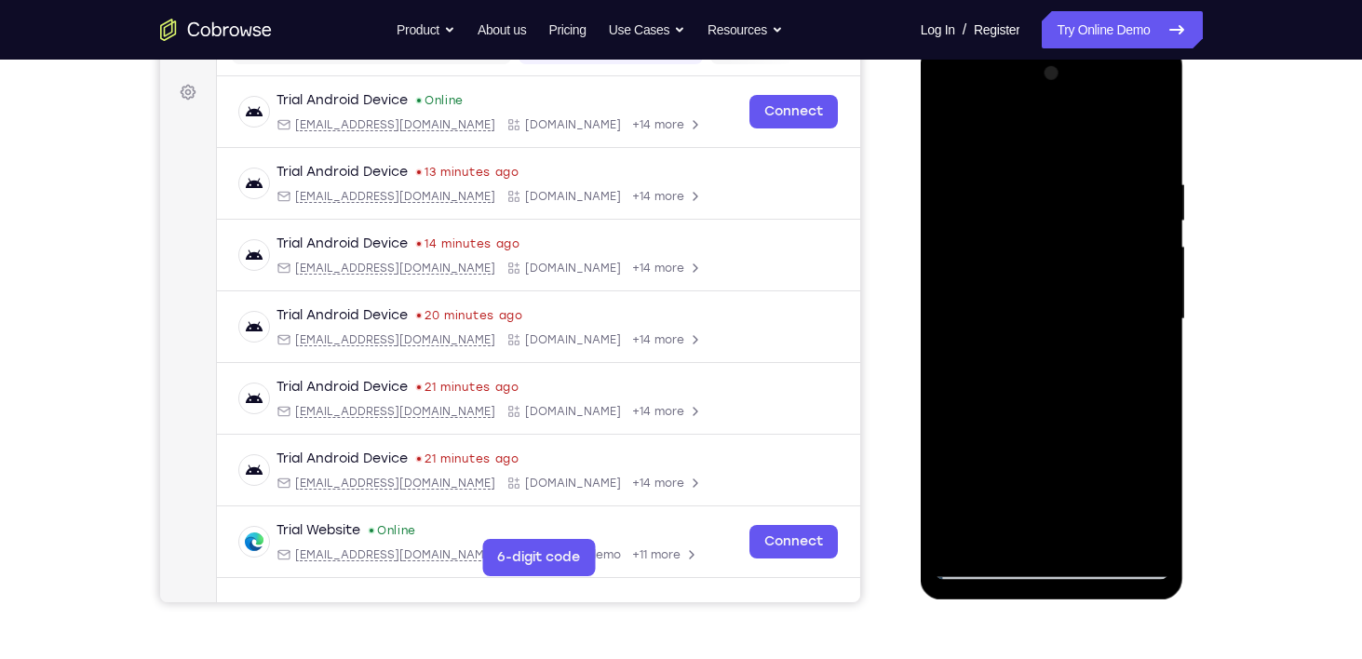
click at [1016, 481] on div at bounding box center [1051, 319] width 235 height 521
click at [1060, 481] on div at bounding box center [1051, 319] width 235 height 521
drag, startPoint x: 1047, startPoint y: 259, endPoint x: 1000, endPoint y: 79, distance: 185.8
click at [1000, 79] on div at bounding box center [1051, 319] width 235 height 521
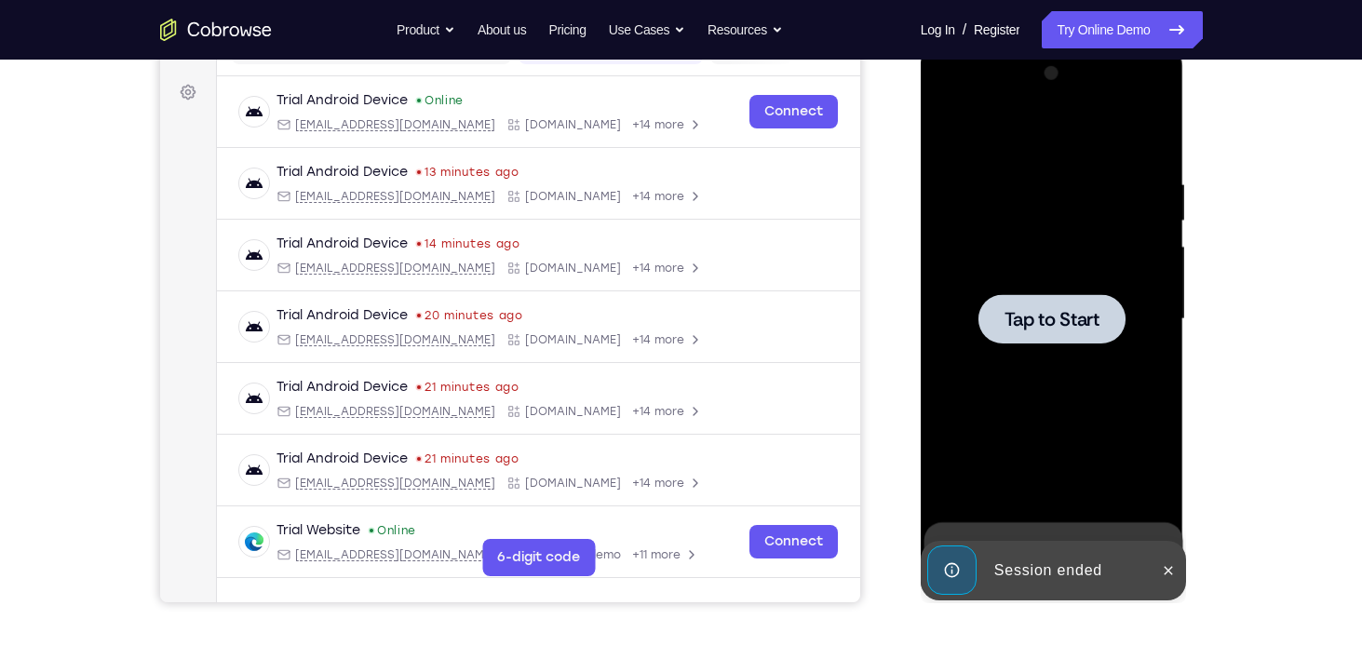
click at [1041, 310] on span "Tap to Start" at bounding box center [1051, 319] width 95 height 19
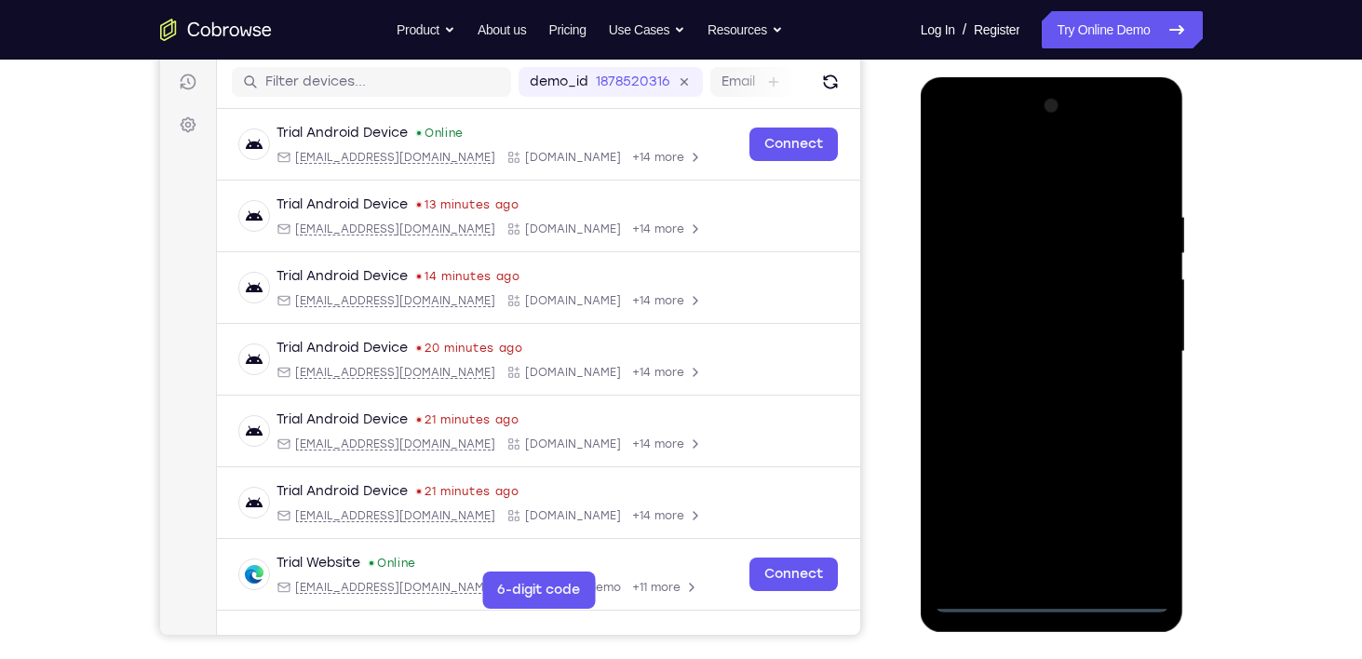
scroll to position [283, 0]
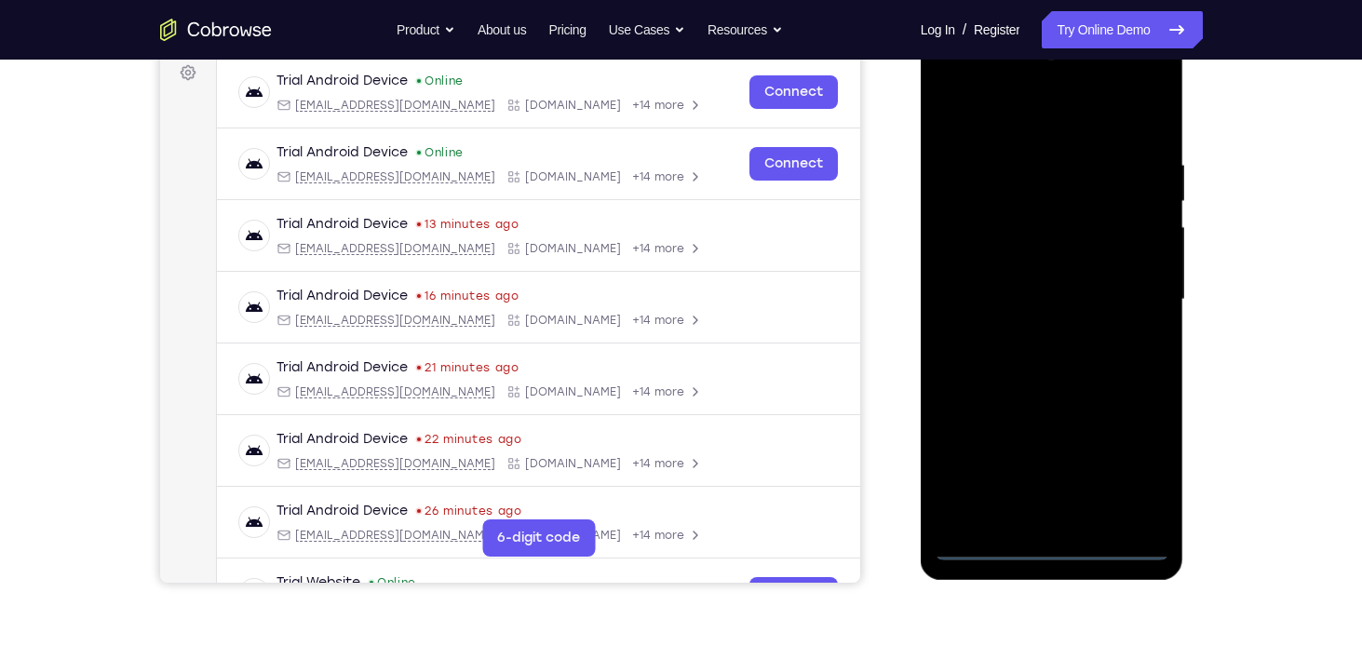
click at [1049, 547] on div at bounding box center [1051, 299] width 235 height 521
click at [1131, 467] on div at bounding box center [1051, 299] width 235 height 521
click at [1055, 117] on div at bounding box center [1051, 299] width 235 height 521
click at [1127, 291] on div at bounding box center [1051, 299] width 235 height 521
click at [1032, 332] on div at bounding box center [1051, 299] width 235 height 521
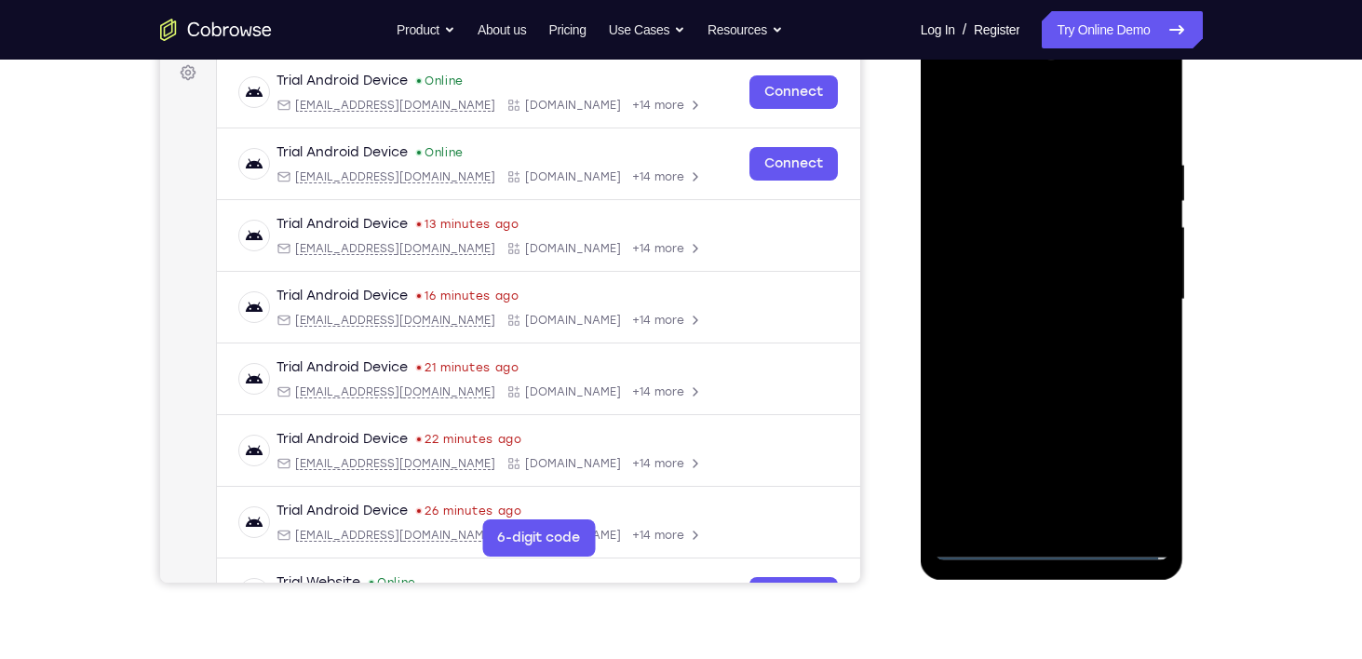
click at [990, 270] on div at bounding box center [1051, 299] width 235 height 521
click at [965, 255] on div at bounding box center [1051, 299] width 235 height 521
click at [1156, 477] on div at bounding box center [1051, 299] width 235 height 521
click at [1051, 296] on div at bounding box center [1051, 299] width 235 height 521
click at [1092, 519] on div at bounding box center [1051, 299] width 235 height 521
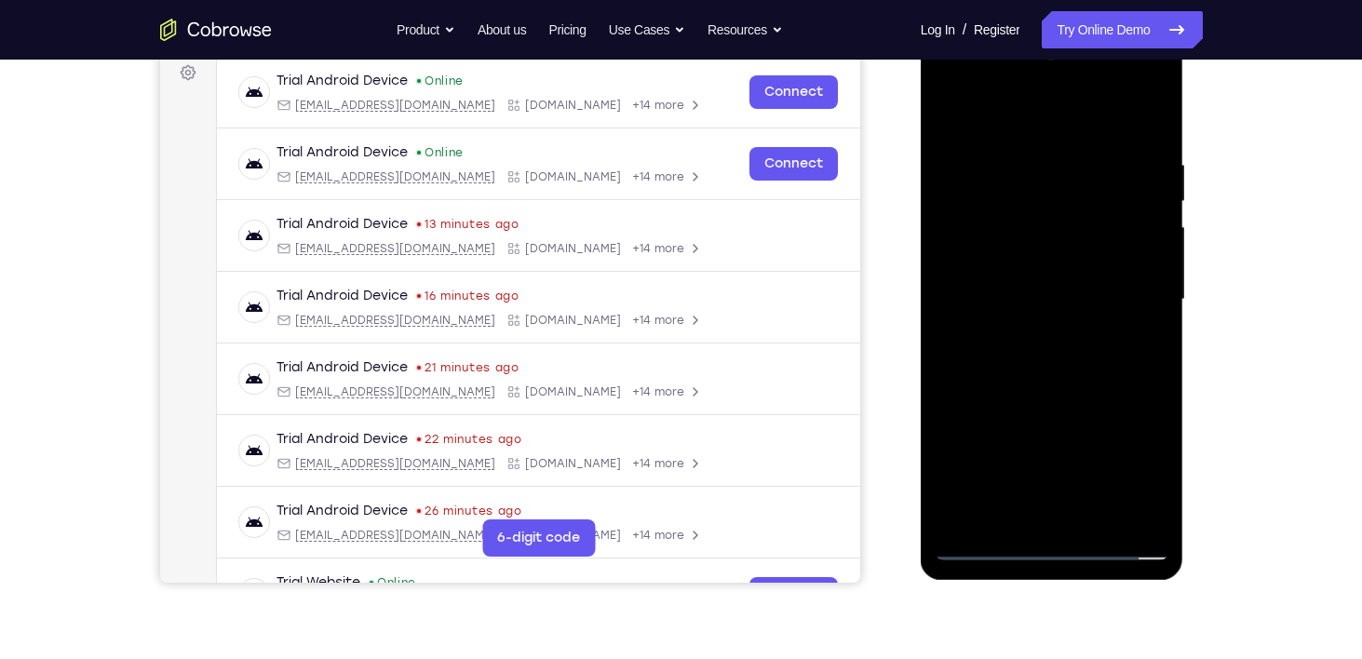
click at [1039, 381] on div at bounding box center [1051, 299] width 235 height 521
click at [1098, 520] on div at bounding box center [1051, 299] width 235 height 521
click at [1071, 402] on div at bounding box center [1051, 299] width 235 height 521
click at [1043, 274] on div at bounding box center [1051, 299] width 235 height 521
click at [1015, 452] on div at bounding box center [1051, 299] width 235 height 521
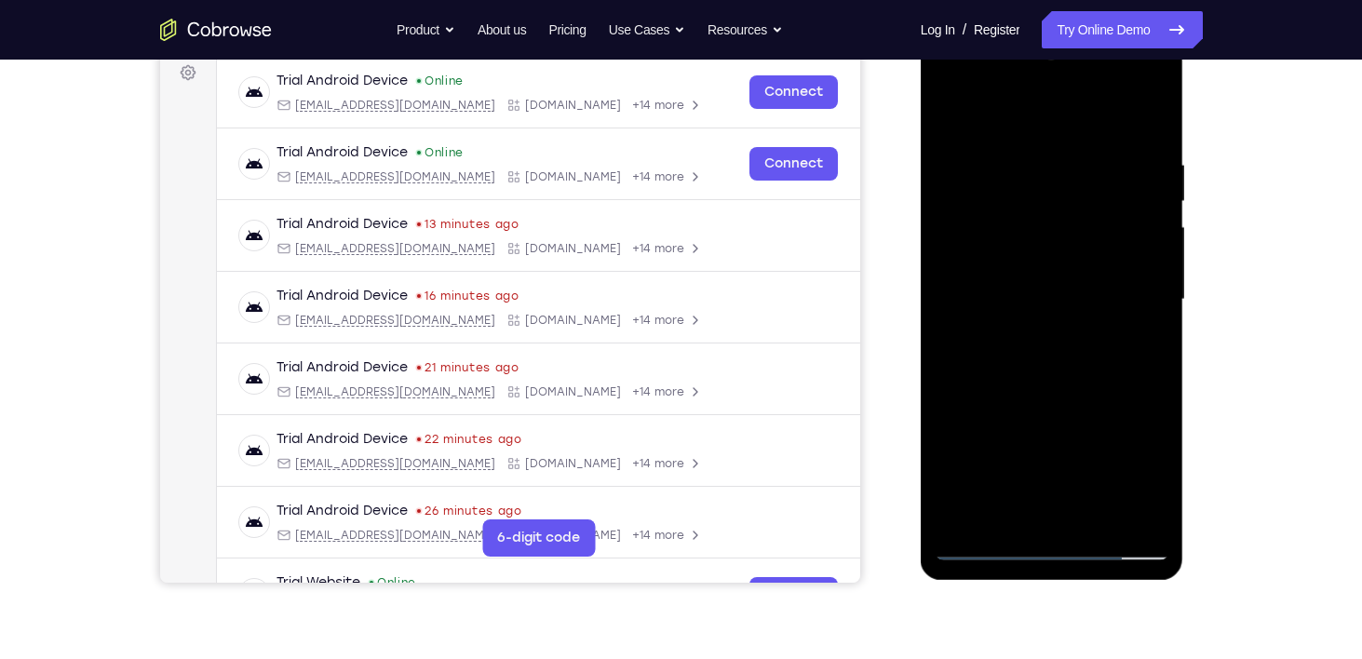
click at [1053, 455] on div at bounding box center [1051, 299] width 235 height 521
click at [1005, 513] on div at bounding box center [1051, 299] width 235 height 521
click at [1099, 400] on div at bounding box center [1051, 299] width 235 height 521
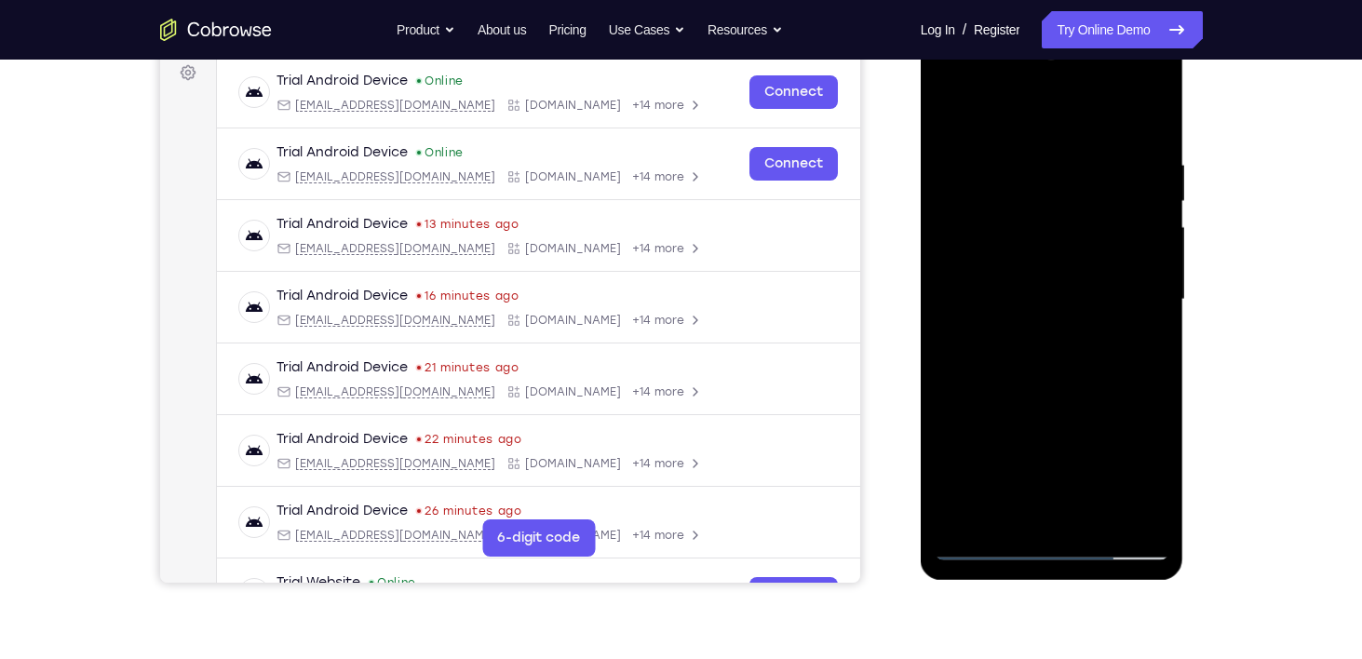
click at [1051, 272] on div at bounding box center [1051, 299] width 235 height 521
click at [1118, 450] on div at bounding box center [1051, 299] width 235 height 521
click at [1143, 348] on div at bounding box center [1051, 299] width 235 height 521
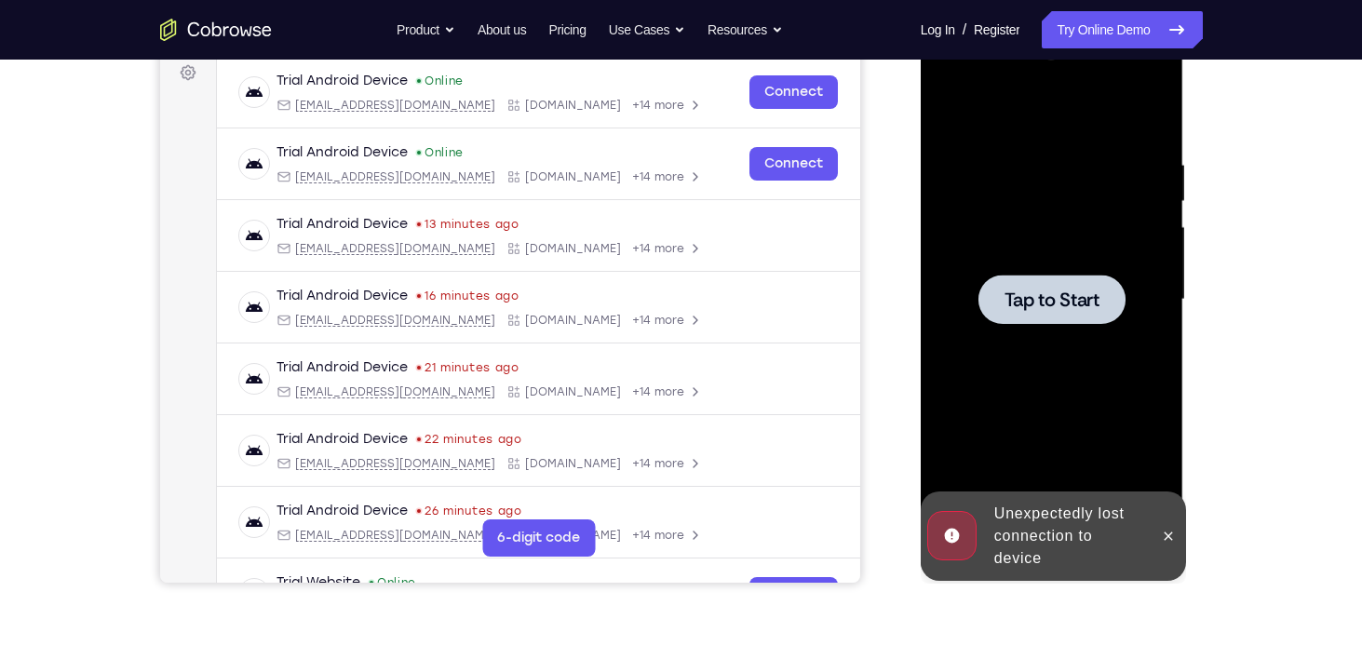
click at [1067, 302] on span "Tap to Start" at bounding box center [1051, 299] width 95 height 19
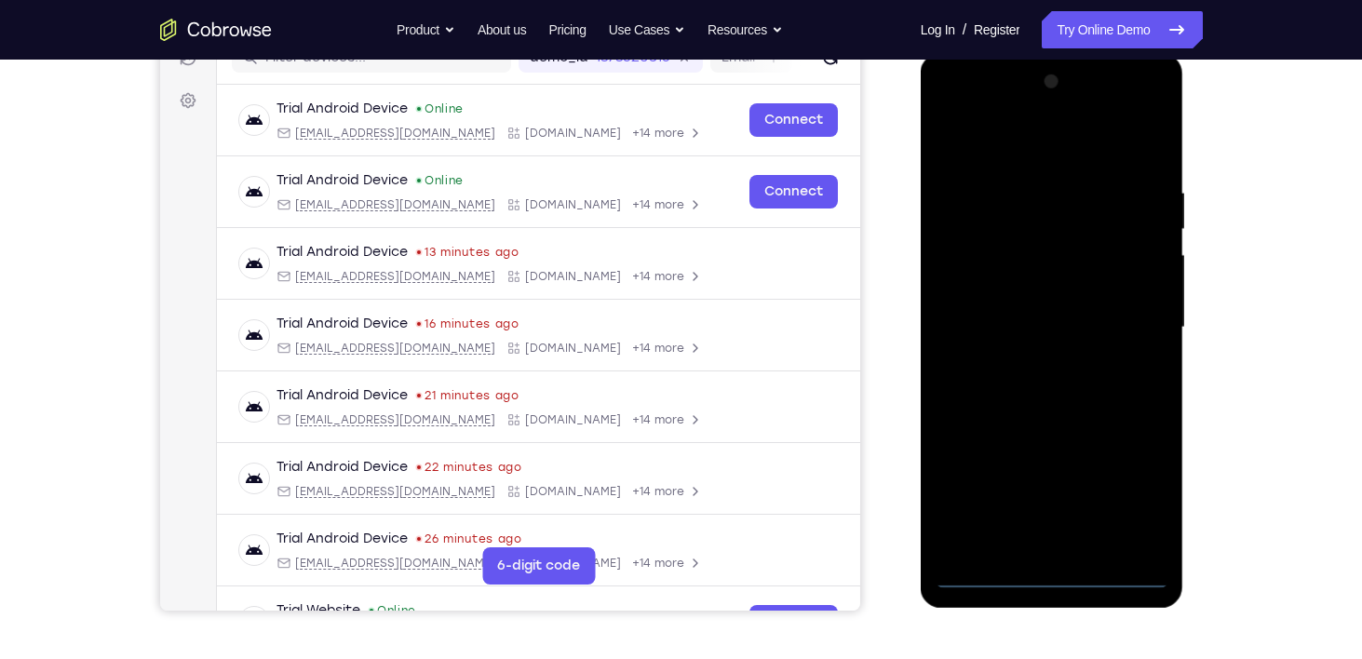
scroll to position [254, 0]
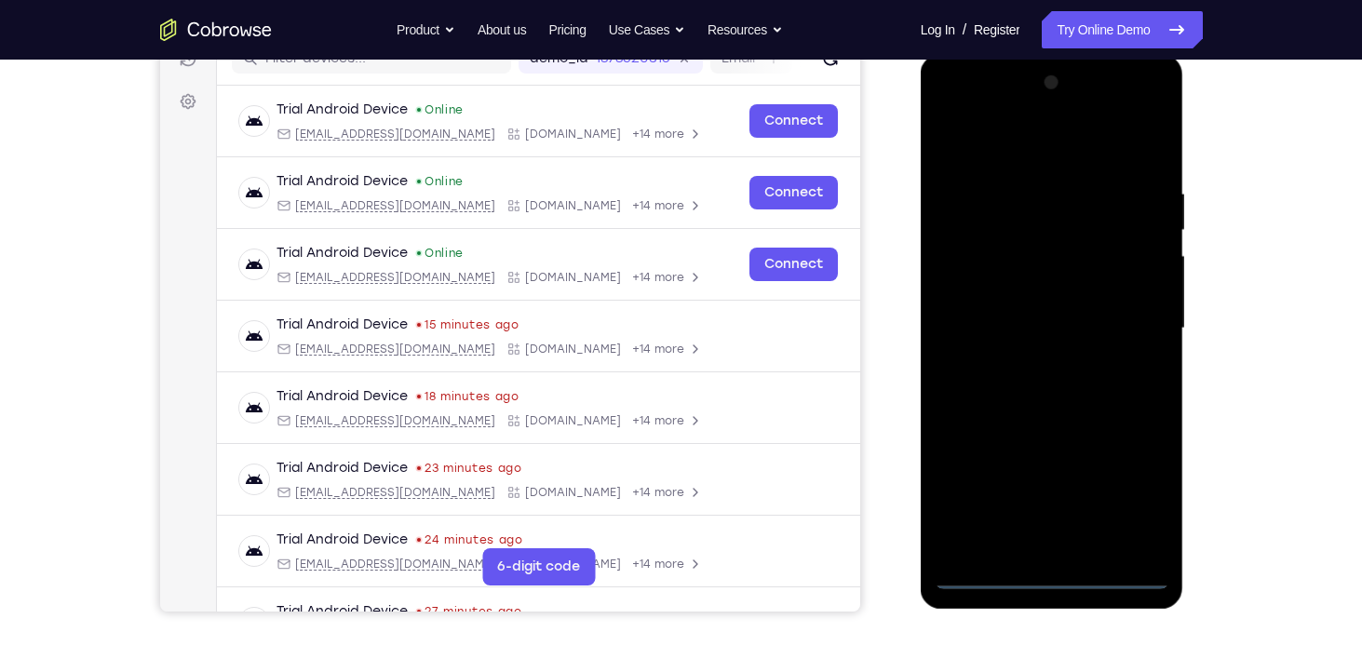
click at [1054, 576] on div at bounding box center [1051, 328] width 235 height 521
click at [1125, 491] on div at bounding box center [1051, 328] width 235 height 521
click at [1028, 152] on div at bounding box center [1051, 328] width 235 height 521
click at [1129, 318] on div at bounding box center [1051, 328] width 235 height 521
click at [1032, 360] on div at bounding box center [1051, 328] width 235 height 521
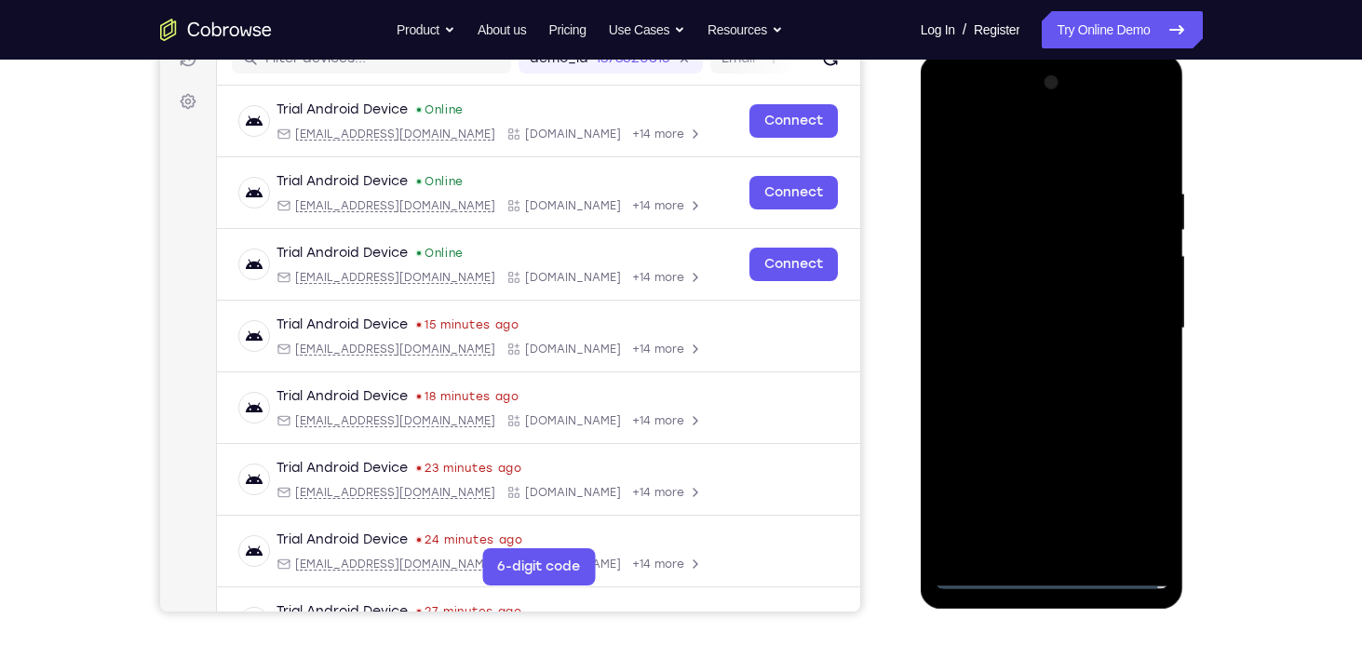
click at [996, 312] on div at bounding box center [1051, 328] width 235 height 521
click at [958, 284] on div at bounding box center [1051, 328] width 235 height 521
click at [1042, 323] on div at bounding box center [1051, 328] width 235 height 521
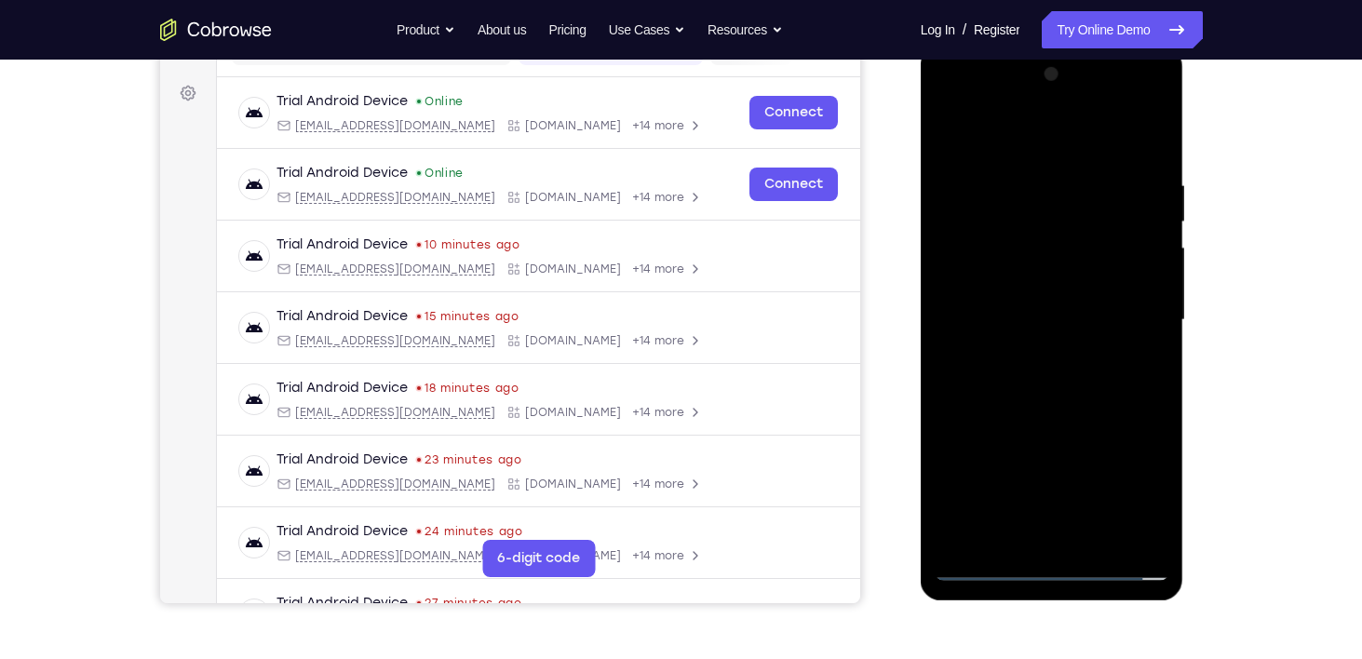
click at [1037, 389] on div at bounding box center [1051, 320] width 235 height 521
click at [1090, 537] on div at bounding box center [1051, 320] width 235 height 521
click at [1056, 410] on div at bounding box center [1051, 320] width 235 height 521
click at [1017, 302] on div at bounding box center [1051, 320] width 235 height 521
click at [1022, 275] on div at bounding box center [1051, 320] width 235 height 521
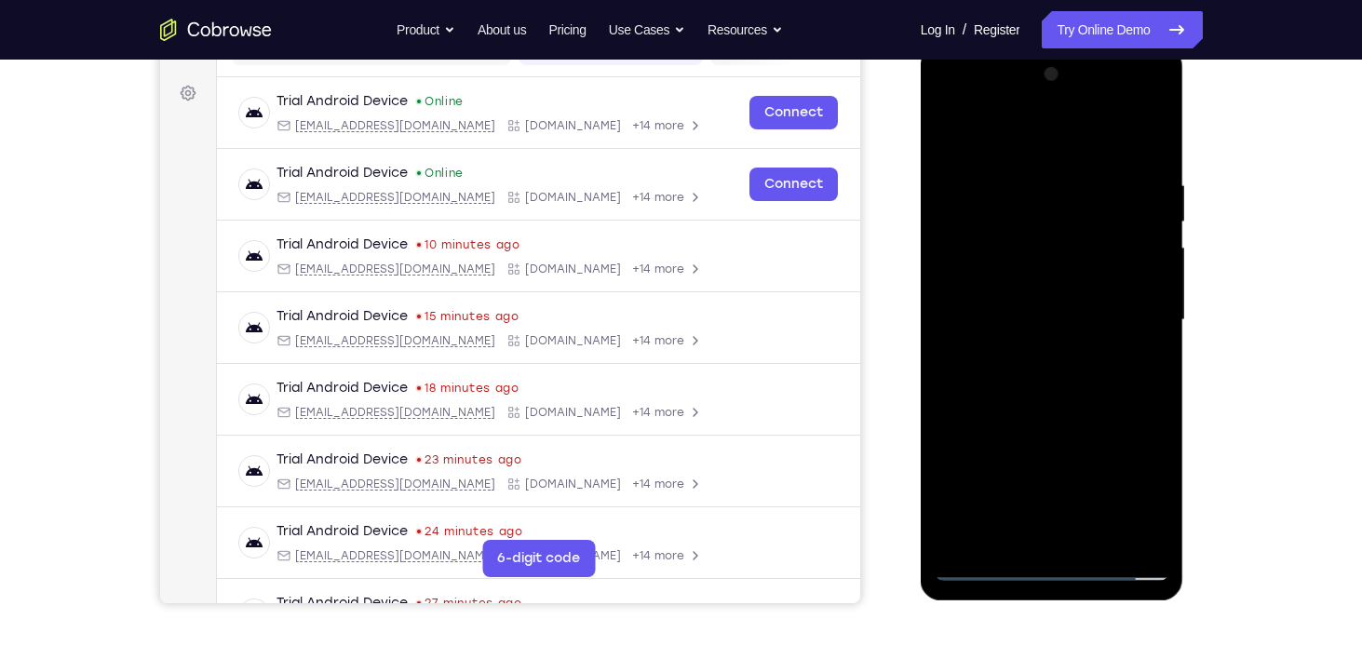
click at [1058, 275] on div at bounding box center [1051, 320] width 235 height 521
click at [1155, 494] on div at bounding box center [1051, 320] width 235 height 521
click at [1065, 530] on div at bounding box center [1051, 320] width 235 height 521
click at [1114, 405] on div at bounding box center [1051, 320] width 235 height 521
click at [1152, 489] on div at bounding box center [1051, 320] width 235 height 521
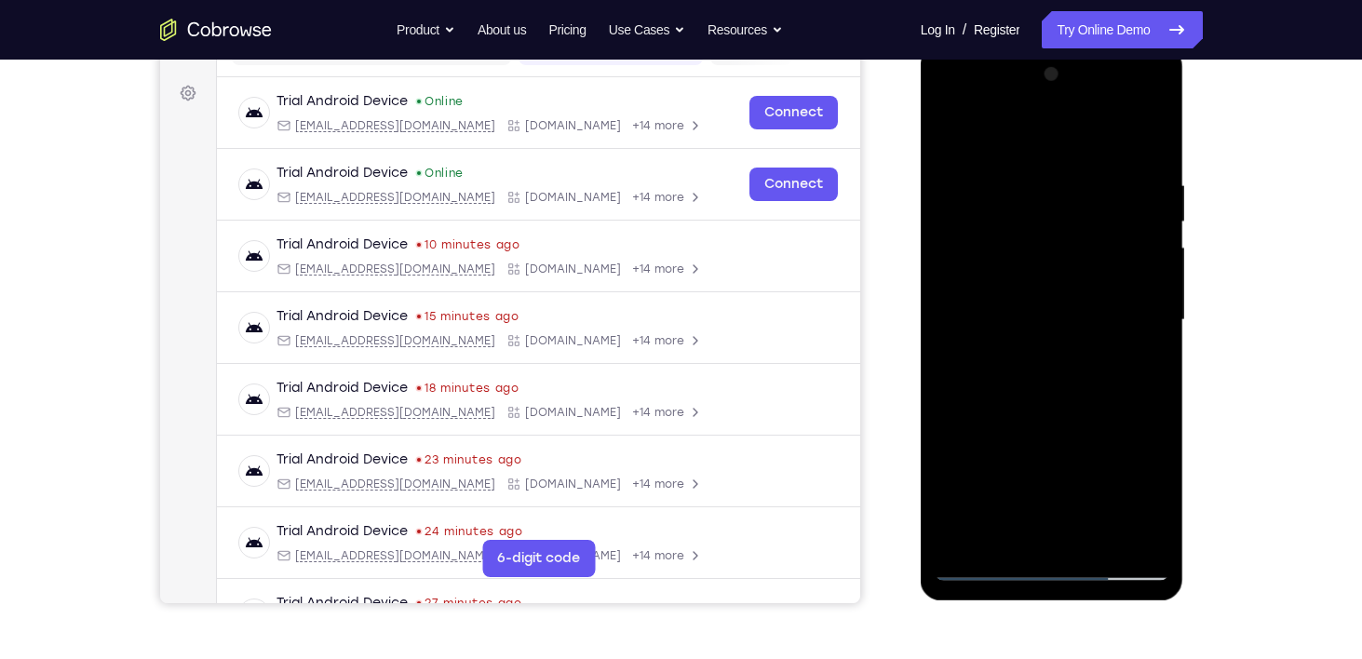
click at [1159, 498] on div at bounding box center [1051, 320] width 235 height 521
click at [1143, 364] on div at bounding box center [1051, 320] width 235 height 521
click at [1004, 269] on div at bounding box center [1051, 320] width 235 height 521
click at [1085, 435] on div at bounding box center [1051, 320] width 235 height 521
click at [1150, 502] on div at bounding box center [1051, 320] width 235 height 521
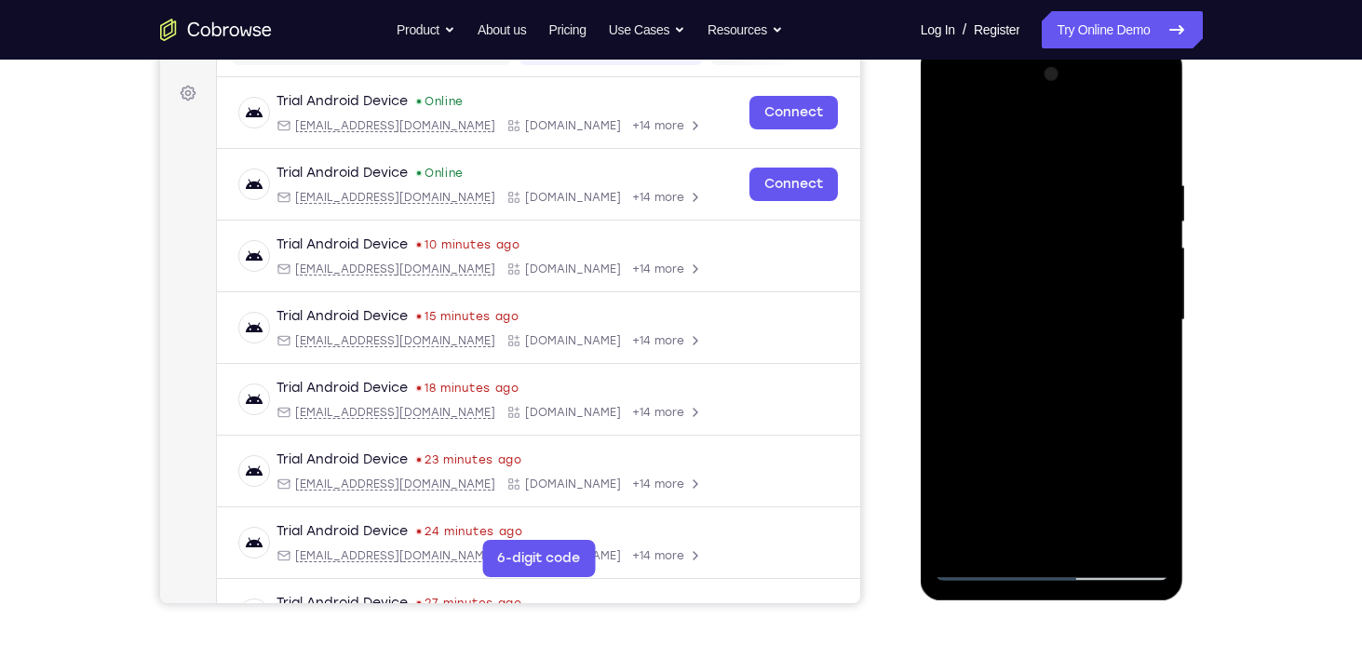
click at [950, 364] on div at bounding box center [1051, 320] width 235 height 521
click at [1139, 364] on div at bounding box center [1051, 320] width 235 height 521
click at [986, 273] on div at bounding box center [1051, 320] width 235 height 521
click at [1040, 429] on div at bounding box center [1051, 320] width 235 height 521
click at [1155, 499] on div at bounding box center [1051, 320] width 235 height 521
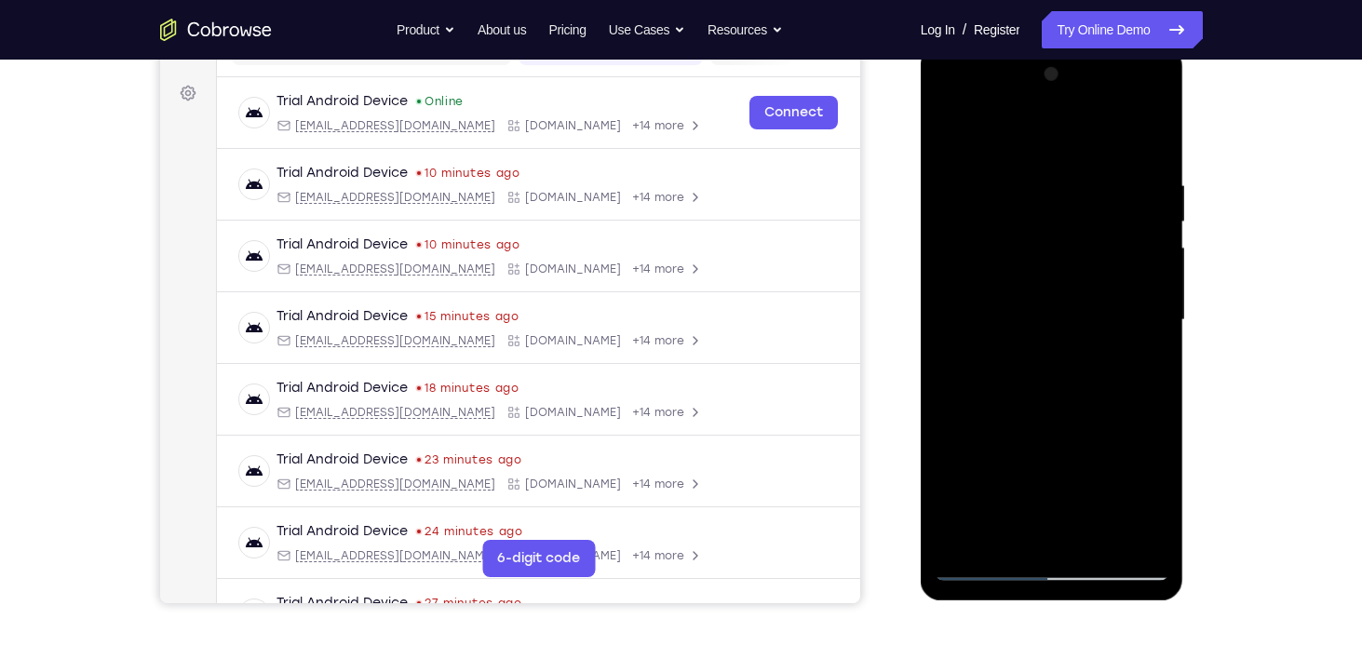
click at [1155, 499] on div at bounding box center [1051, 320] width 235 height 521
click at [1146, 491] on div at bounding box center [1051, 320] width 235 height 521
click at [1154, 494] on div at bounding box center [1051, 320] width 235 height 521
click at [1145, 363] on div at bounding box center [1051, 320] width 235 height 521
click at [950, 136] on div at bounding box center [1051, 320] width 235 height 521
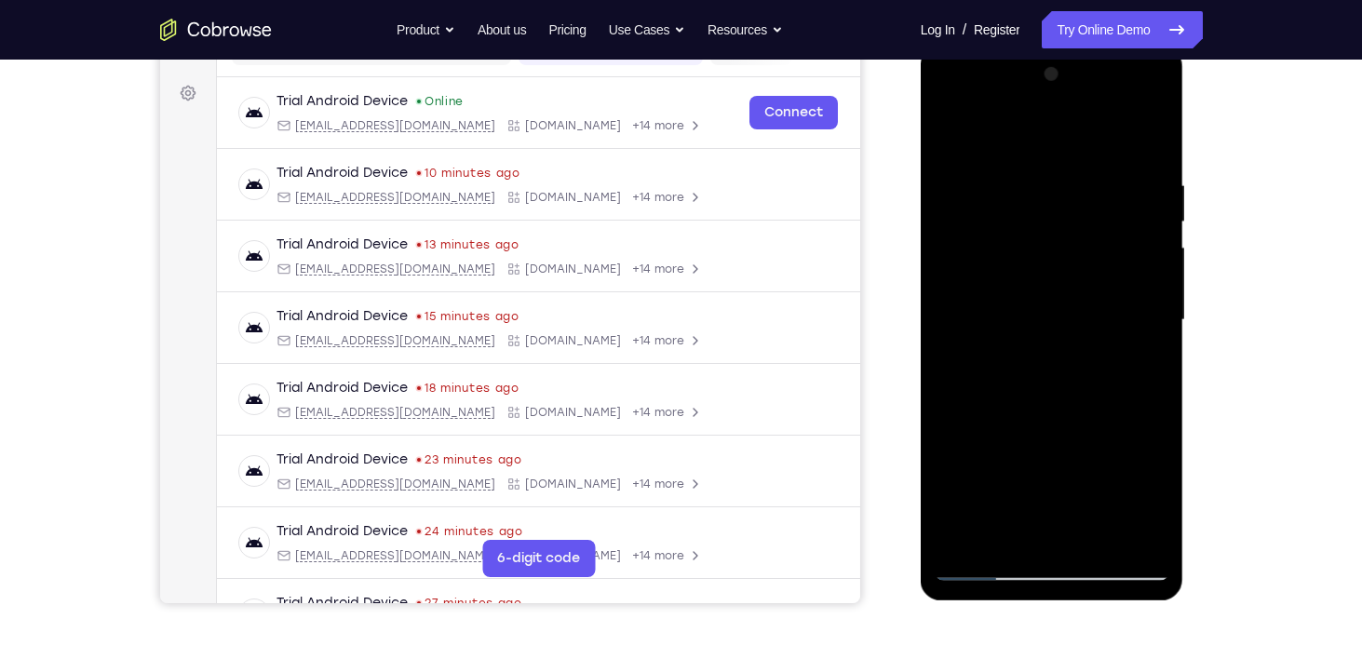
click at [1048, 287] on div at bounding box center [1051, 320] width 235 height 521
click at [1025, 535] on div at bounding box center [1051, 320] width 235 height 521
click at [1143, 367] on div at bounding box center [1051, 320] width 235 height 521
click at [946, 133] on div at bounding box center [1051, 320] width 235 height 521
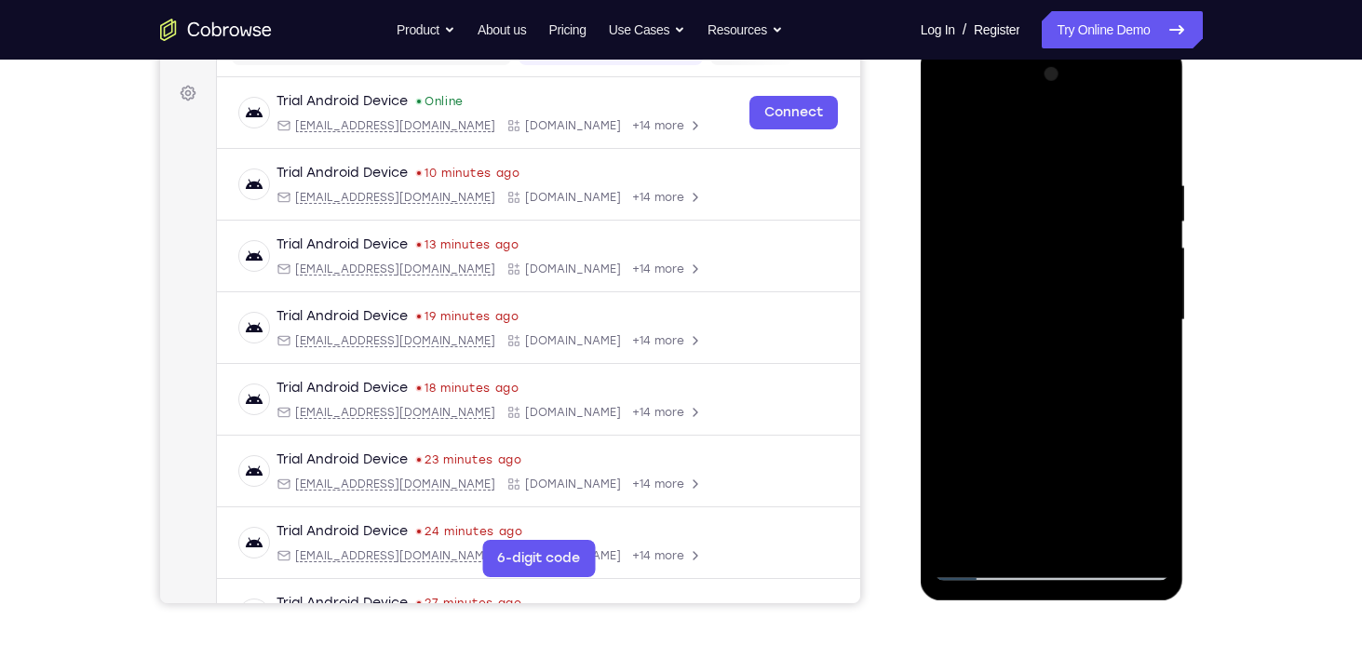
drag, startPoint x: 1072, startPoint y: 494, endPoint x: 1034, endPoint y: 347, distance: 151.9
click at [1034, 347] on div at bounding box center [1051, 320] width 235 height 521
drag, startPoint x: 1068, startPoint y: 466, endPoint x: 1025, endPoint y: 154, distance: 314.8
click at [1025, 154] on div at bounding box center [1051, 320] width 235 height 521
click at [1011, 538] on div at bounding box center [1051, 320] width 235 height 521
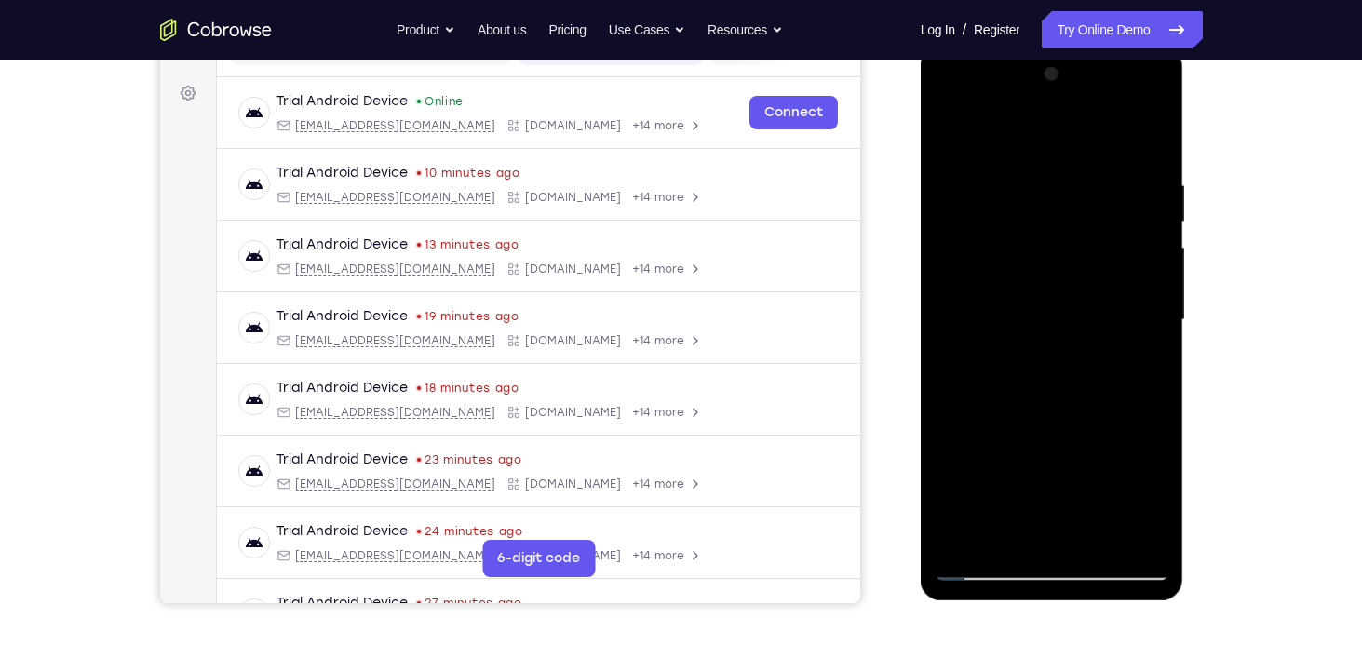
drag, startPoint x: 1070, startPoint y: 426, endPoint x: 999, endPoint y: 235, distance: 203.8
click at [999, 235] on div at bounding box center [1051, 320] width 235 height 521
drag, startPoint x: 1081, startPoint y: 416, endPoint x: 1027, endPoint y: 251, distance: 173.4
click at [1027, 251] on div at bounding box center [1051, 320] width 235 height 521
click at [1099, 532] on div at bounding box center [1051, 320] width 235 height 521
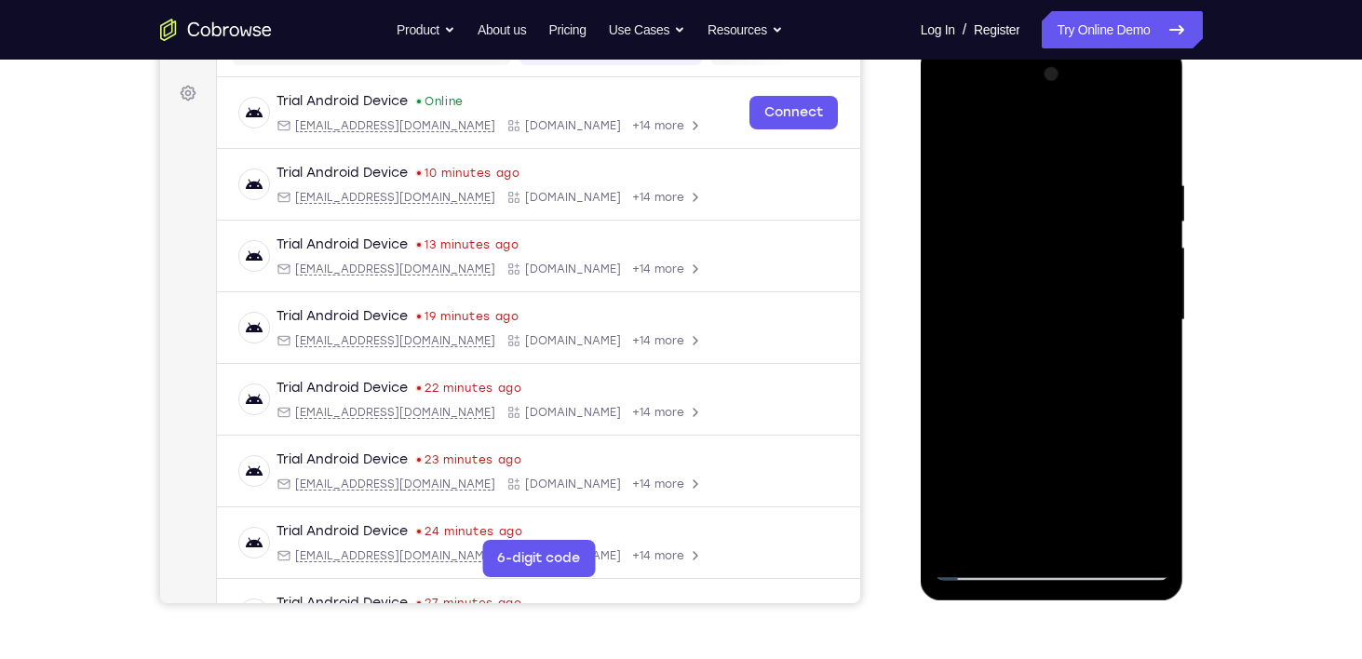
click at [984, 564] on div at bounding box center [1051, 320] width 235 height 521
click at [1099, 533] on div at bounding box center [1051, 320] width 235 height 521
click at [1038, 294] on div at bounding box center [1051, 320] width 235 height 521
click at [1002, 465] on div at bounding box center [1051, 320] width 235 height 521
click at [1059, 472] on div at bounding box center [1051, 320] width 235 height 521
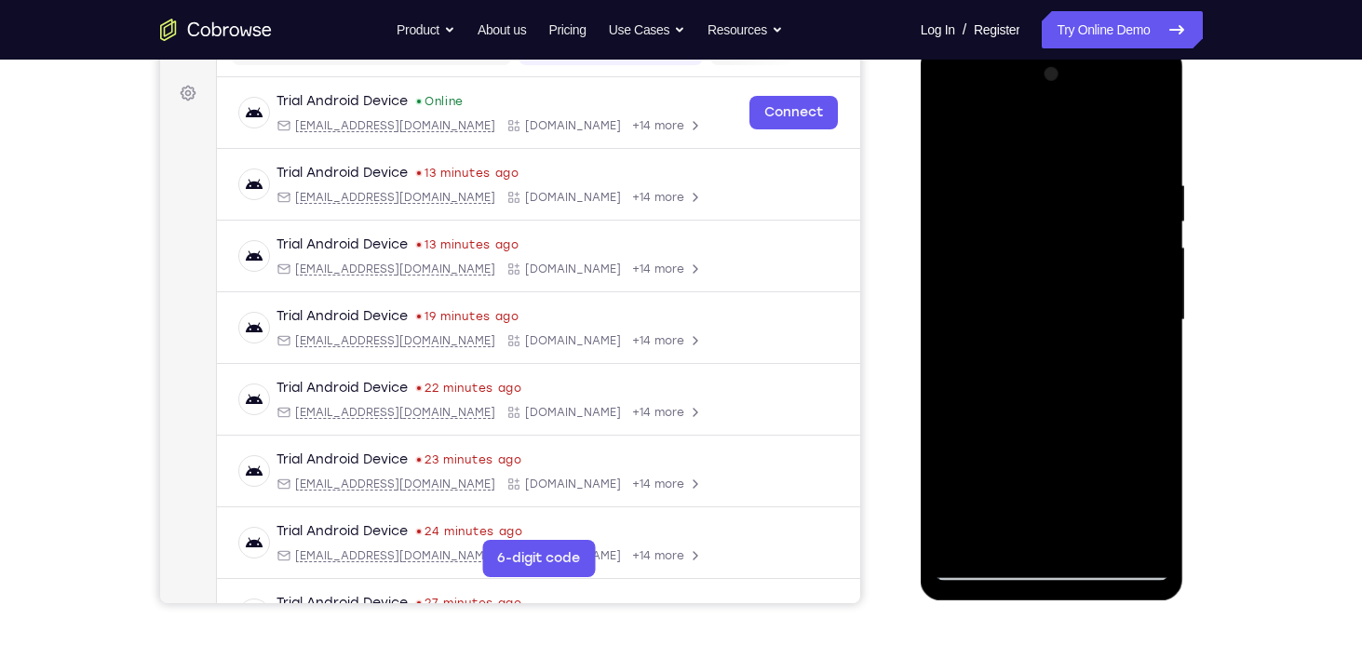
click at [1140, 223] on div at bounding box center [1051, 320] width 235 height 521
click at [1015, 426] on div at bounding box center [1051, 320] width 235 height 521
click at [1058, 426] on div at bounding box center [1051, 320] width 235 height 521
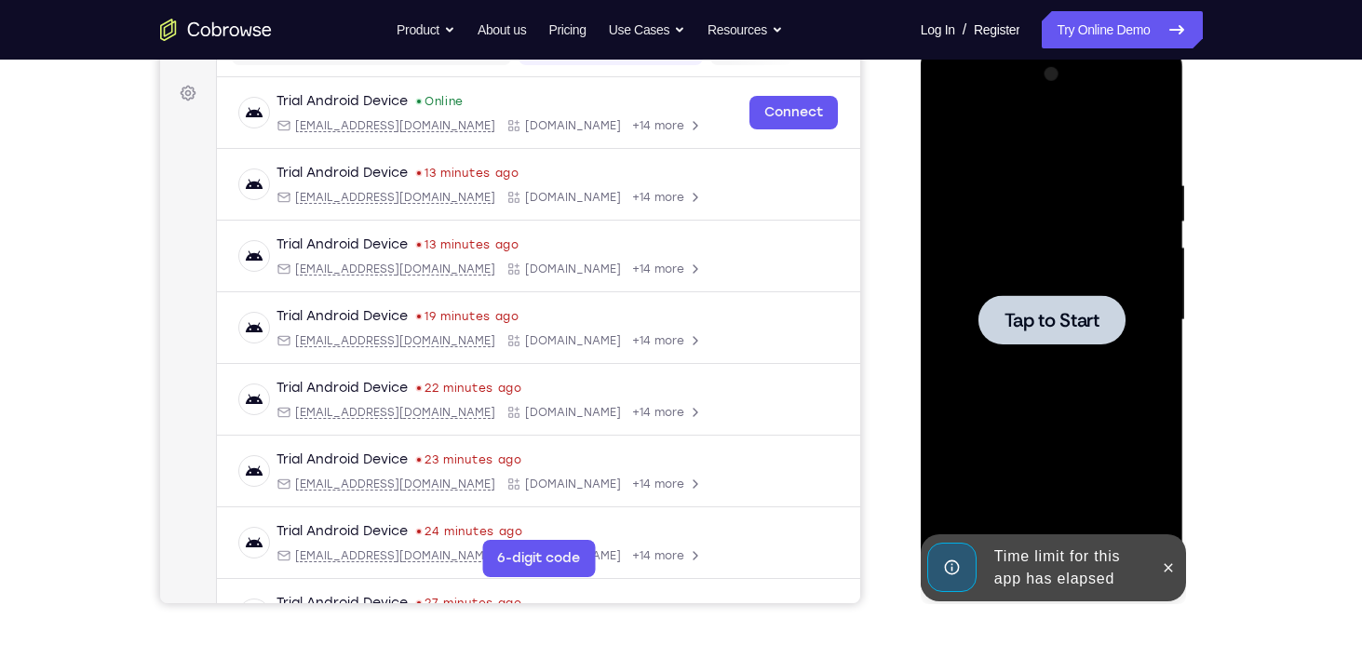
click at [1032, 336] on div at bounding box center [1051, 319] width 147 height 49
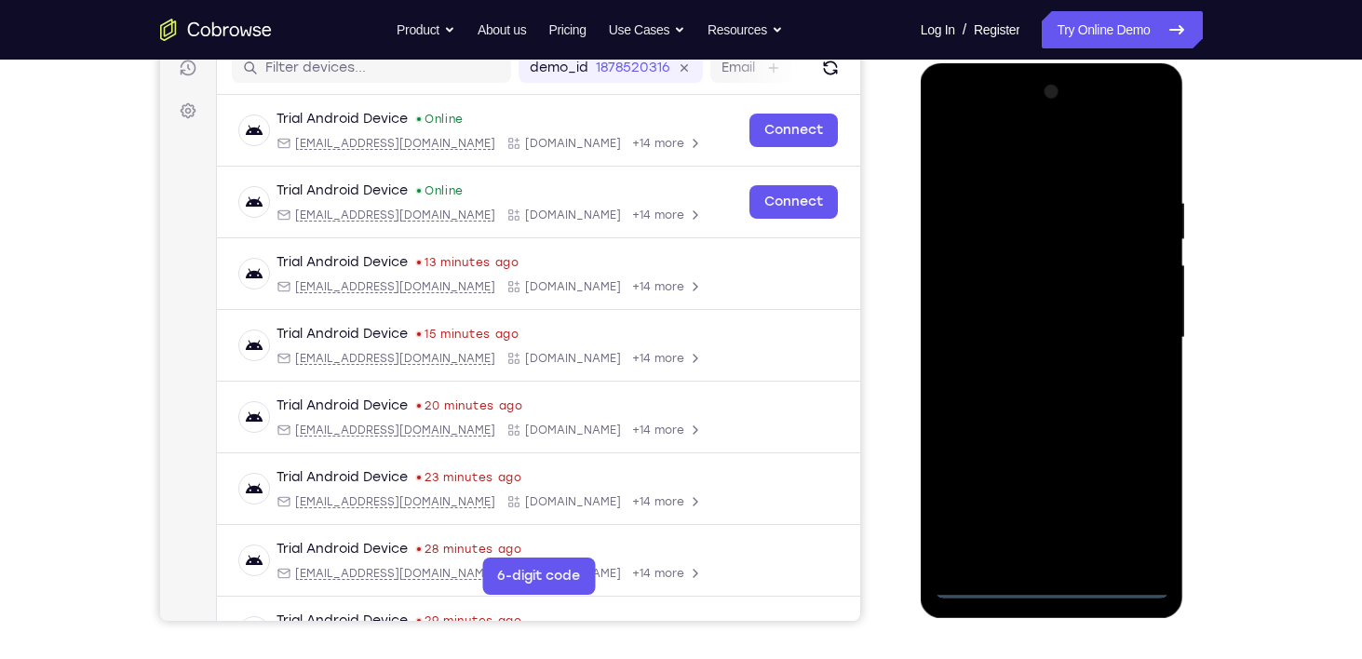
click at [1060, 581] on div at bounding box center [1051, 337] width 235 height 521
click at [1128, 503] on div at bounding box center [1051, 337] width 235 height 521
click at [1016, 138] on div at bounding box center [1051, 337] width 235 height 521
click at [1027, 159] on div at bounding box center [1051, 337] width 235 height 521
click at [1133, 329] on div at bounding box center [1051, 337] width 235 height 521
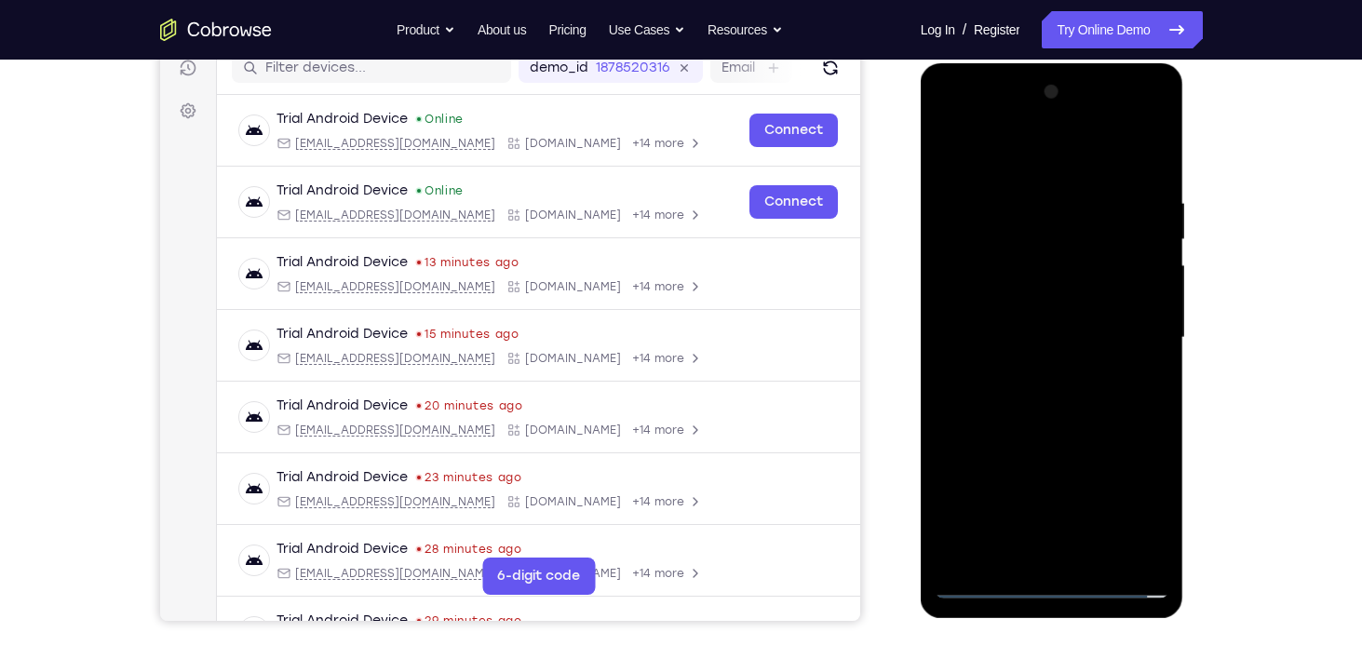
click at [1027, 370] on div at bounding box center [1051, 337] width 235 height 521
click at [1000, 332] on div at bounding box center [1051, 337] width 235 height 521
click at [974, 299] on div at bounding box center [1051, 337] width 235 height 521
click at [1047, 334] on div at bounding box center [1051, 337] width 235 height 521
click at [1054, 400] on div at bounding box center [1051, 337] width 235 height 521
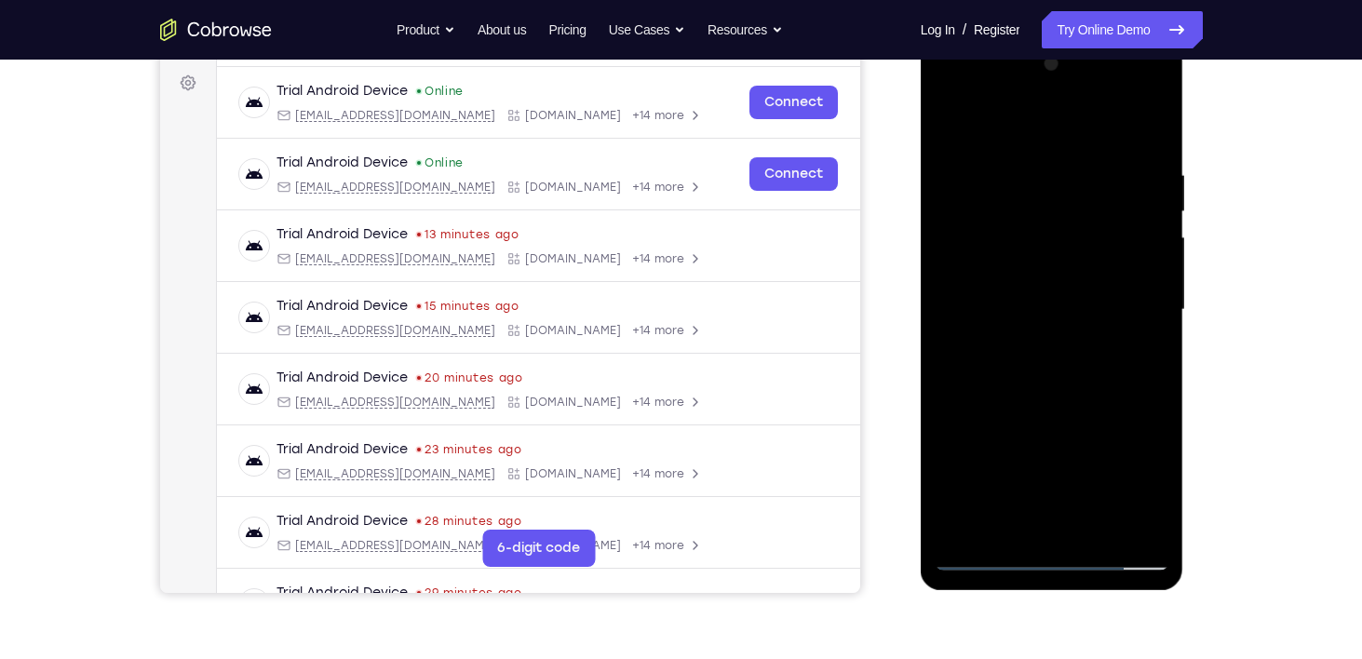
scroll to position [272, 0]
click at [1043, 376] on div at bounding box center [1051, 310] width 235 height 521
click at [1101, 529] on div at bounding box center [1051, 310] width 235 height 521
click at [1053, 411] on div at bounding box center [1051, 310] width 235 height 521
click at [1022, 291] on div at bounding box center [1051, 310] width 235 height 521
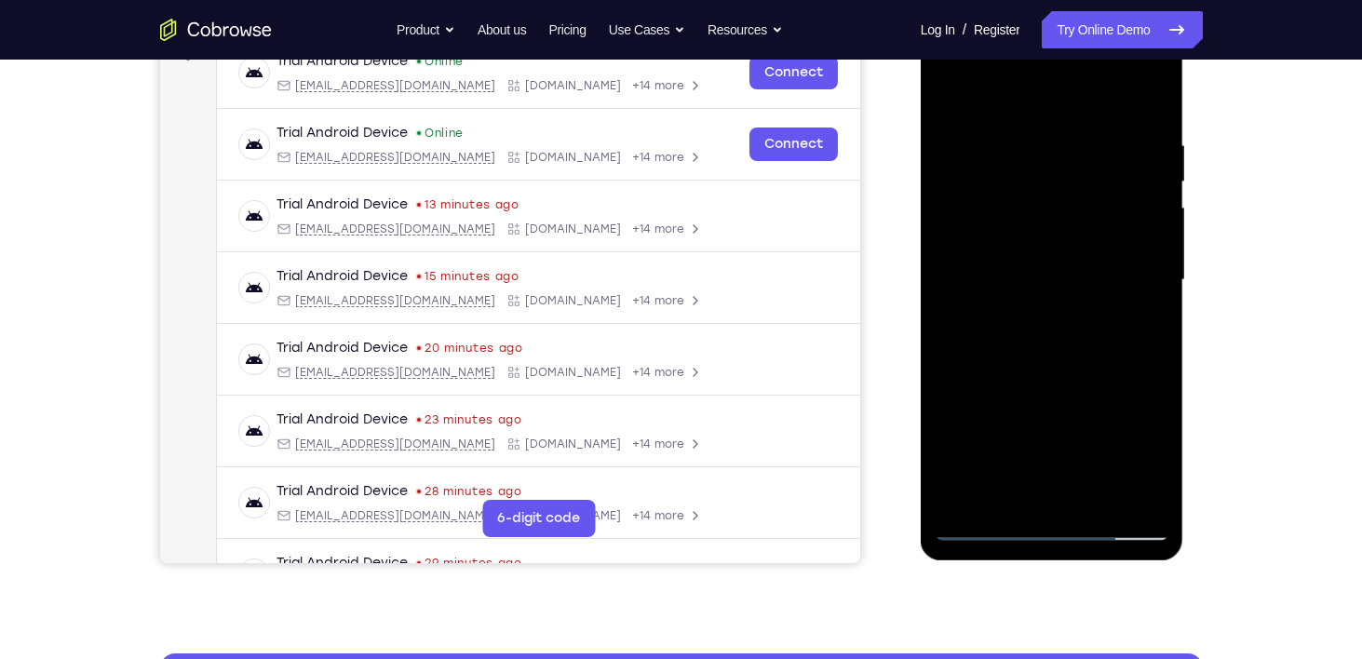
scroll to position [303, 0]
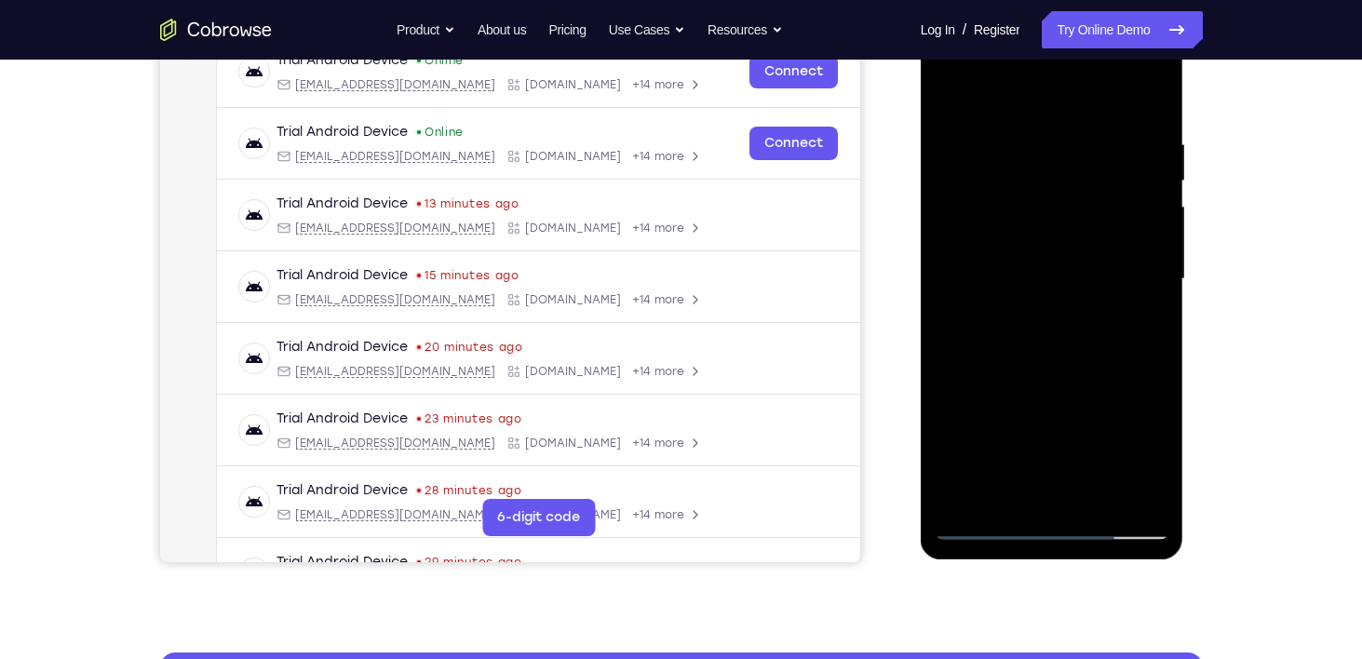
click at [1018, 393] on div at bounding box center [1051, 279] width 235 height 521
click at [1058, 393] on div at bounding box center [1051, 279] width 235 height 521
click at [965, 326] on div at bounding box center [1051, 279] width 235 height 521
click at [969, 327] on div at bounding box center [1051, 279] width 235 height 521
click at [966, 327] on div at bounding box center [1051, 279] width 235 height 521
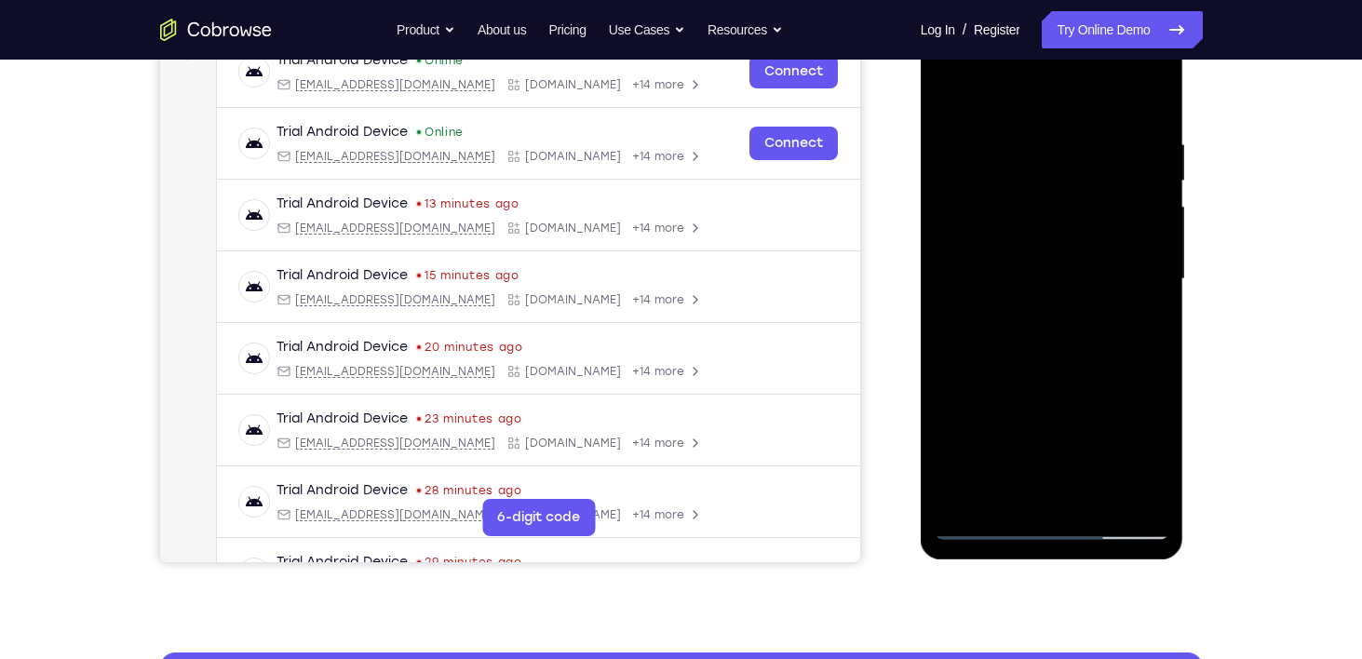
click at [966, 327] on div at bounding box center [1051, 279] width 235 height 521
click at [968, 327] on div at bounding box center [1051, 279] width 235 height 521
click at [987, 323] on div at bounding box center [1051, 279] width 235 height 521
click at [1150, 463] on div at bounding box center [1051, 279] width 235 height 521
click at [990, 321] on div at bounding box center [1051, 279] width 235 height 521
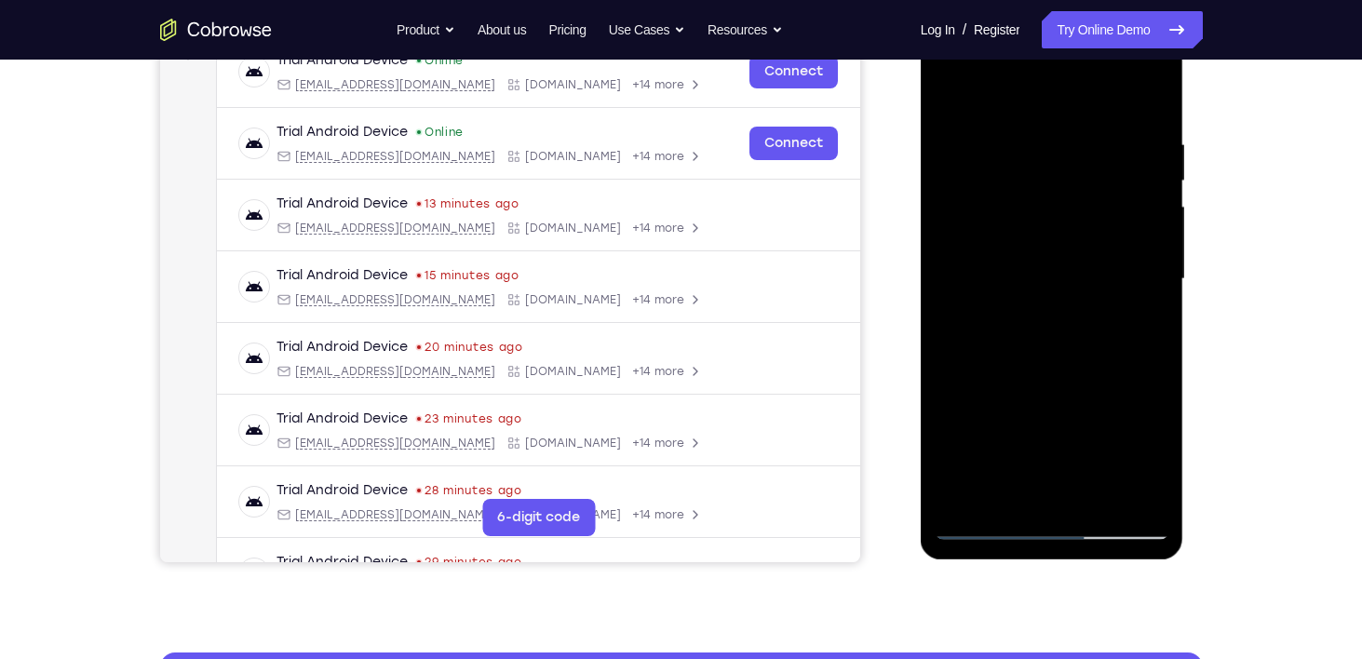
click at [1140, 329] on div at bounding box center [1051, 279] width 235 height 521
click at [1009, 229] on div at bounding box center [1051, 279] width 235 height 521
click at [1054, 393] on div at bounding box center [1051, 279] width 235 height 521
click at [1155, 462] on div at bounding box center [1051, 279] width 235 height 521
click at [1152, 460] on div at bounding box center [1051, 279] width 235 height 521
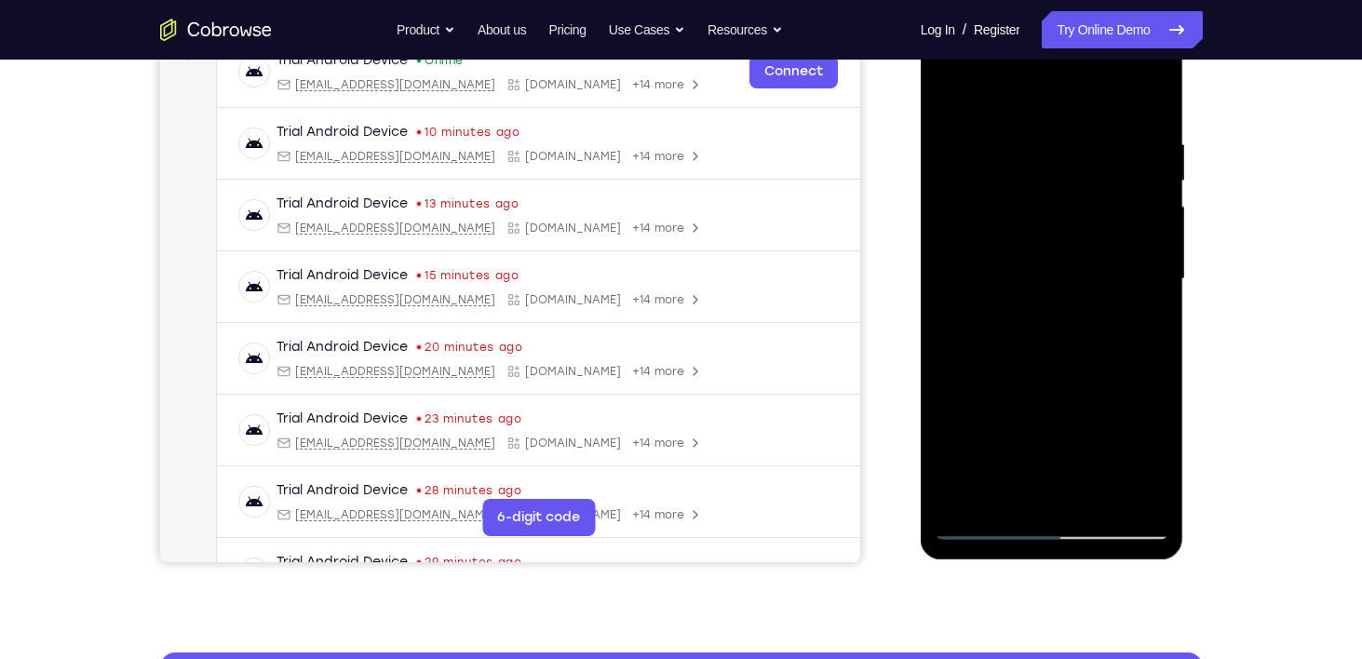
click at [1140, 329] on div at bounding box center [1051, 279] width 235 height 521
click at [1004, 489] on div at bounding box center [1051, 279] width 235 height 521
click at [1098, 386] on div at bounding box center [1051, 279] width 235 height 521
click at [991, 314] on div at bounding box center [1051, 279] width 235 height 521
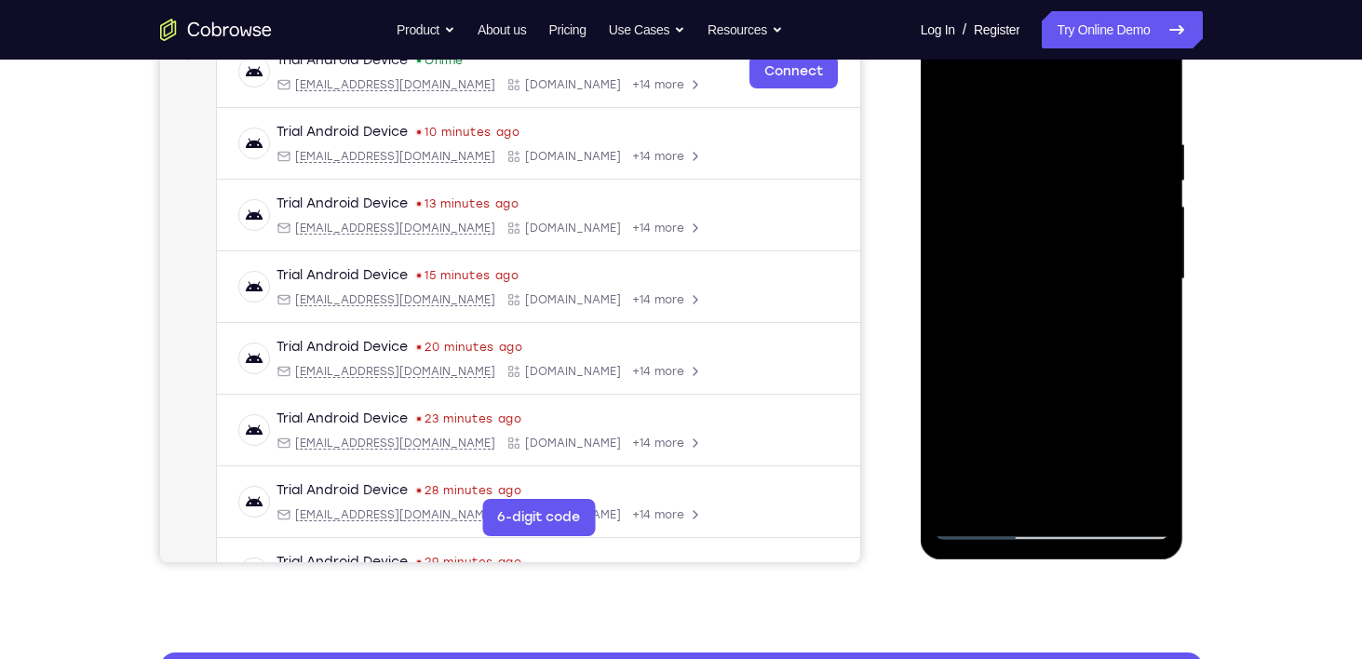
click at [1142, 311] on div at bounding box center [1051, 279] width 235 height 521
click at [988, 523] on div at bounding box center [1051, 279] width 235 height 521
click at [987, 523] on div at bounding box center [1051, 279] width 235 height 521
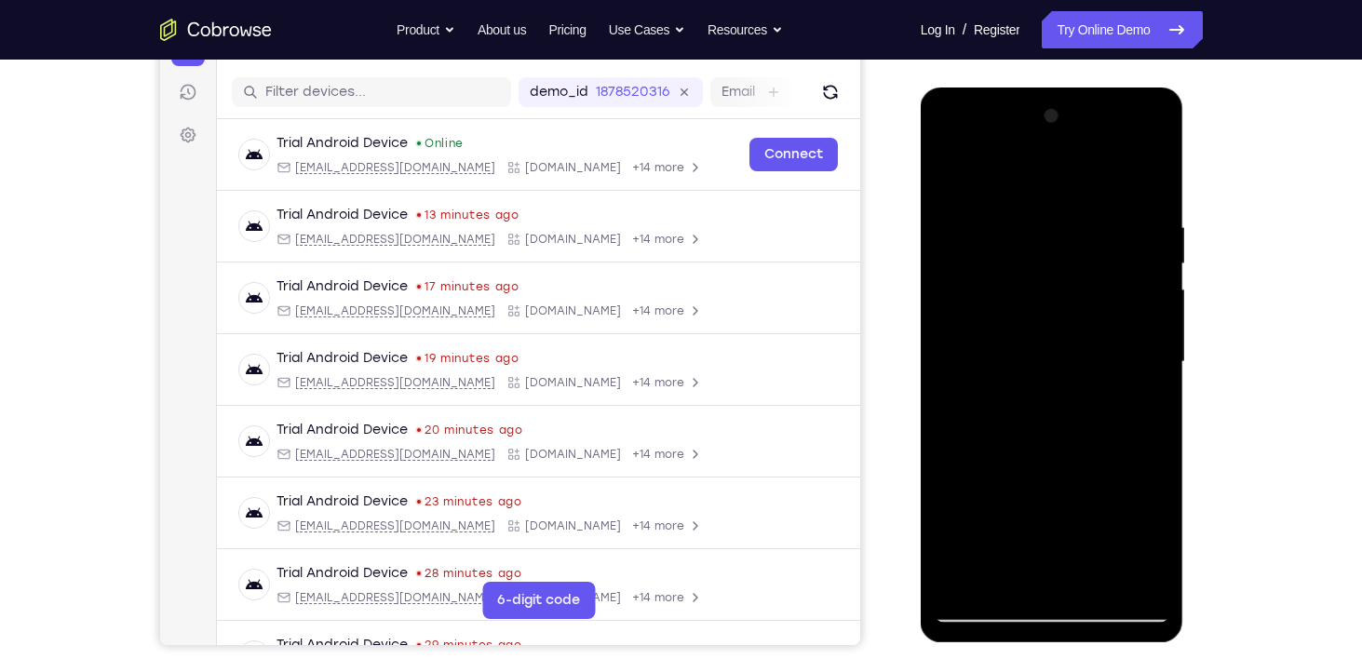
scroll to position [220, 0]
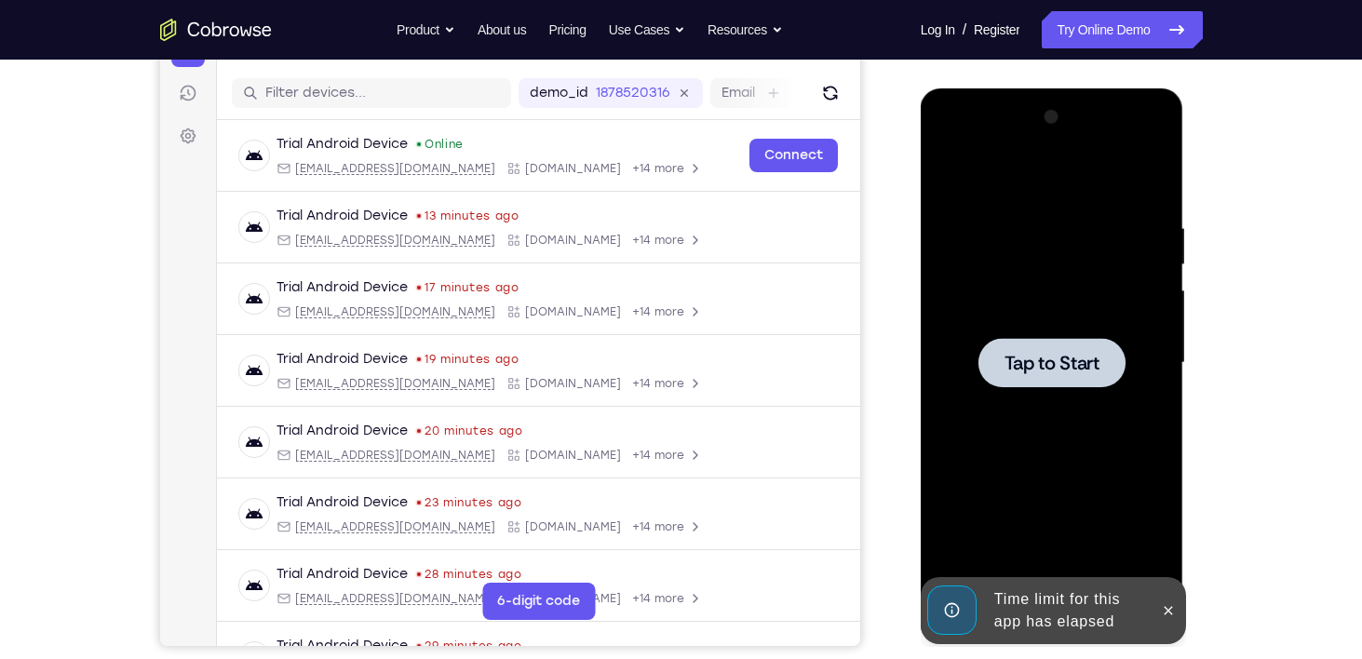
click at [1041, 365] on span "Tap to Start" at bounding box center [1051, 363] width 95 height 19
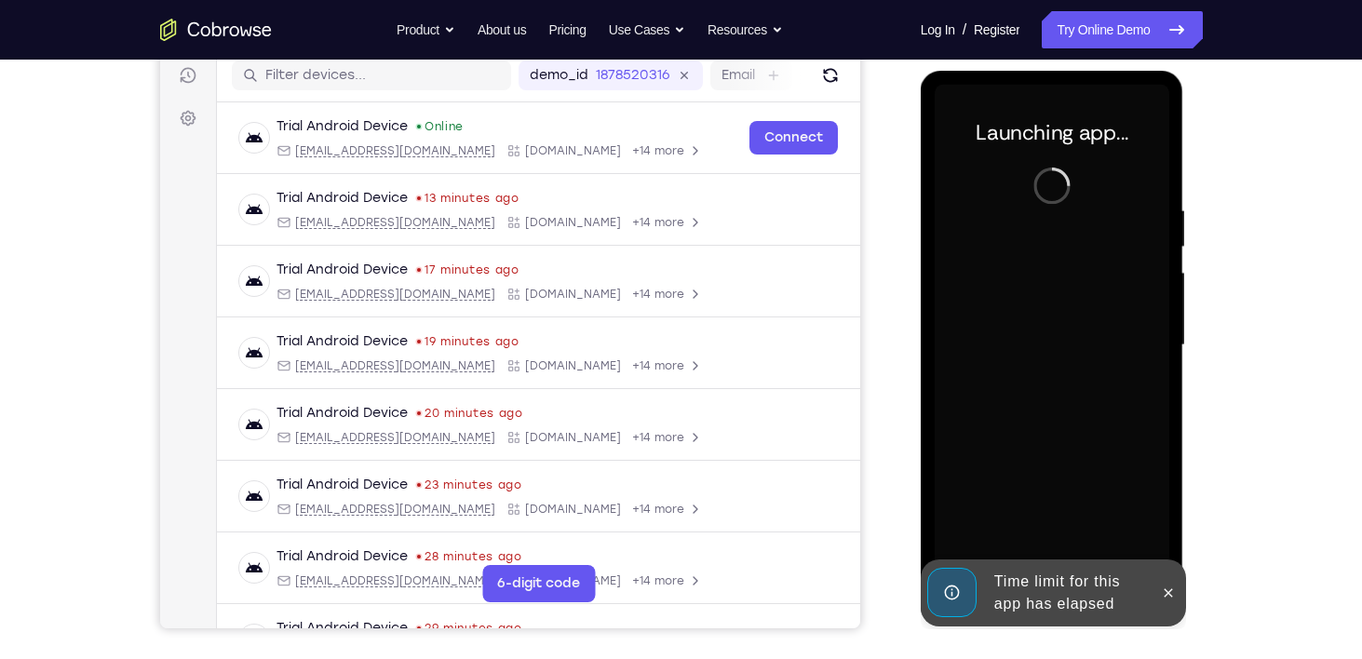
scroll to position [236, 0]
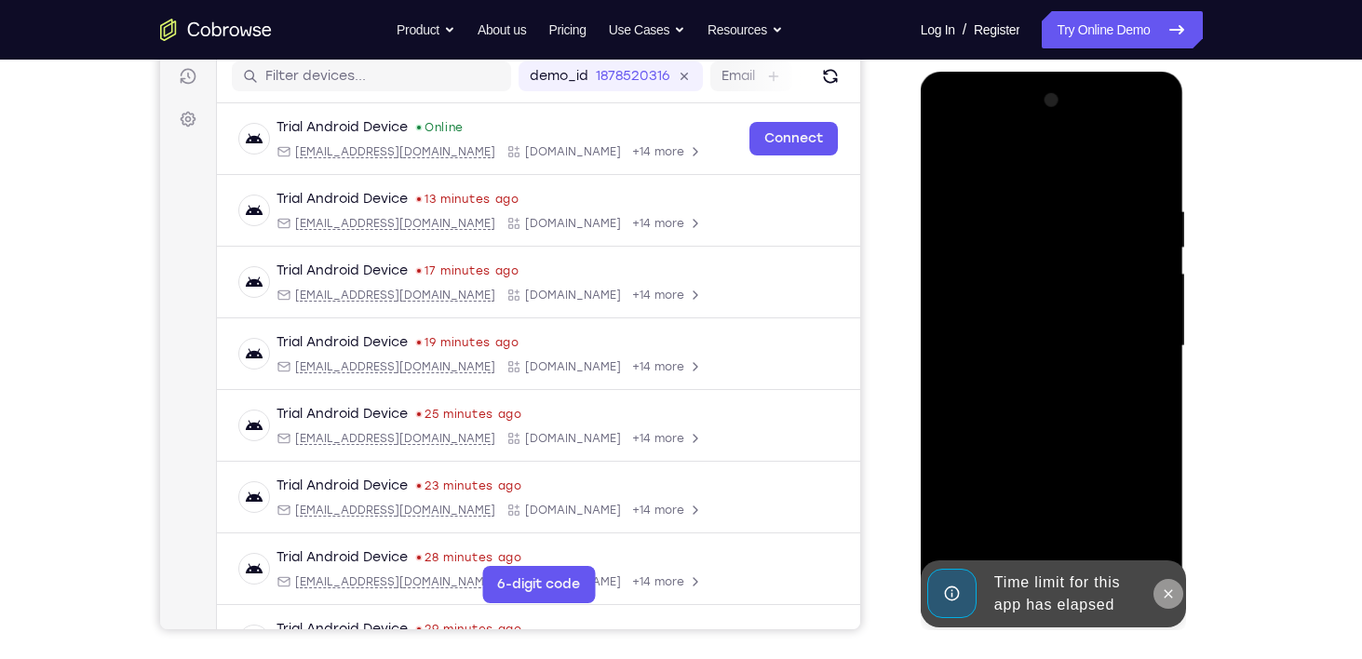
click at [1165, 589] on icon at bounding box center [1168, 593] width 15 height 15
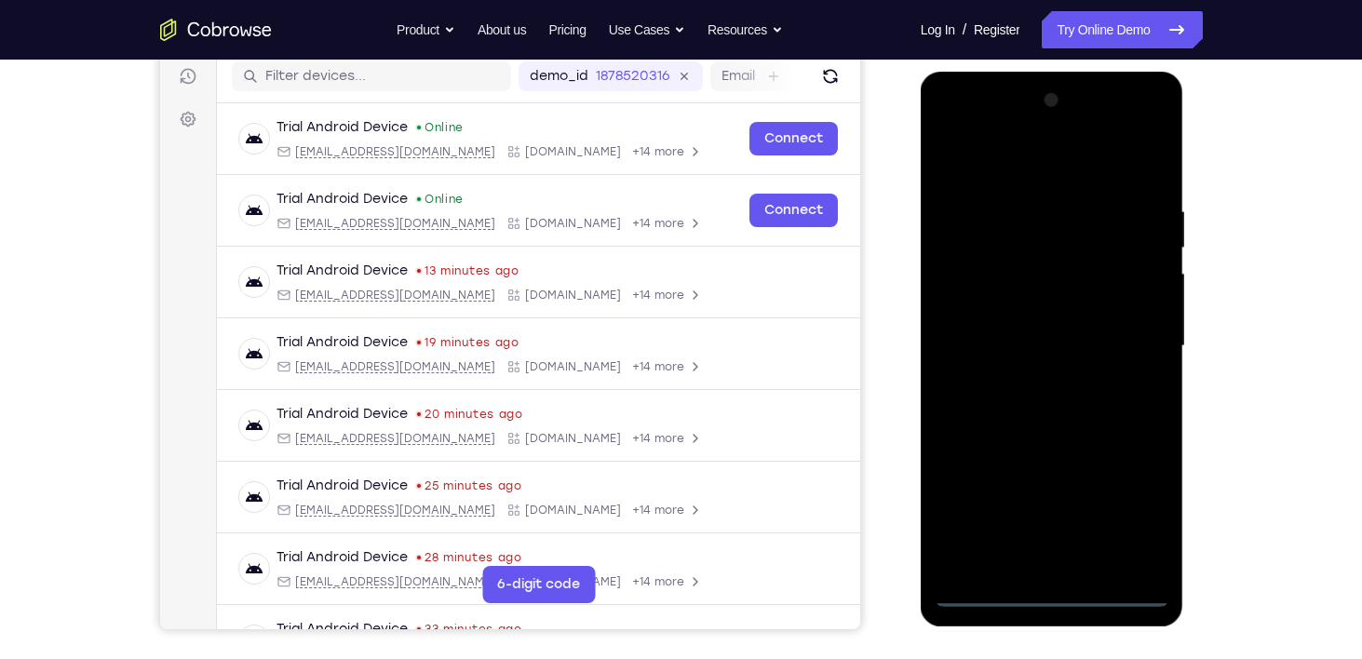
click at [1063, 594] on div at bounding box center [1051, 346] width 235 height 521
click at [1137, 515] on div at bounding box center [1051, 346] width 235 height 521
click at [1010, 164] on div at bounding box center [1051, 346] width 235 height 521
click at [1131, 352] on div at bounding box center [1051, 346] width 235 height 521
click at [1041, 377] on div at bounding box center [1051, 346] width 235 height 521
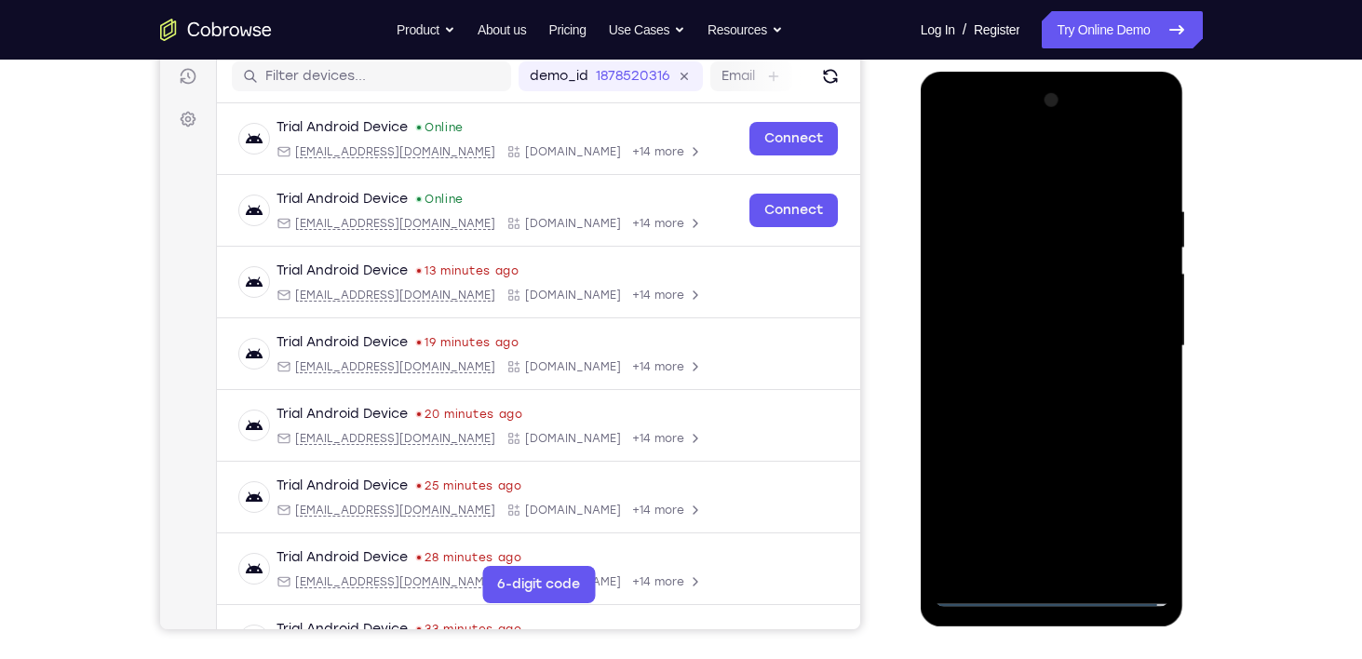
click at [1049, 330] on div at bounding box center [1051, 346] width 235 height 521
click at [982, 298] on div at bounding box center [1051, 346] width 235 height 521
click at [1057, 349] on div at bounding box center [1051, 346] width 235 height 521
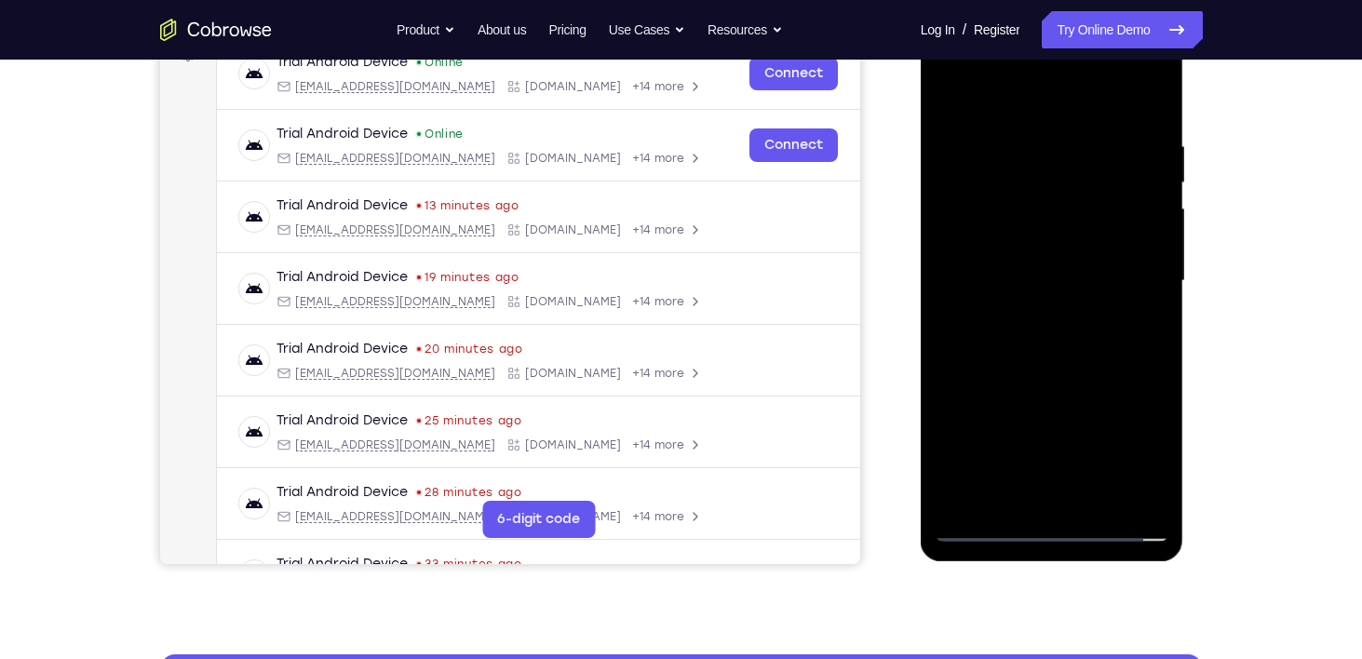
click at [1041, 355] on div at bounding box center [1051, 280] width 235 height 521
click at [1095, 498] on div at bounding box center [1051, 280] width 235 height 521
click at [1056, 375] on div at bounding box center [1051, 280] width 235 height 521
click at [1027, 253] on div at bounding box center [1051, 280] width 235 height 521
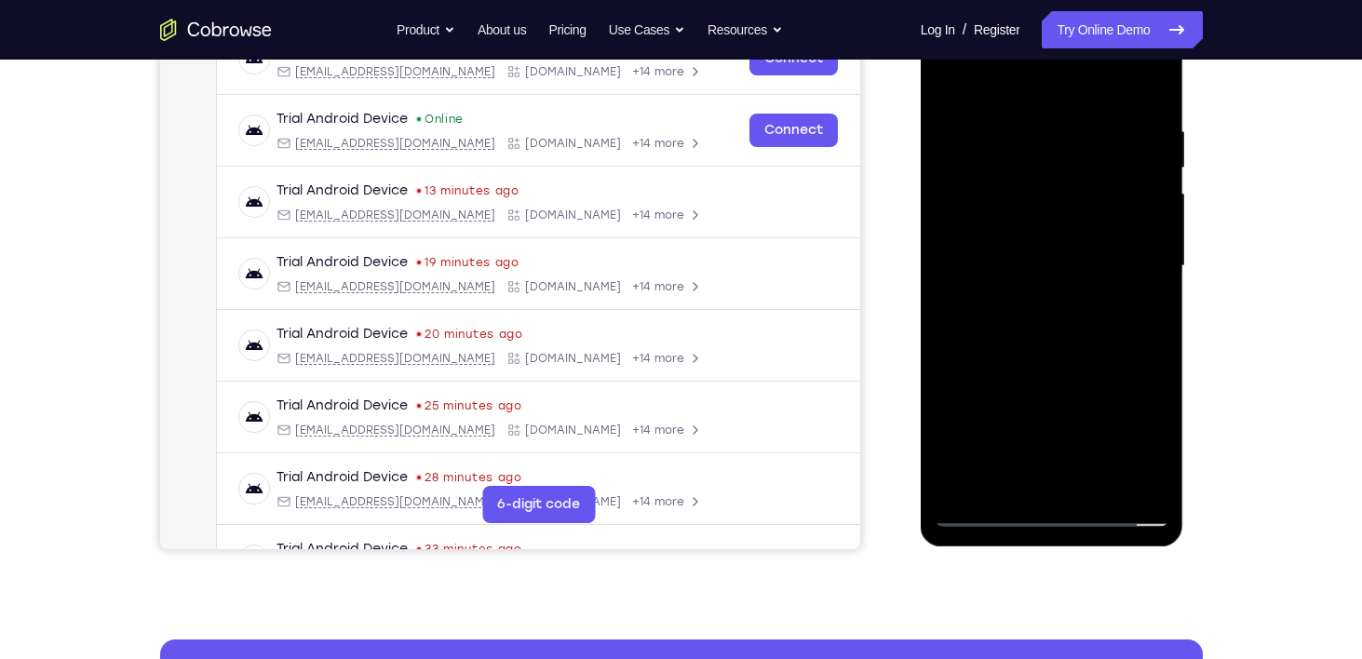
scroll to position [318, 0]
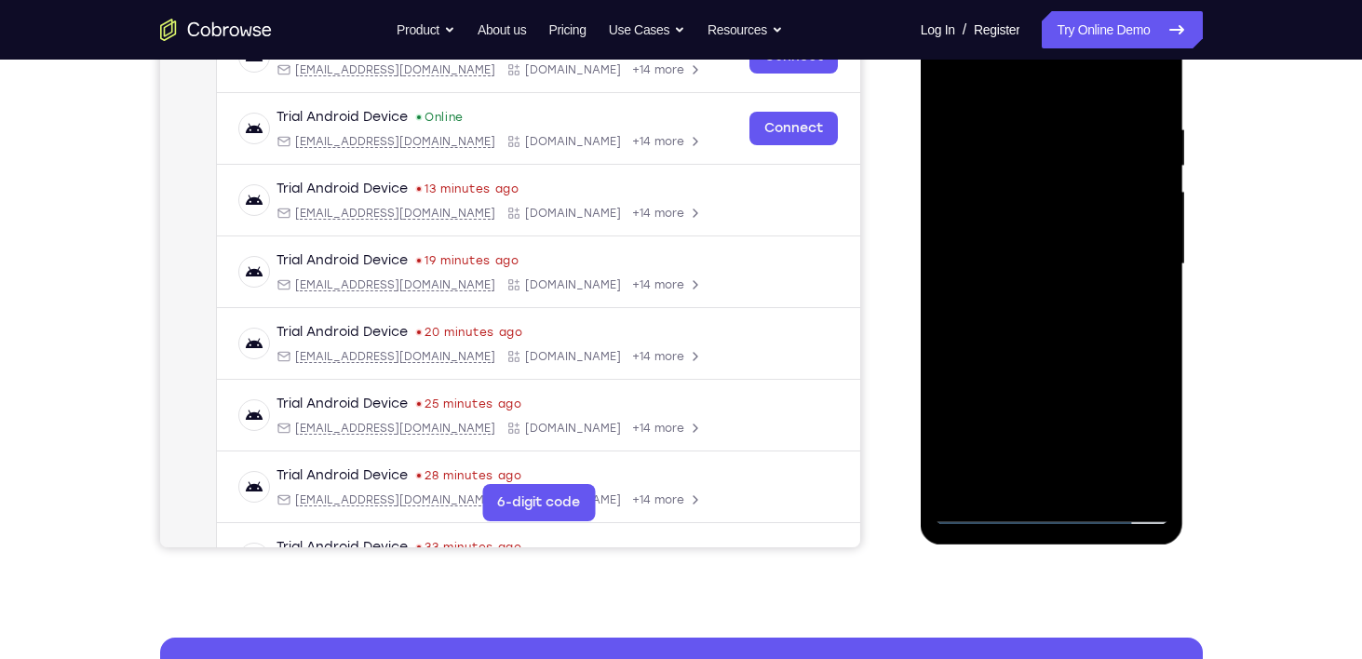
click at [1044, 355] on div at bounding box center [1051, 264] width 235 height 521
click at [1100, 356] on div at bounding box center [1051, 264] width 235 height 521
click at [1147, 317] on div at bounding box center [1051, 264] width 235 height 521
click at [1070, 196] on div at bounding box center [1051, 264] width 235 height 521
click at [1134, 370] on div at bounding box center [1051, 264] width 235 height 521
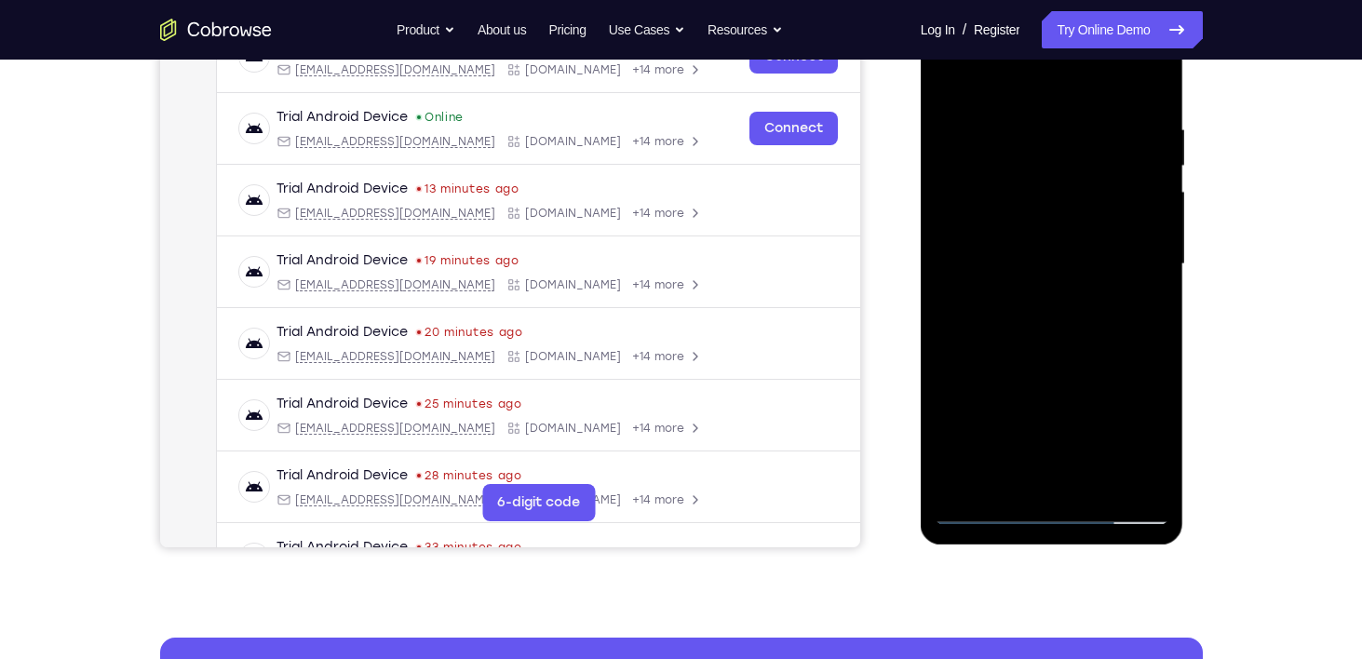
click at [1155, 442] on div at bounding box center [1051, 264] width 235 height 521
click at [1146, 308] on div at bounding box center [1051, 264] width 235 height 521
click at [983, 512] on div at bounding box center [1051, 264] width 235 height 521
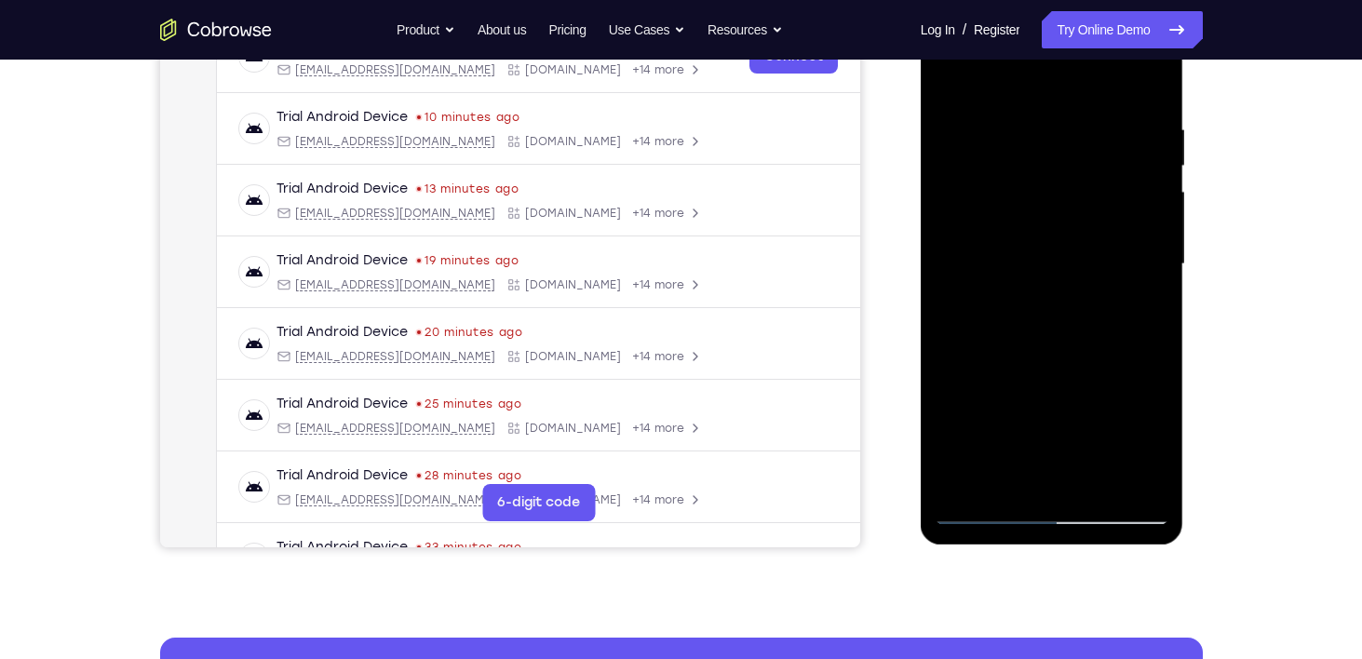
click at [1149, 441] on div at bounding box center [1051, 264] width 235 height 521
click at [1000, 311] on div at bounding box center [1051, 264] width 235 height 521
click at [1002, 310] on div at bounding box center [1051, 264] width 235 height 521
click at [1003, 316] on div at bounding box center [1051, 264] width 235 height 521
click at [1148, 441] on div at bounding box center [1051, 264] width 235 height 521
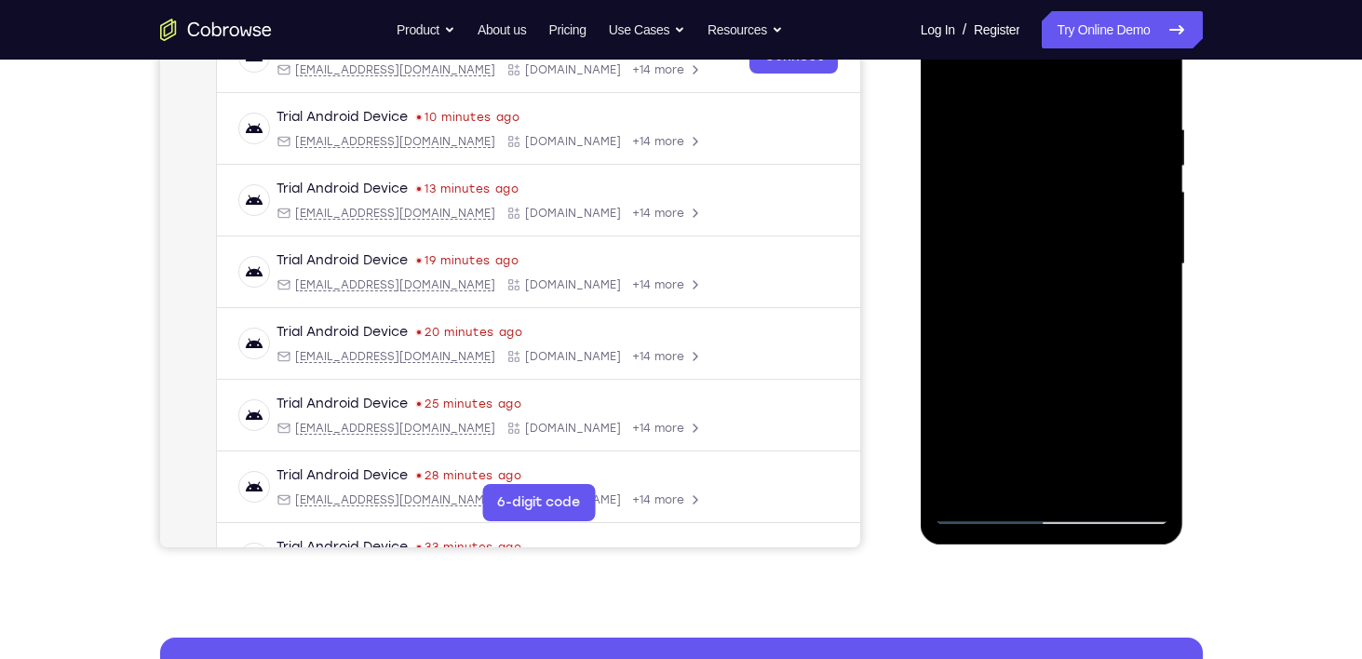
click at [1017, 312] on div at bounding box center [1051, 264] width 235 height 521
drag, startPoint x: 1017, startPoint y: 312, endPoint x: 1027, endPoint y: 312, distance: 10.2
click at [1027, 312] on div at bounding box center [1051, 264] width 235 height 521
click at [1144, 315] on div at bounding box center [1051, 264] width 235 height 521
click at [1140, 306] on div at bounding box center [1051, 264] width 235 height 521
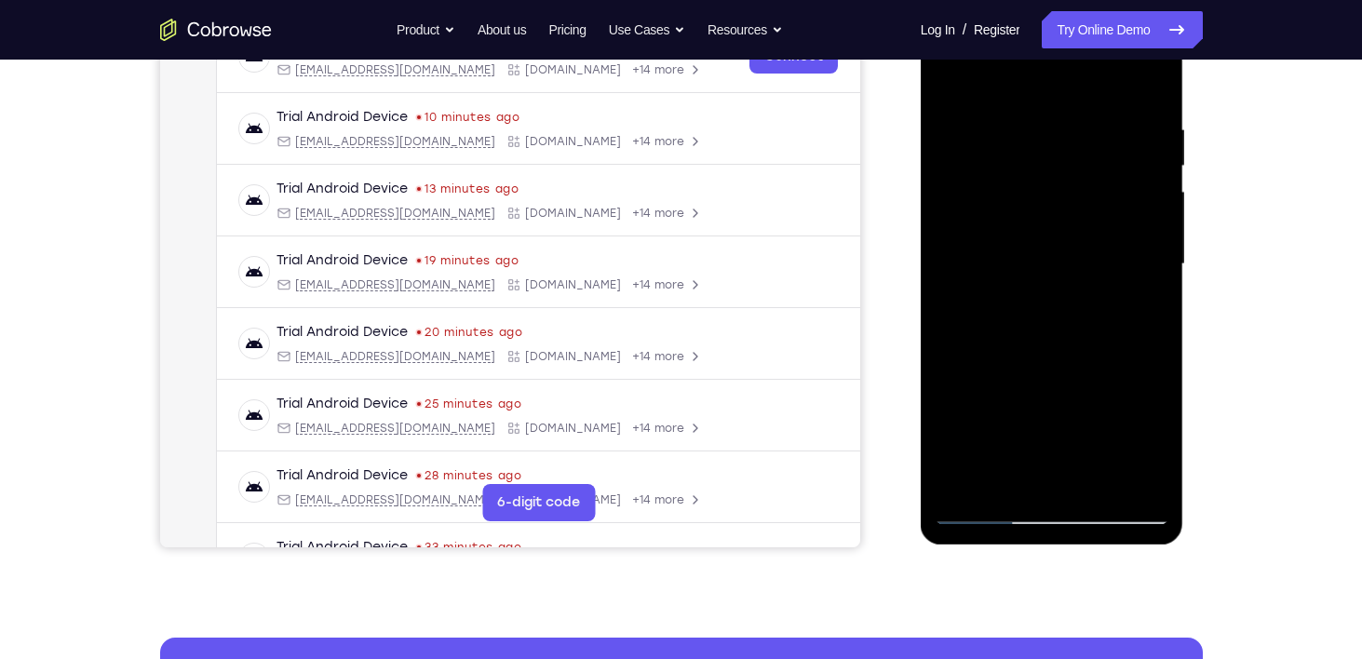
click at [1162, 447] on div at bounding box center [1051, 264] width 235 height 521
click at [1161, 446] on div at bounding box center [1051, 264] width 235 height 521
click at [1154, 447] on div at bounding box center [1051, 264] width 235 height 521
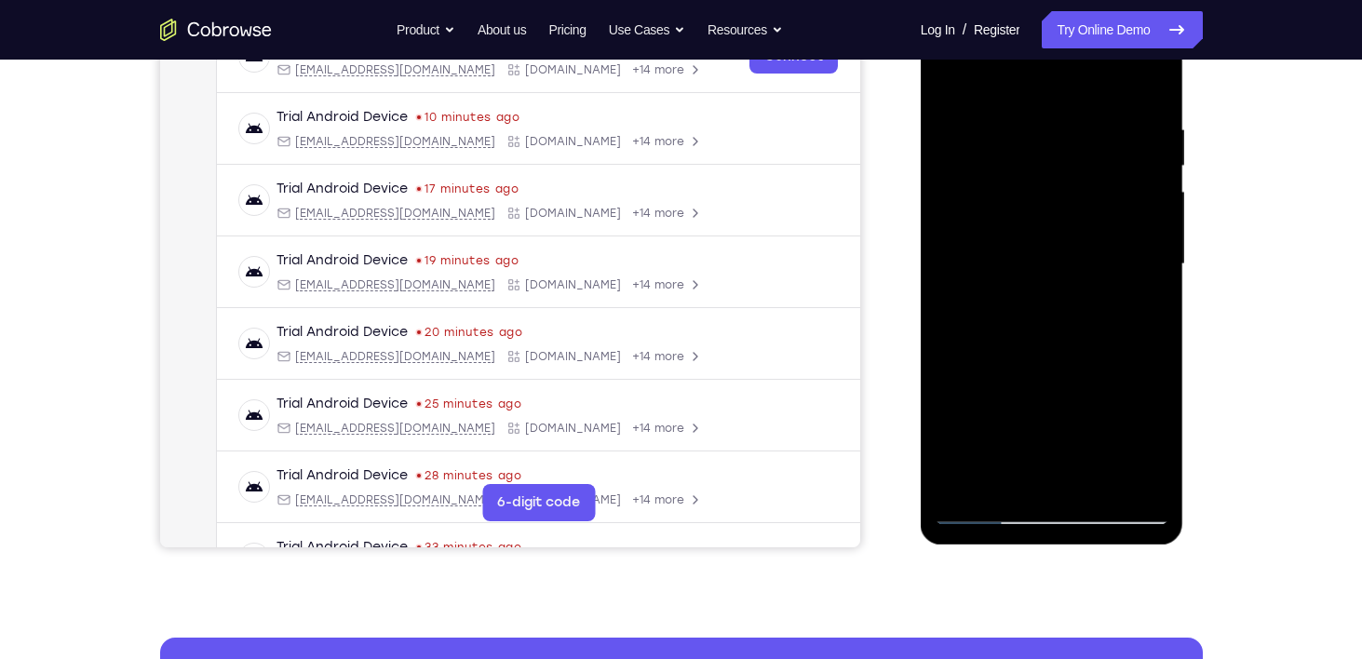
click at [1150, 449] on div at bounding box center [1051, 264] width 235 height 521
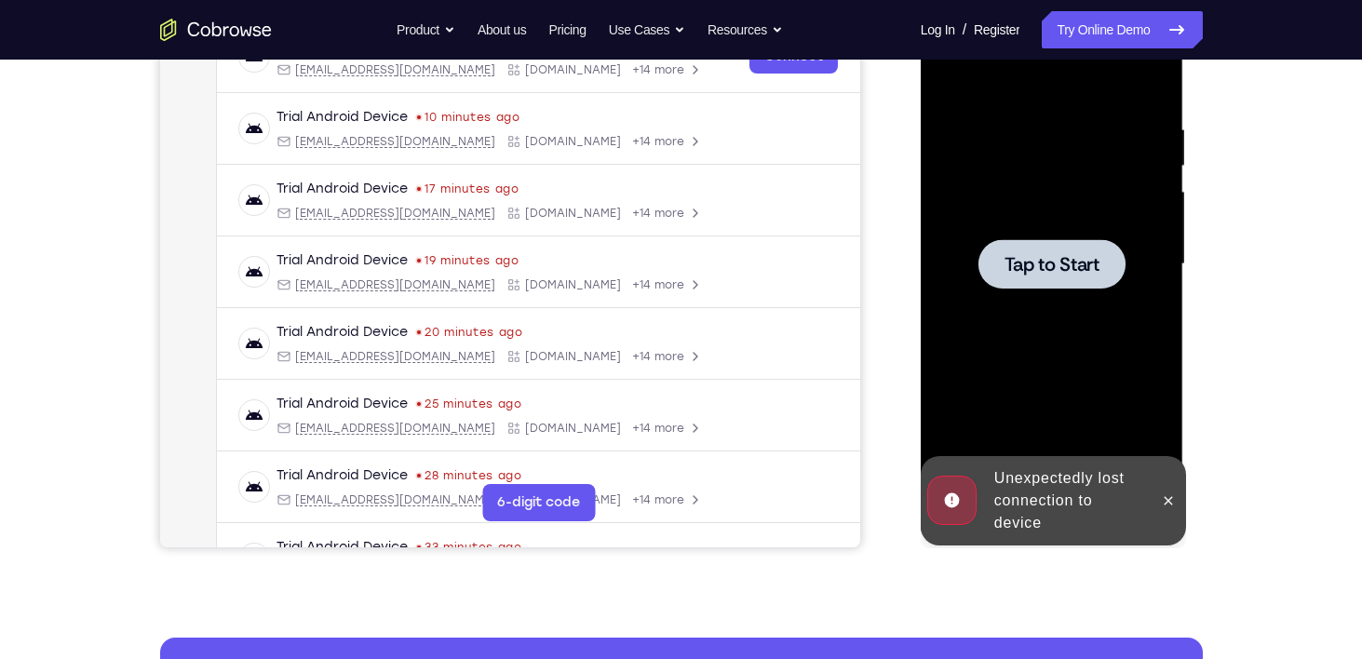
click at [1035, 274] on span "Tap to Start" at bounding box center [1051, 264] width 95 height 19
